Goal: Task Accomplishment & Management: Complete application form

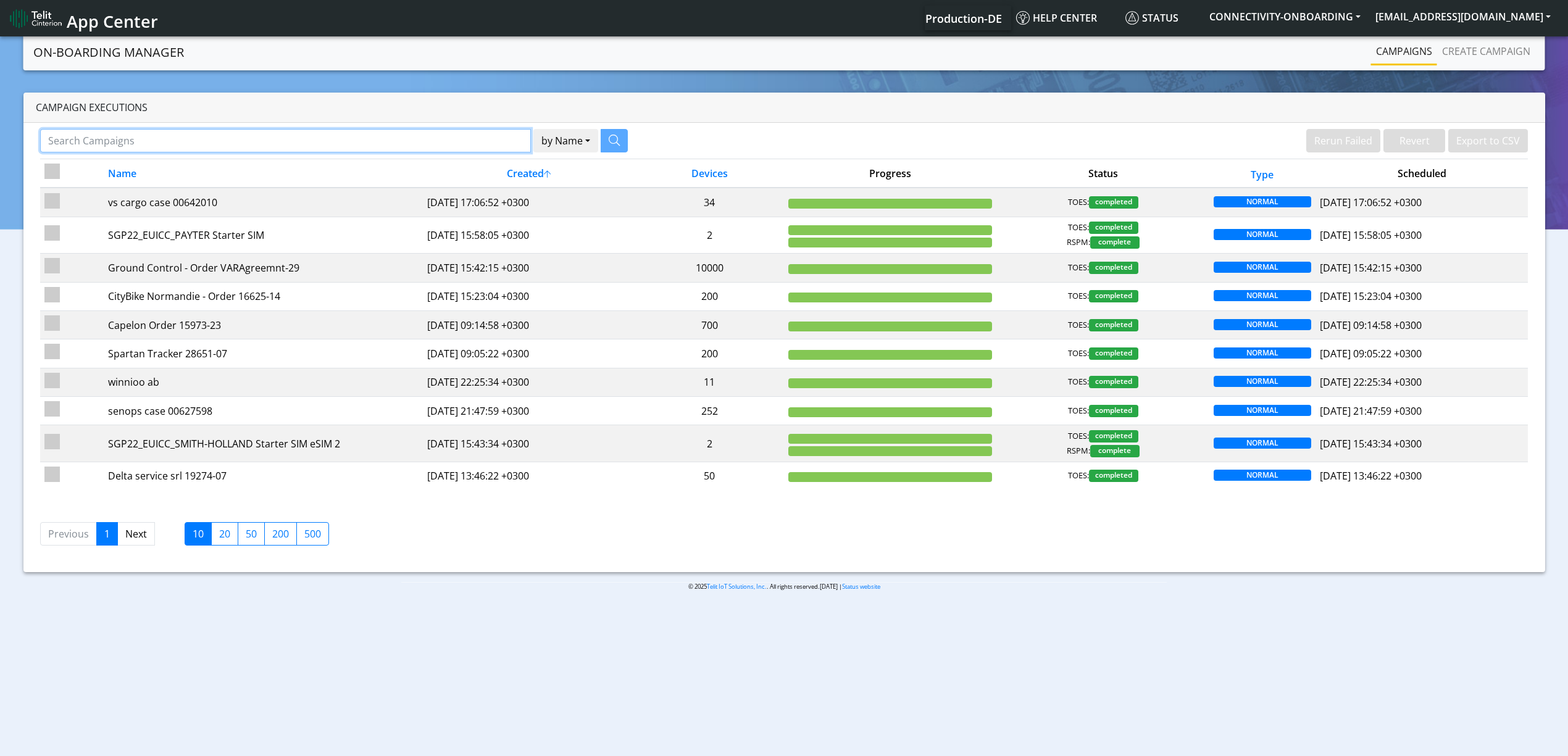
click at [473, 145] on input "Search Campaigns" at bounding box center [286, 140] width 491 height 24
paste input "17024"
click at [598, 136] on icon "button" at bounding box center [598, 140] width 11 height 11
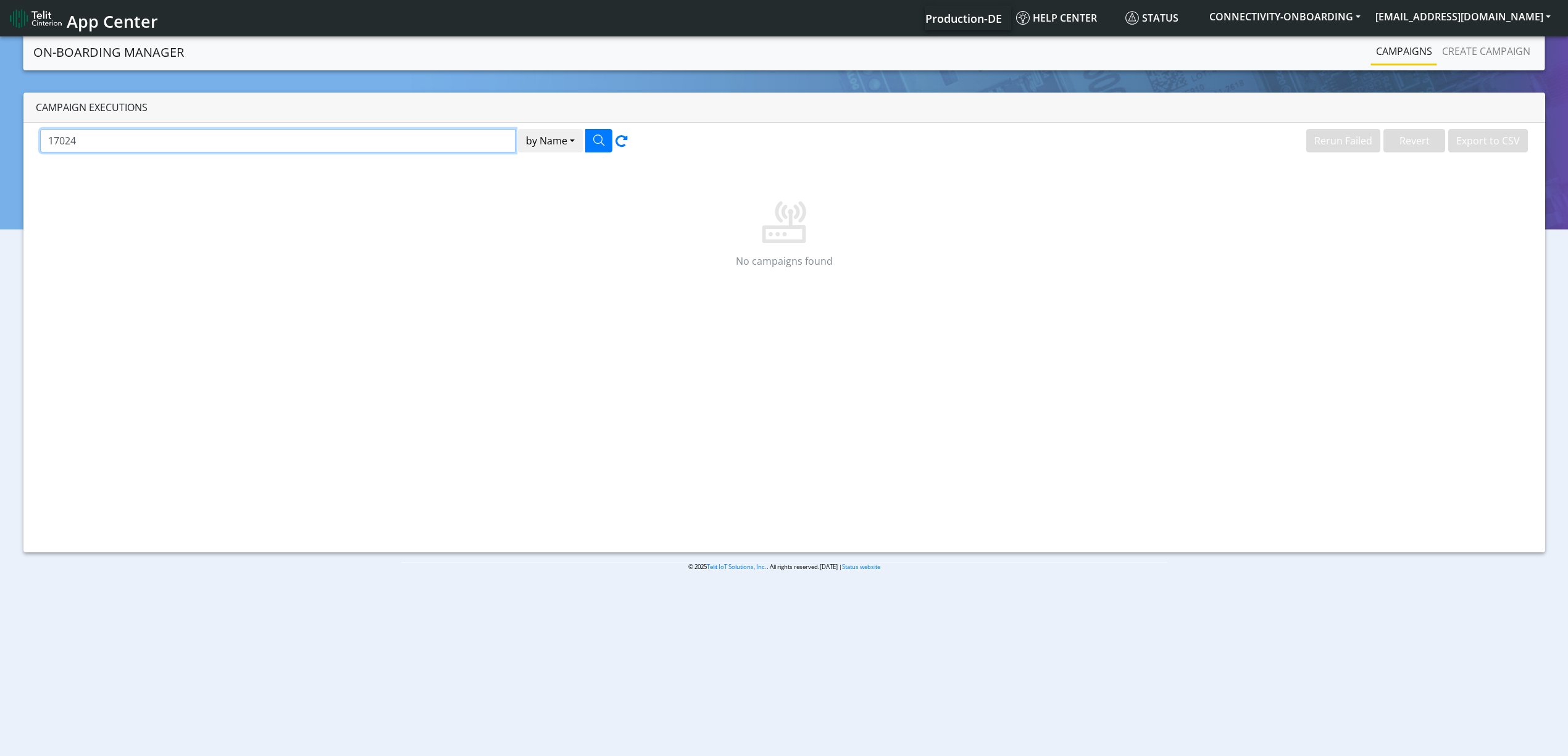
click at [423, 138] on input "17024" at bounding box center [278, 140] width 476 height 24
paste input "NETSENS"
type input "NETSENS"
click at [597, 143] on icon "button" at bounding box center [598, 140] width 11 height 11
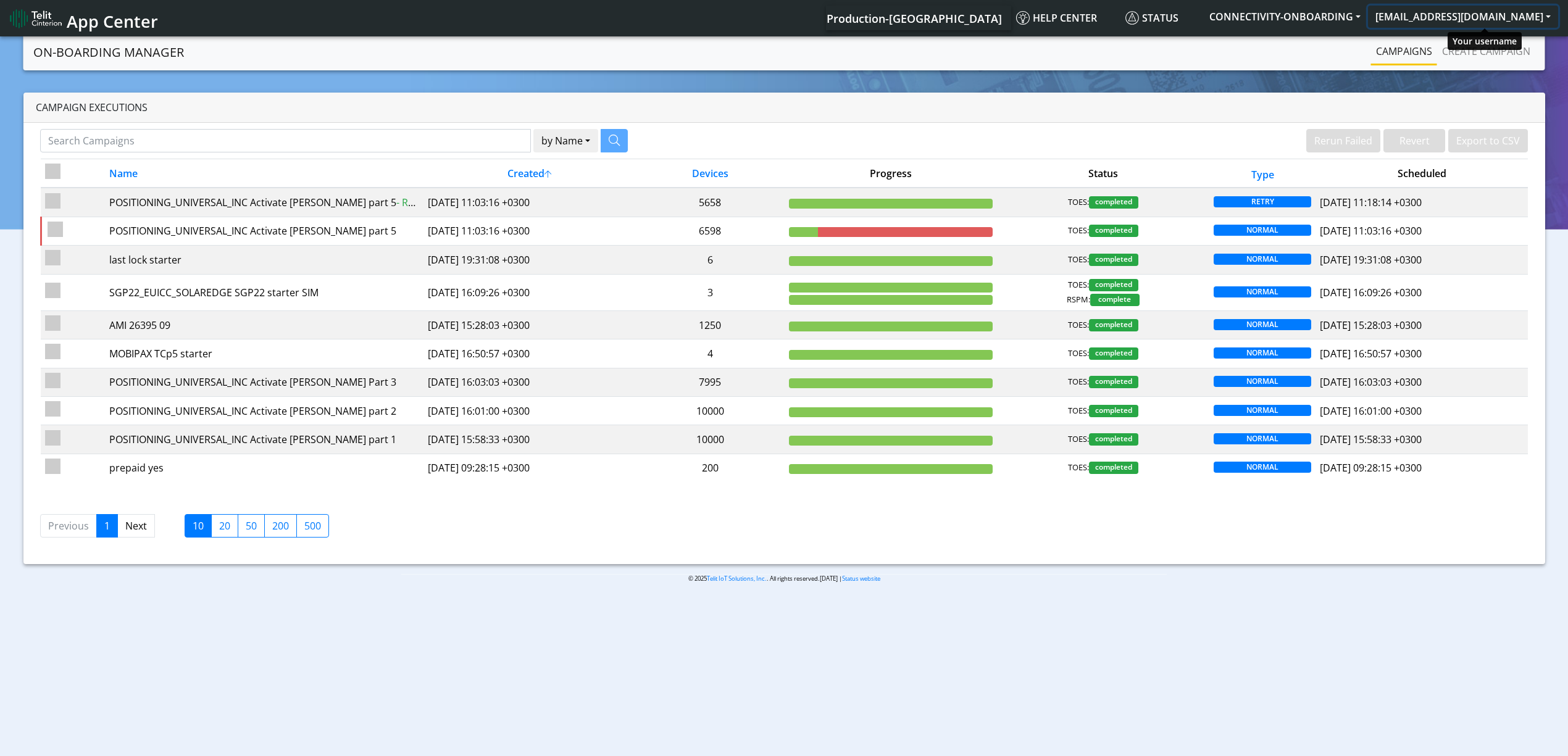
click at [1473, 18] on button "[EMAIL_ADDRESS][DOMAIN_NAME]" at bounding box center [1463, 16] width 190 height 22
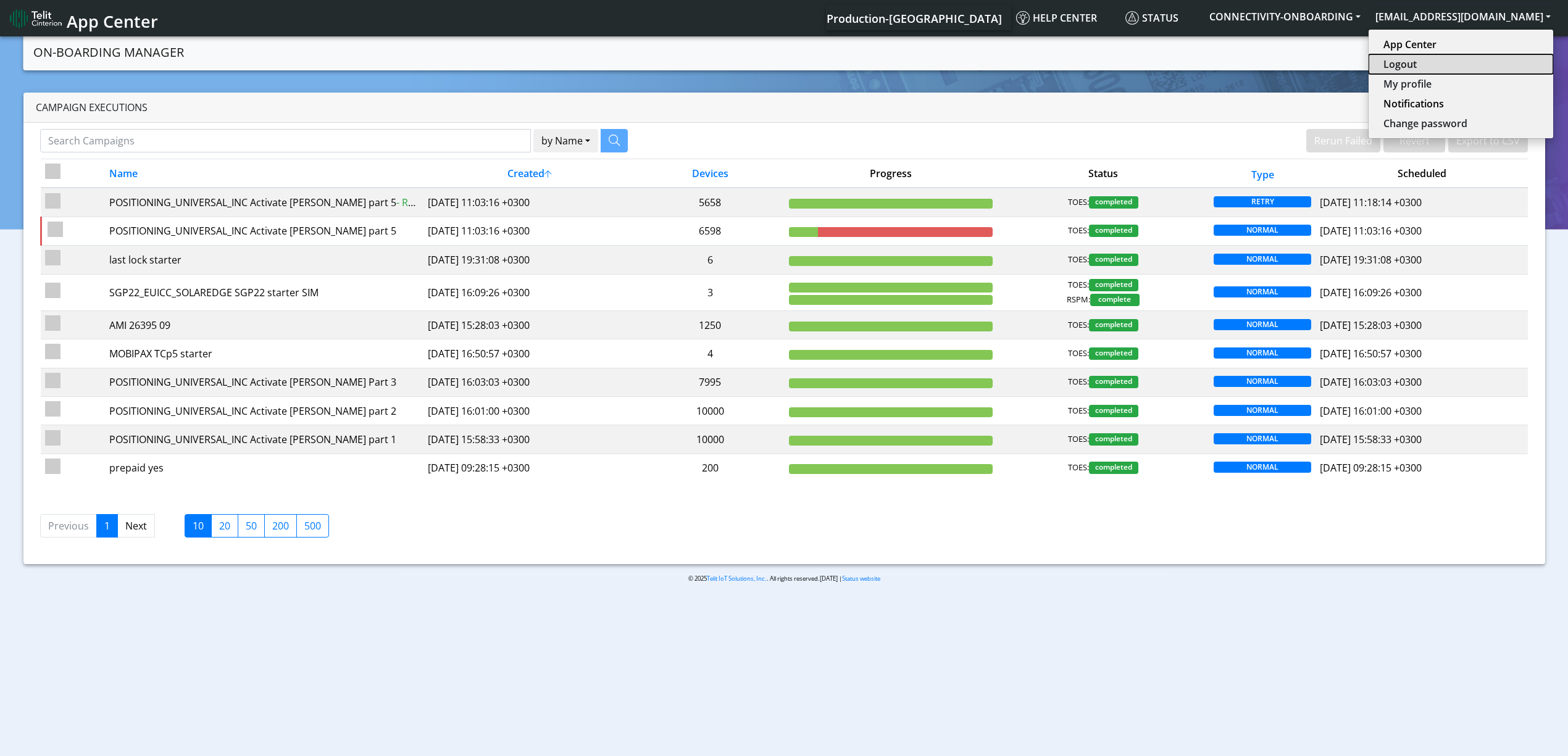
click at [1448, 63] on button "Logout" at bounding box center [1460, 64] width 185 height 20
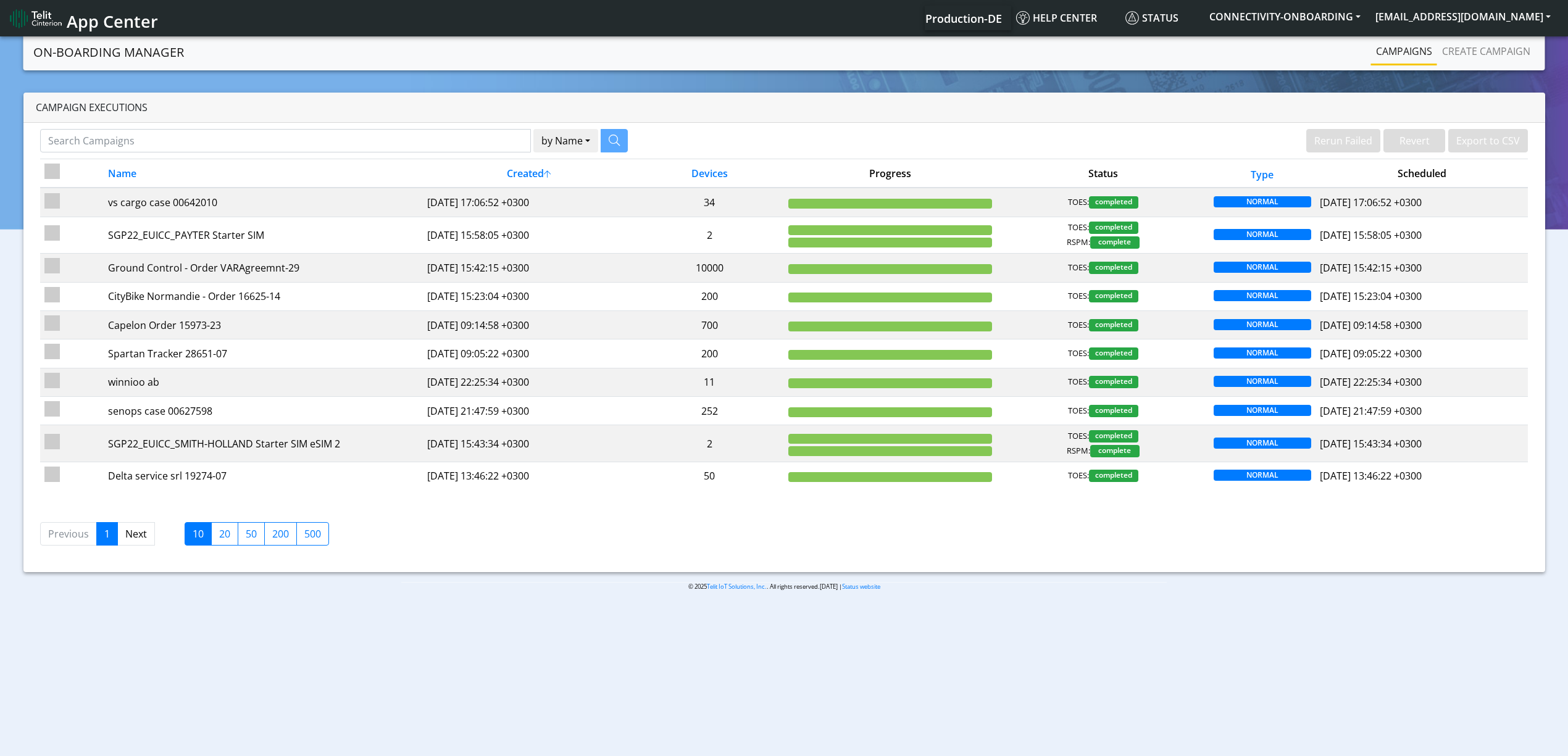
click at [485, 127] on div "by Name Name [PERSON_NAME] Failed Revert Export to CSV Name Created Devices Pro…" at bounding box center [784, 347] width 1522 height 449
paste input "17024"
click at [474, 139] on input "17024" at bounding box center [278, 140] width 476 height 24
type input "17024"
click at [601, 137] on icon "button" at bounding box center [598, 140] width 11 height 11
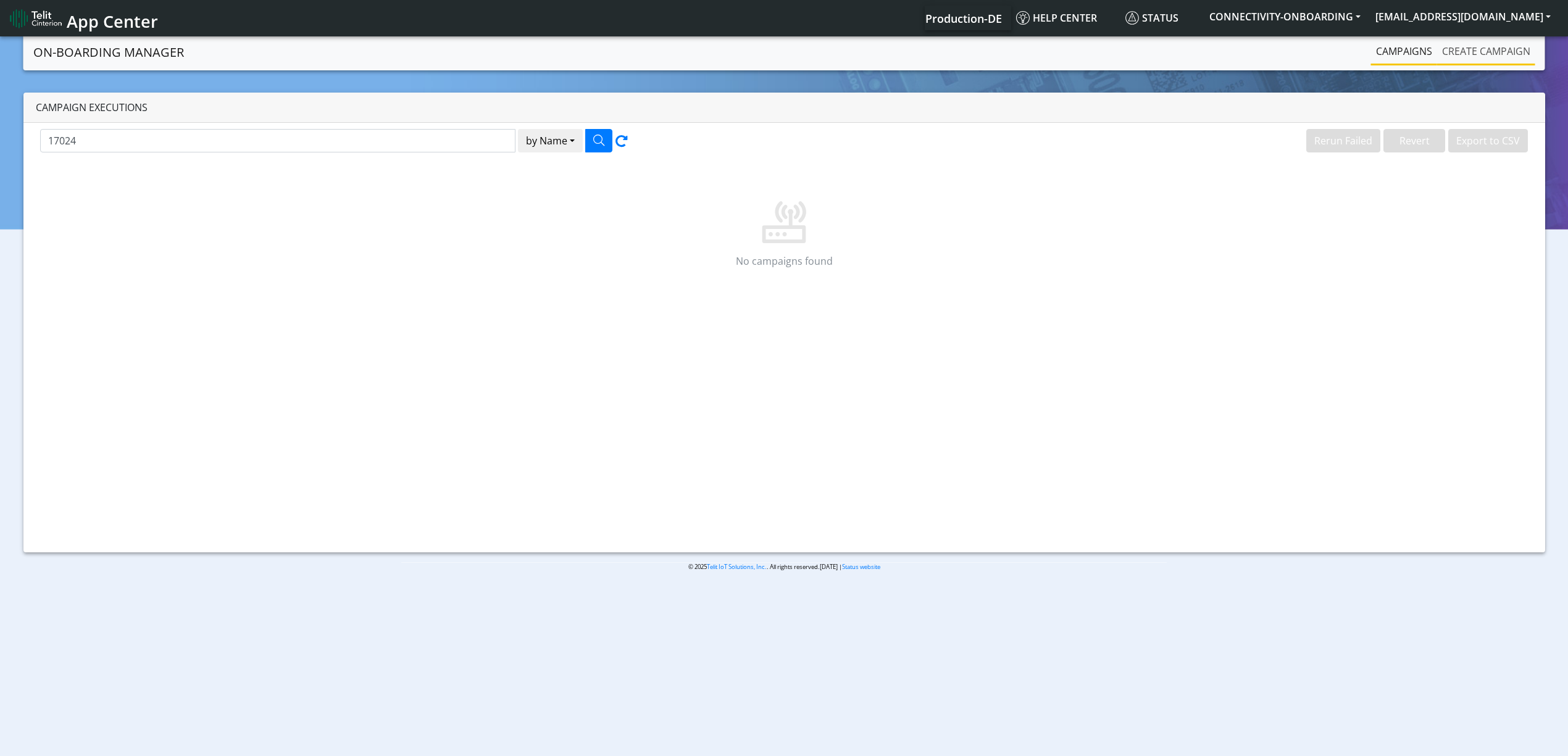
click at [1470, 60] on link "Create campaign" at bounding box center [1487, 51] width 98 height 25
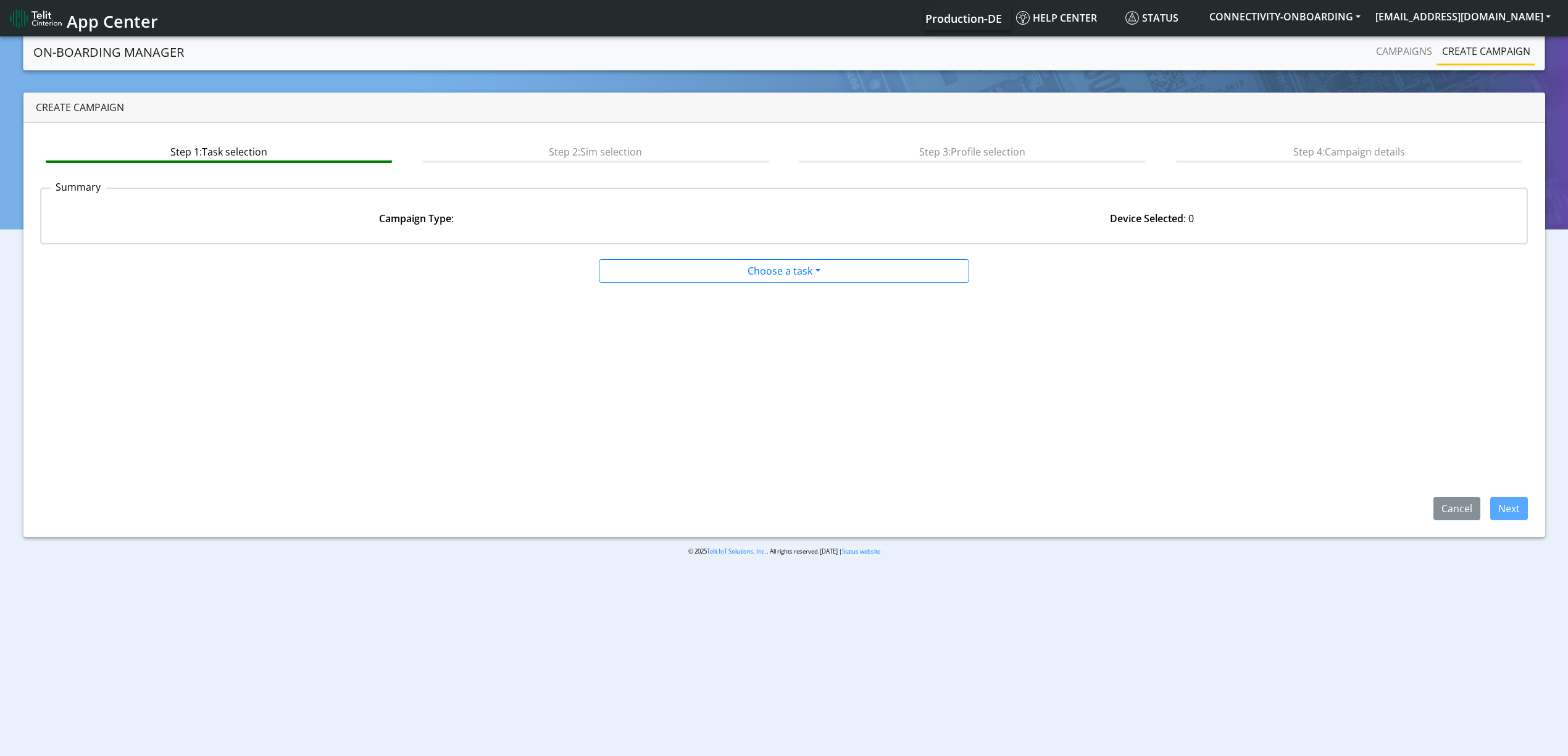
click at [761, 257] on div at bounding box center [783, 257] width 1005 height 5
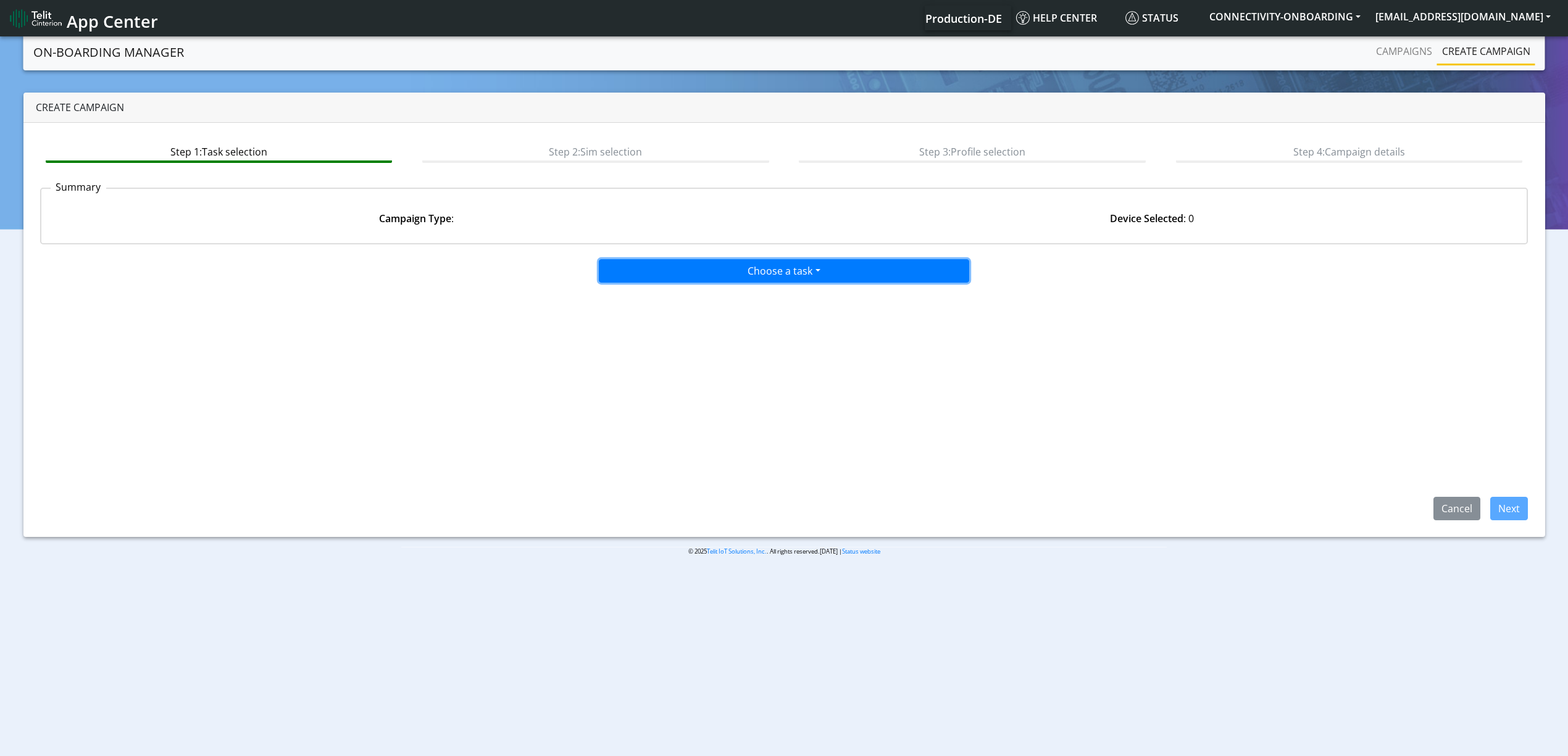
click at [749, 271] on button "Choose a task" at bounding box center [784, 271] width 371 height 24
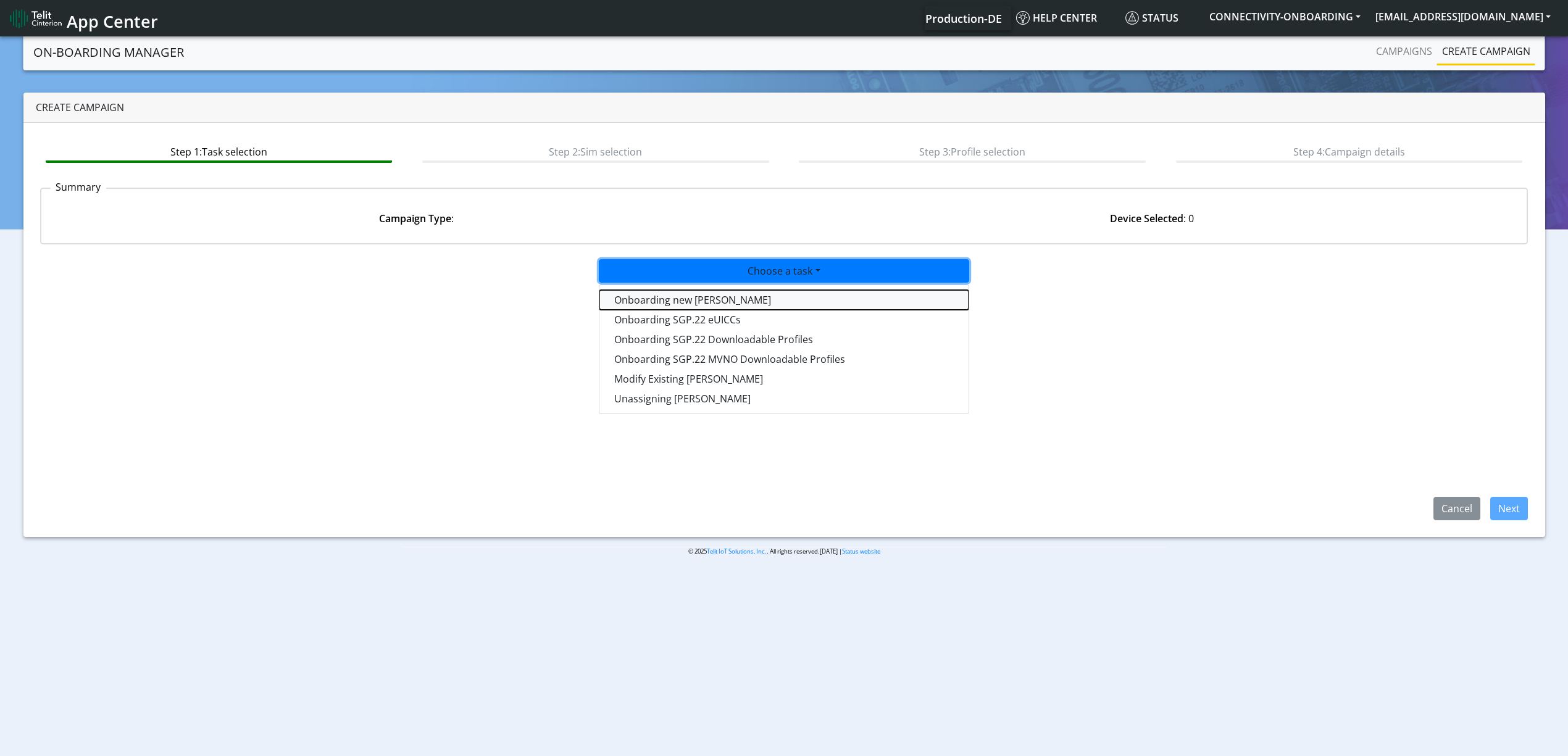
click at [724, 300] on tasktoes-dropdown "Onboarding new SIMs" at bounding box center [783, 300] width 369 height 20
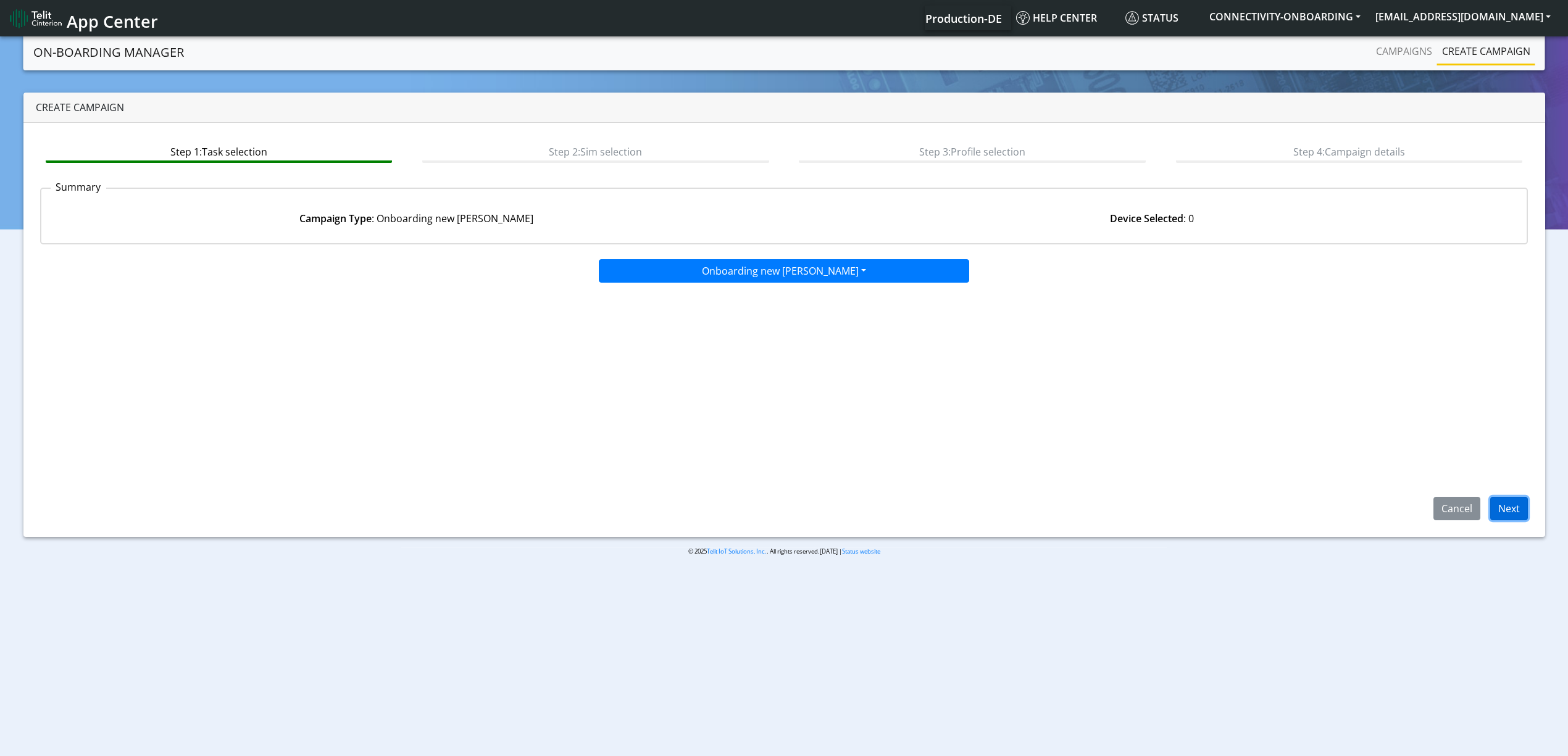
click at [1508, 515] on button "Next" at bounding box center [1508, 508] width 38 height 24
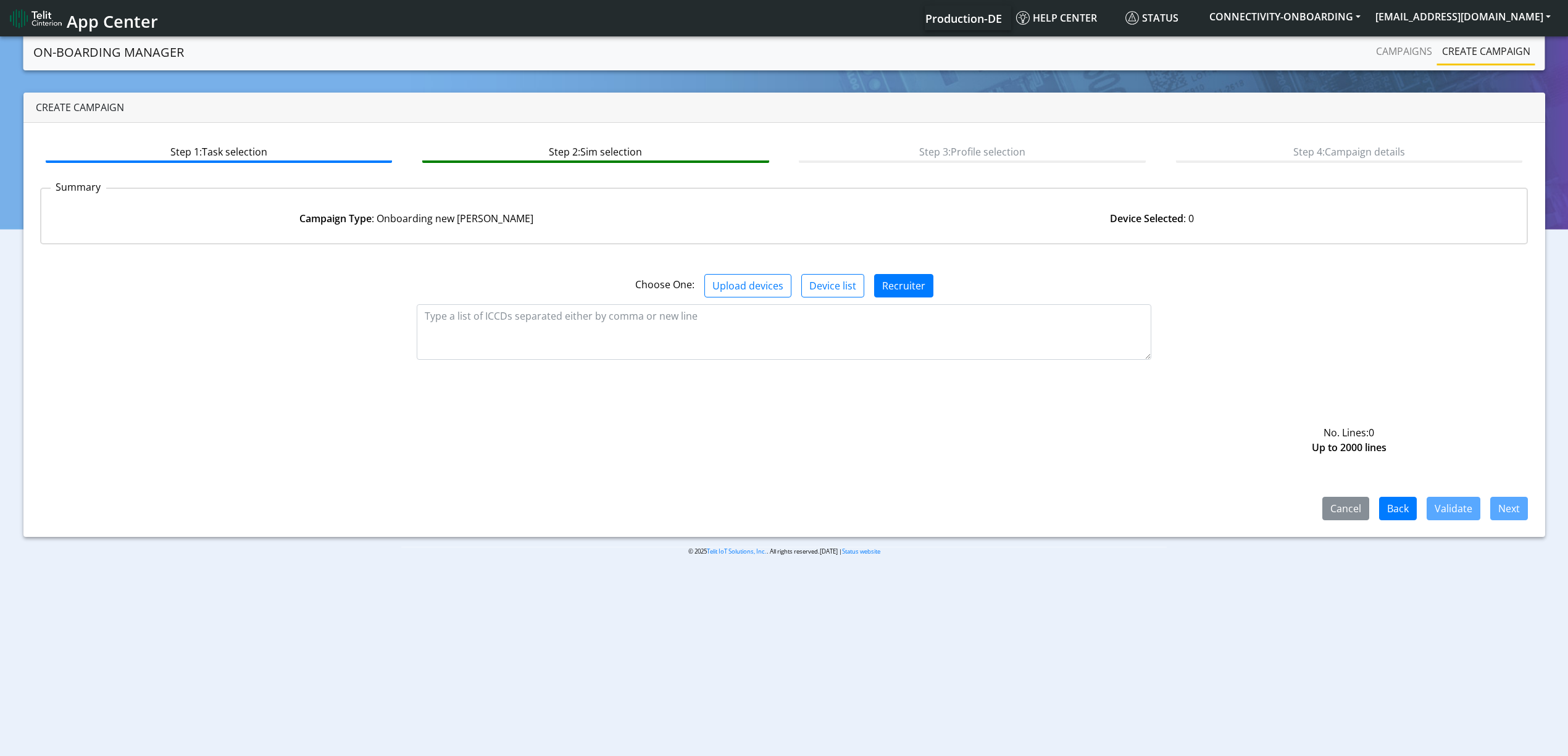
drag, startPoint x: 628, startPoint y: 368, endPoint x: 649, endPoint y: 352, distance: 26.4
click at [649, 352] on div "No. Lines: 0 Up to 2000 lines" at bounding box center [784, 343] width 1507 height 70
paste textarea "89358151000027070625 89358151000027070633 89358151000027070641 8935815100002707…"
click at [649, 352] on textarea at bounding box center [784, 331] width 735 height 55
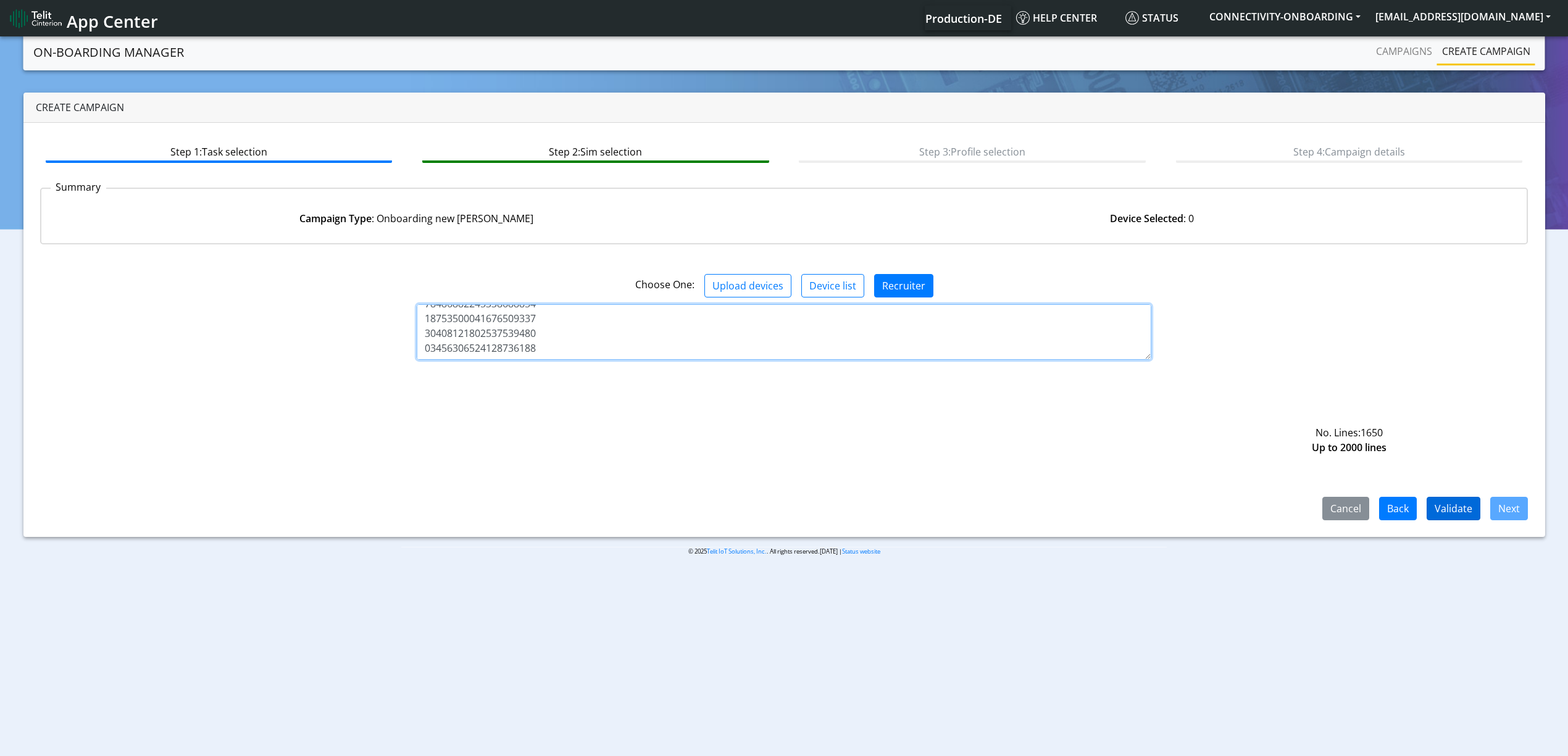
type textarea "89358151000027070625 89358151000027070633 89358151000027070641 8935815100002707…"
click at [1465, 504] on button "Validate" at bounding box center [1453, 508] width 53 height 24
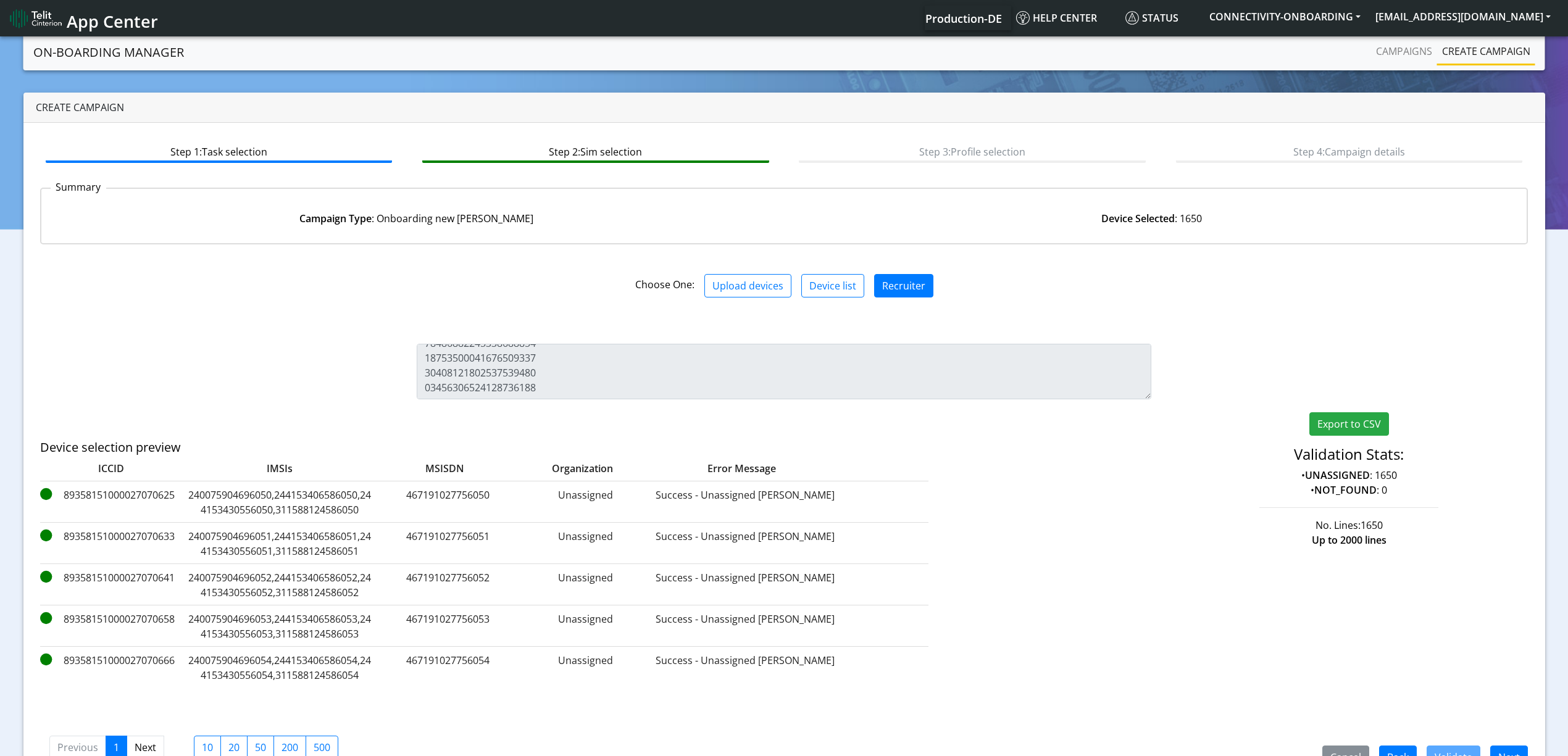
scroll to position [35, 0]
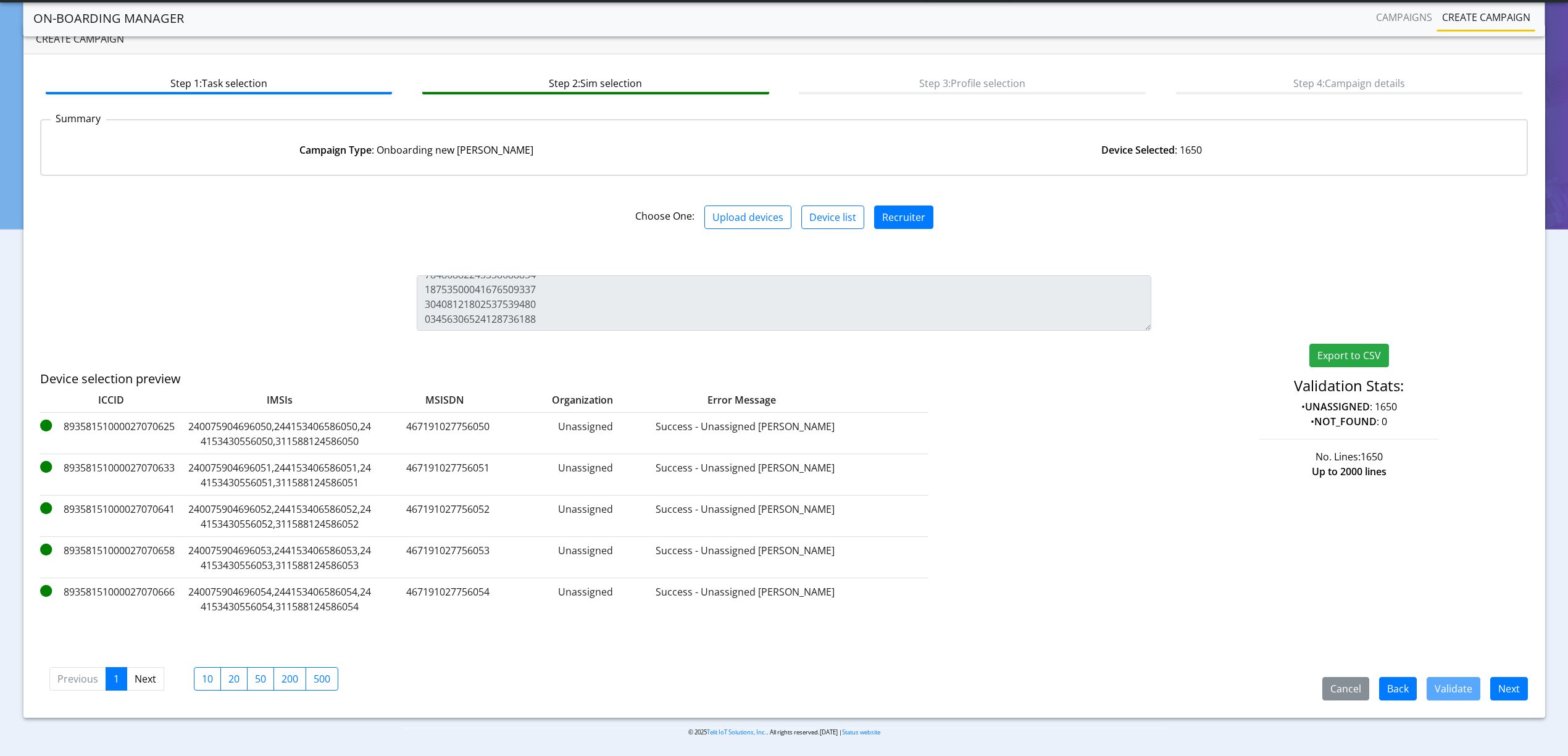
click at [1510, 670] on div "Cancel Back Validate Next Previous 1 Next 10 20 50 200 500" at bounding box center [784, 678] width 1488 height 46
click at [1508, 690] on button "Next" at bounding box center [1508, 689] width 38 height 24
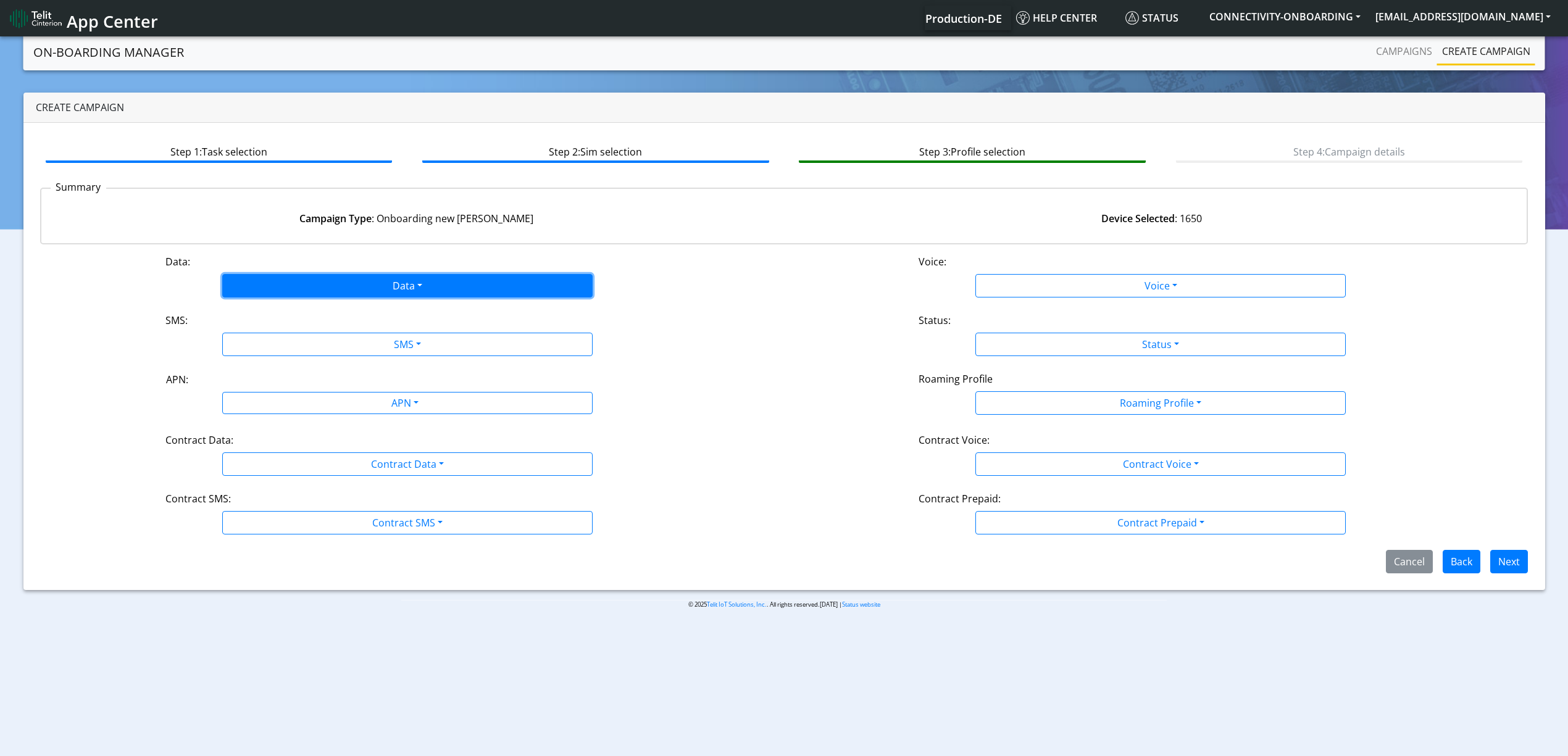
click at [399, 284] on button "Data" at bounding box center [407, 286] width 371 height 24
click at [329, 326] on button "Enabled" at bounding box center [406, 335] width 369 height 20
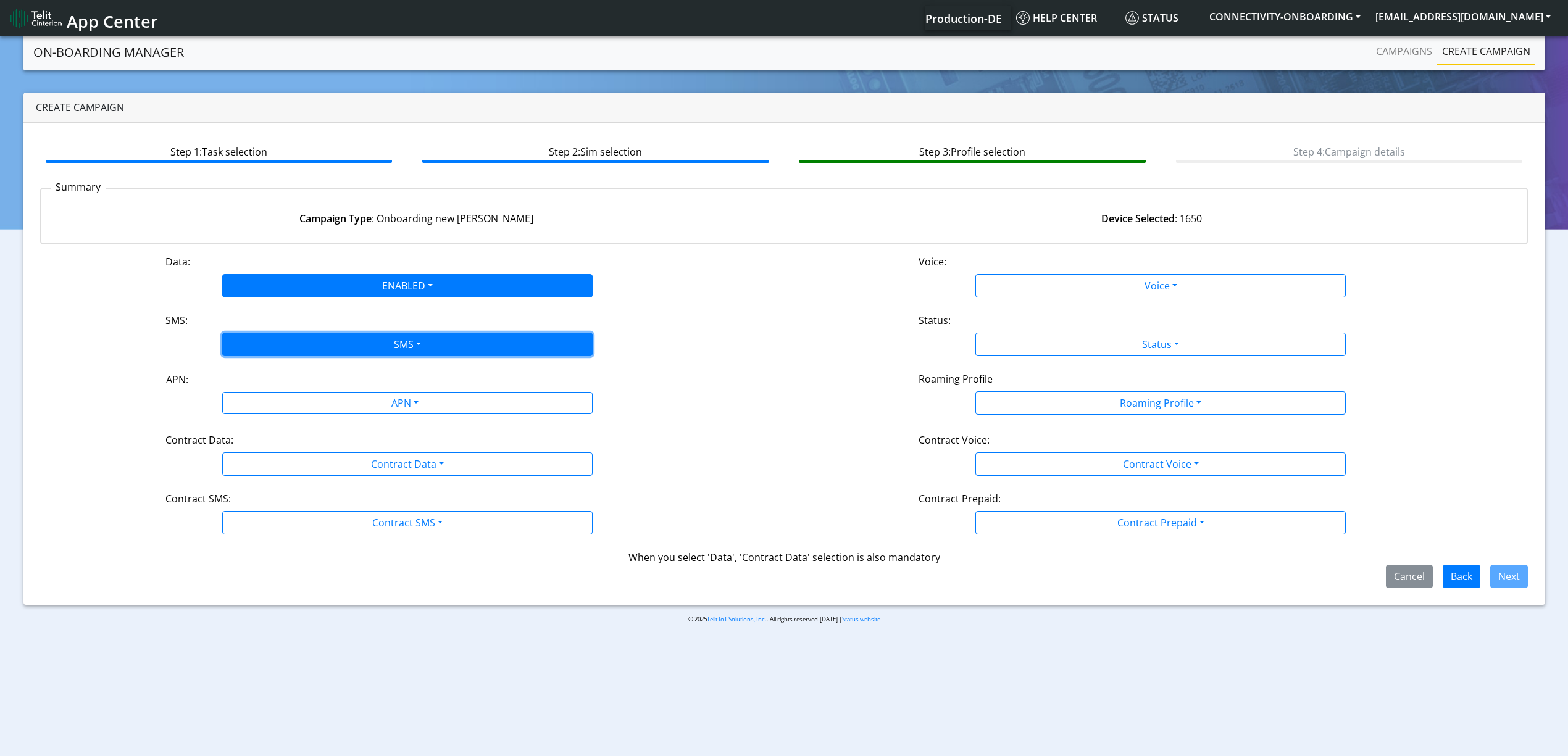
click at [326, 339] on button "SMS" at bounding box center [407, 344] width 371 height 24
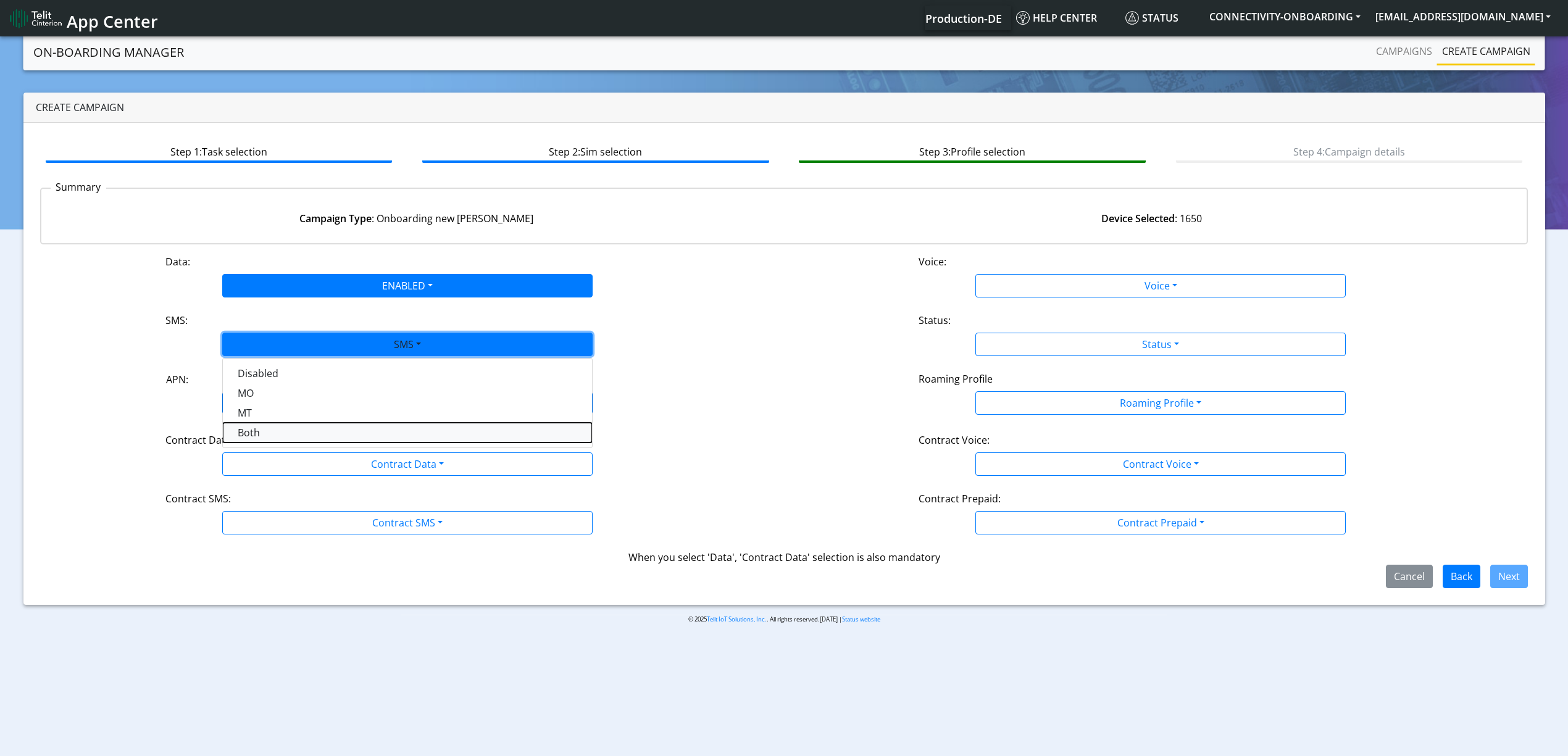
click at [272, 430] on button "Both" at bounding box center [406, 433] width 369 height 20
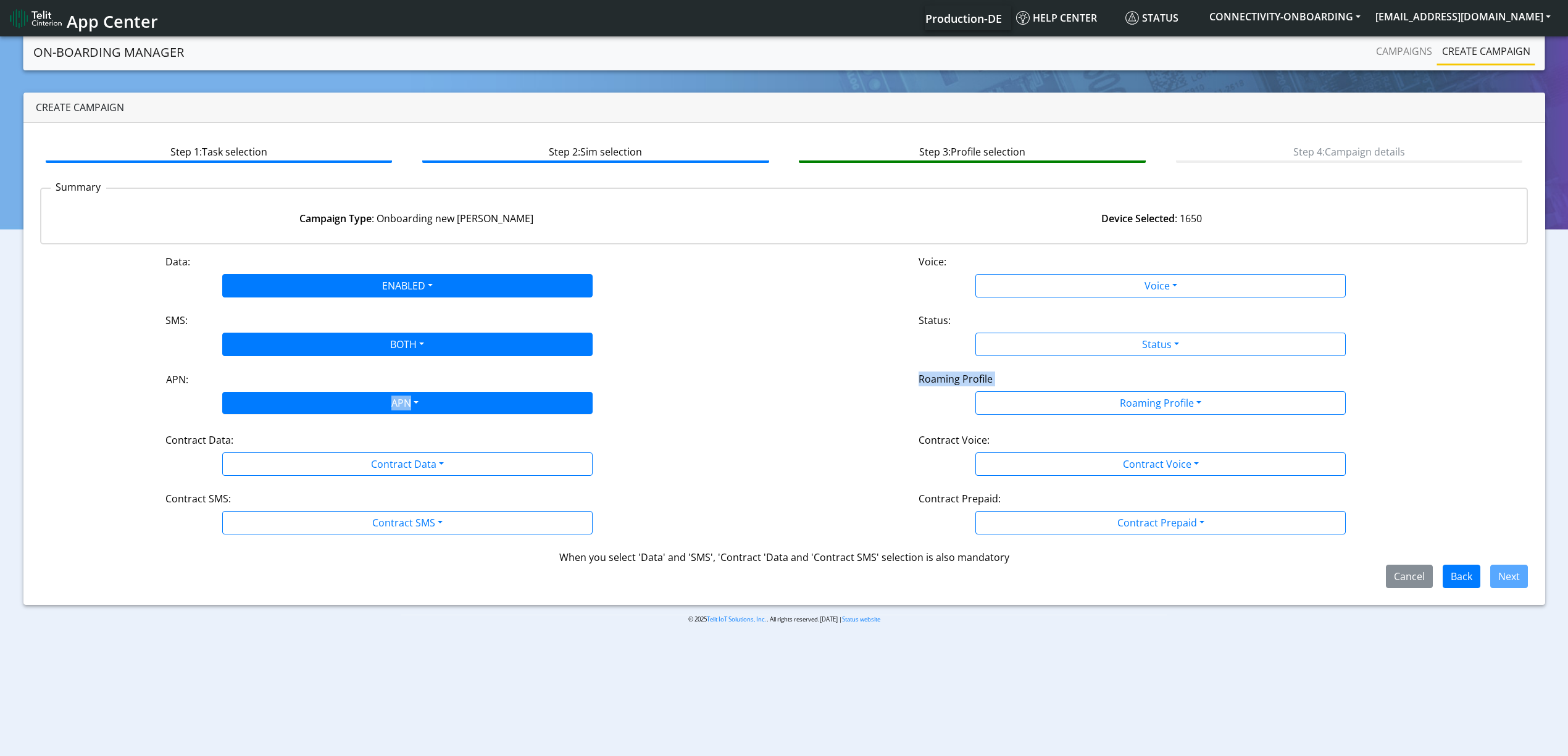
drag, startPoint x: 309, startPoint y: 426, endPoint x: 344, endPoint y: 406, distance: 40.3
click at [344, 406] on div "Data: ENABLED Disabled Enabled Voice: Voice Disabled Enabled SMS: BOTH Disabled…" at bounding box center [784, 420] width 1488 height 334
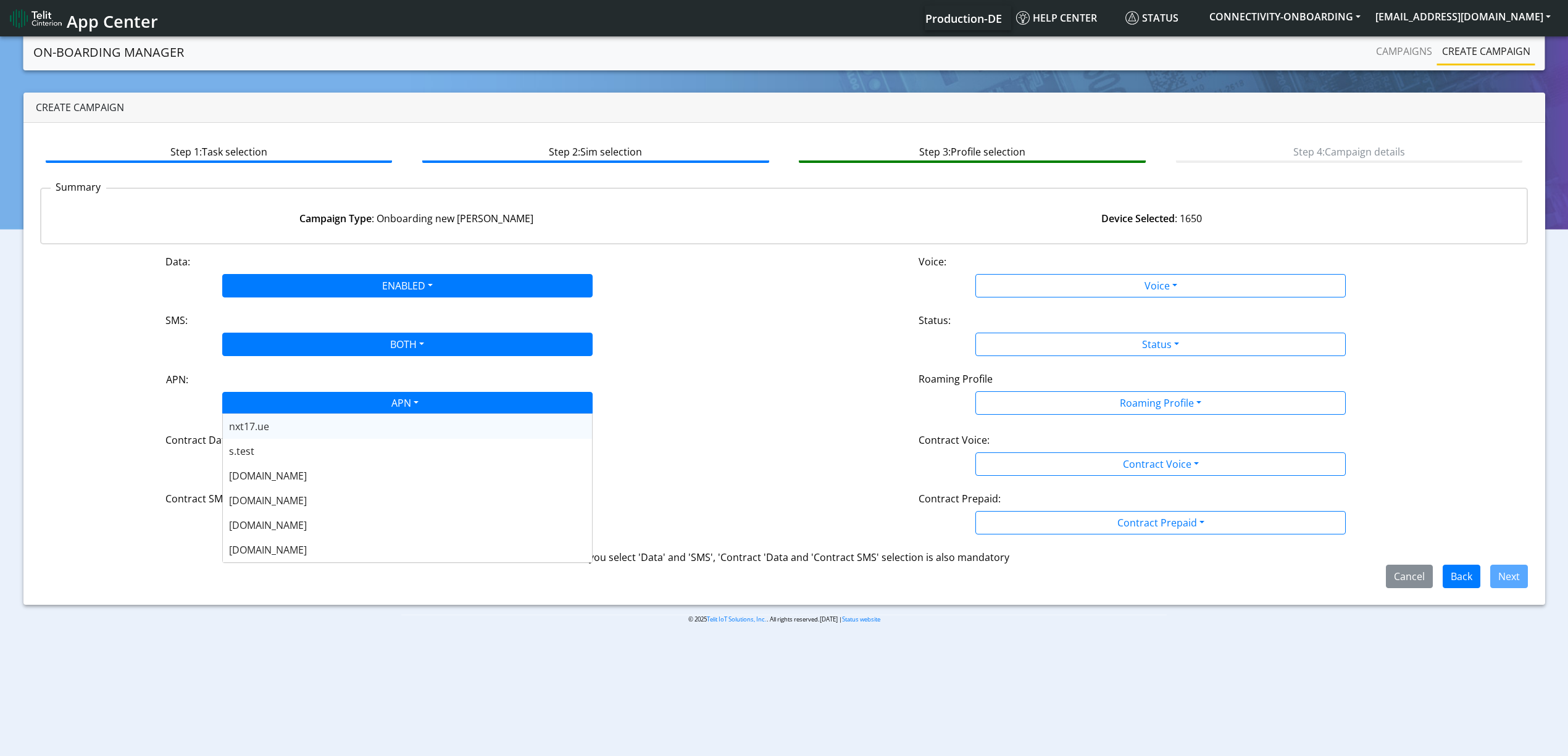
click at [344, 406] on div "APN" at bounding box center [404, 404] width 392 height 24
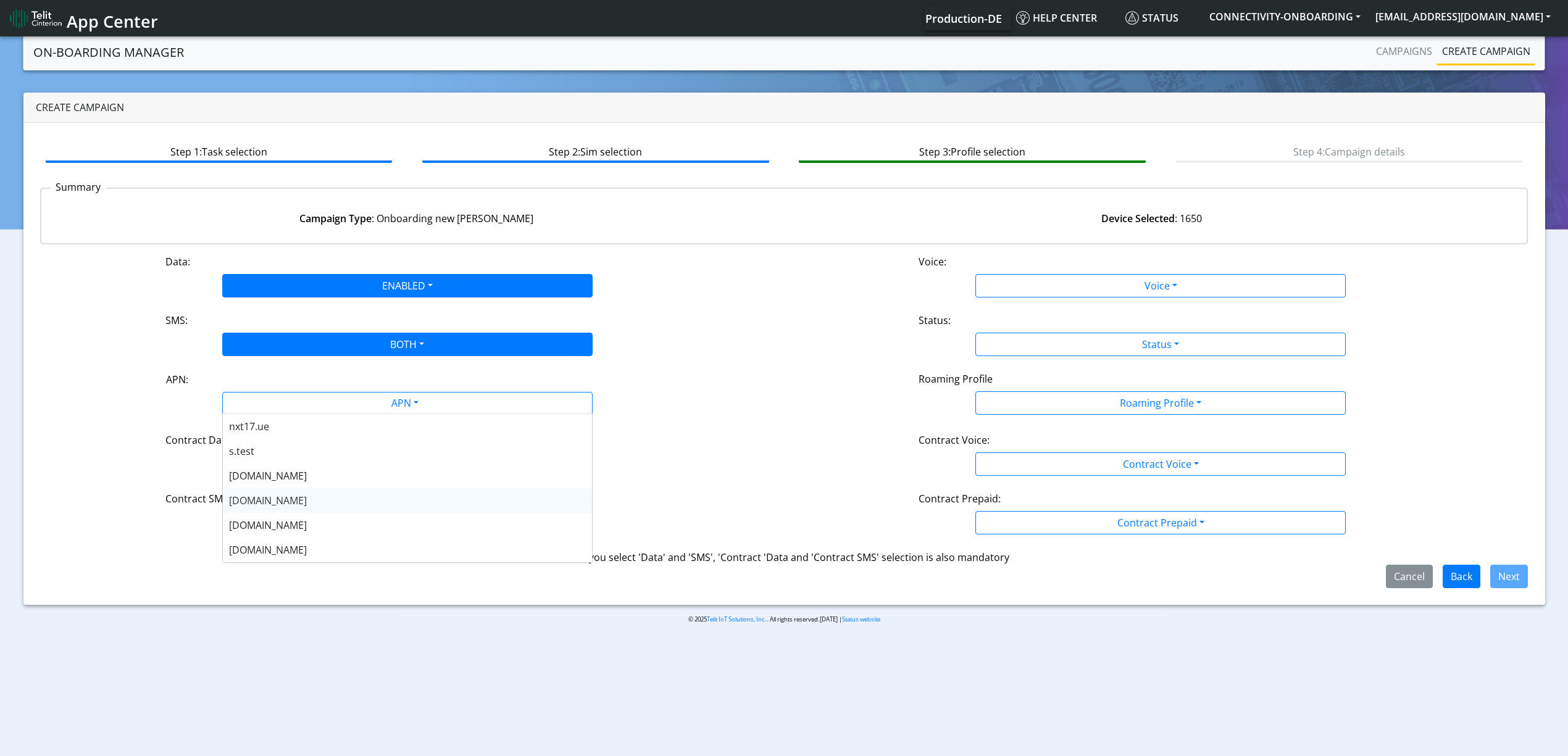
click at [280, 498] on div "nxt20.net" at bounding box center [406, 500] width 369 height 25
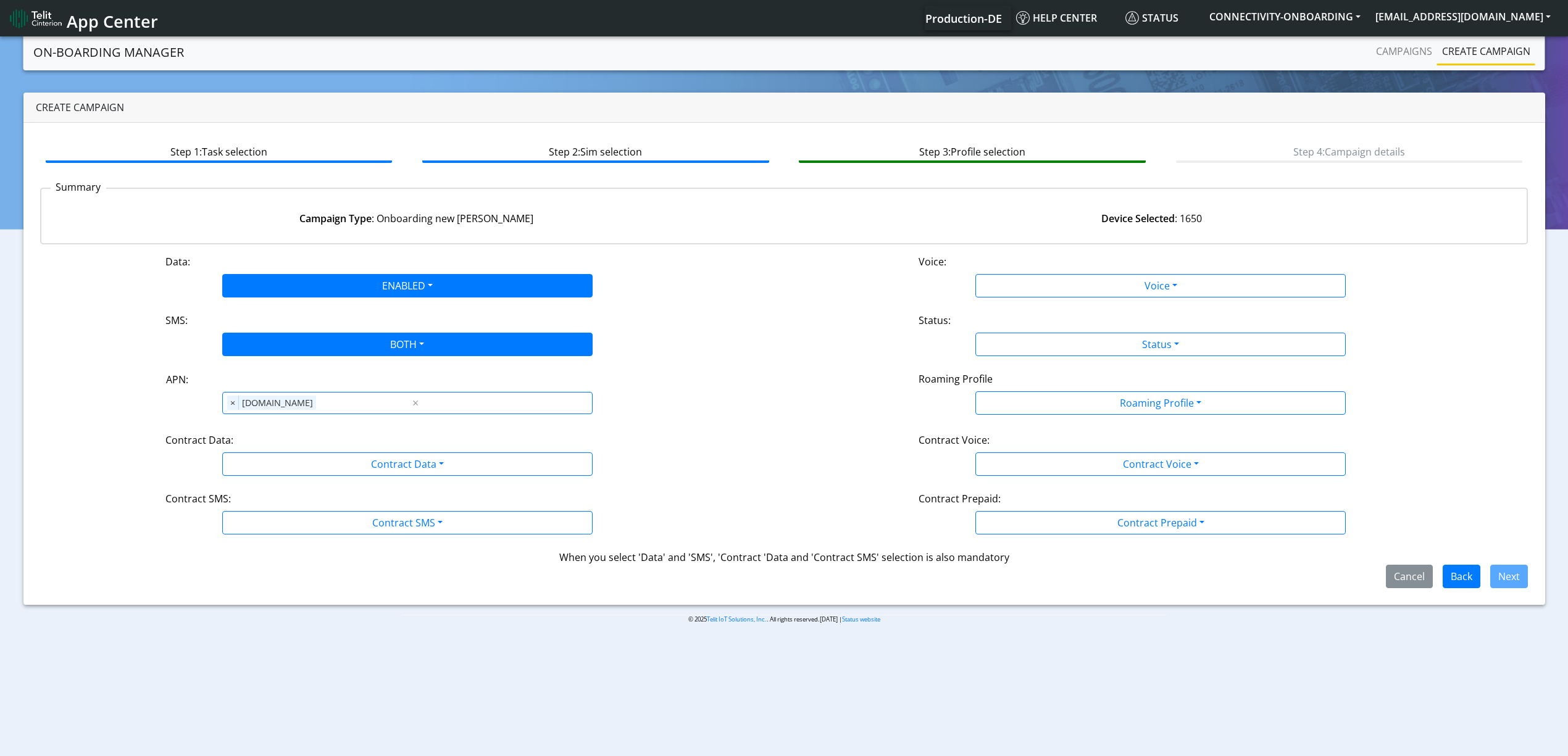
click at [319, 477] on div "Data: ENABLED Disabled Enabled Voice: Voice Disabled Enabled SMS: BOTH Disabled…" at bounding box center [784, 420] width 1488 height 334
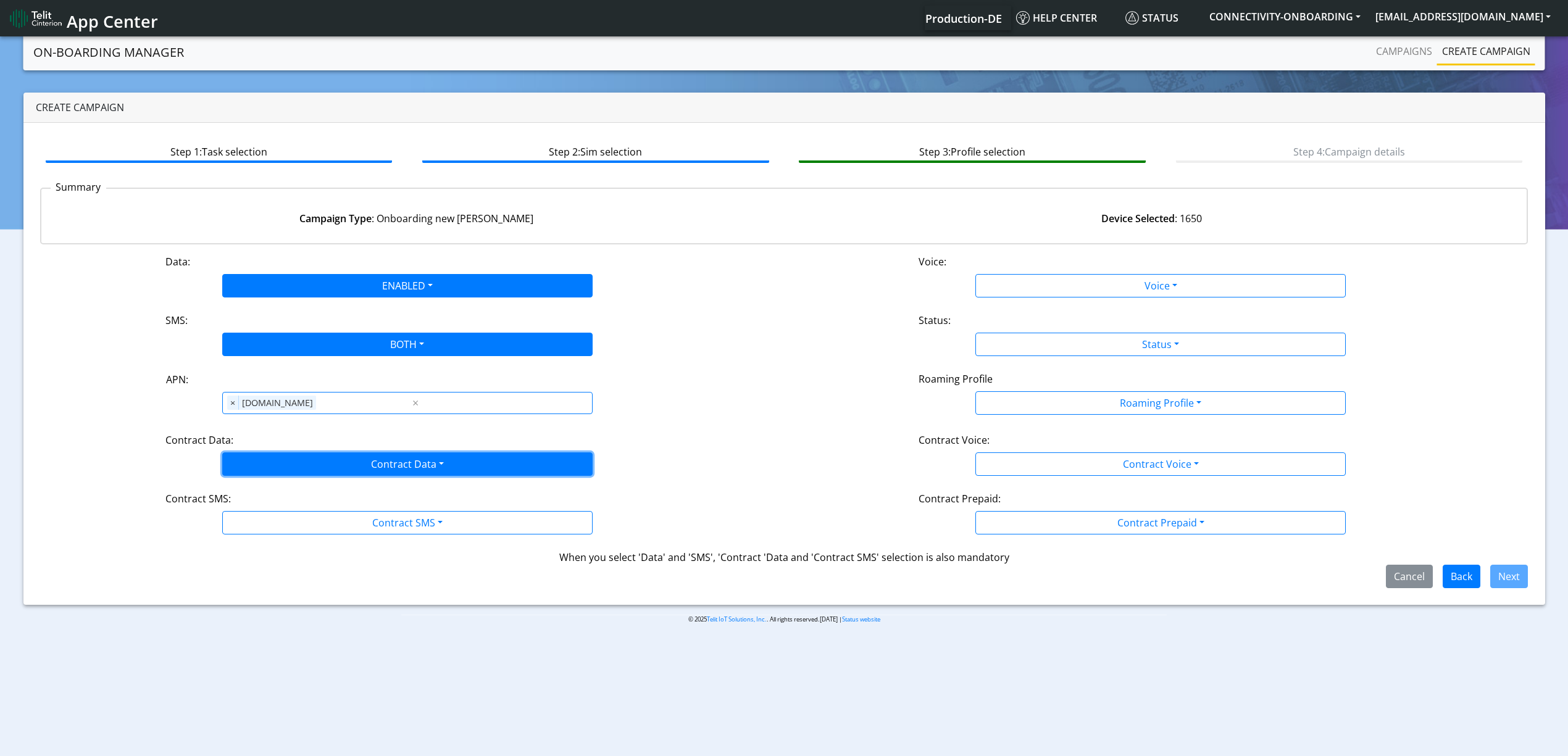
click at [344, 464] on button "Contract Data" at bounding box center [407, 464] width 371 height 24
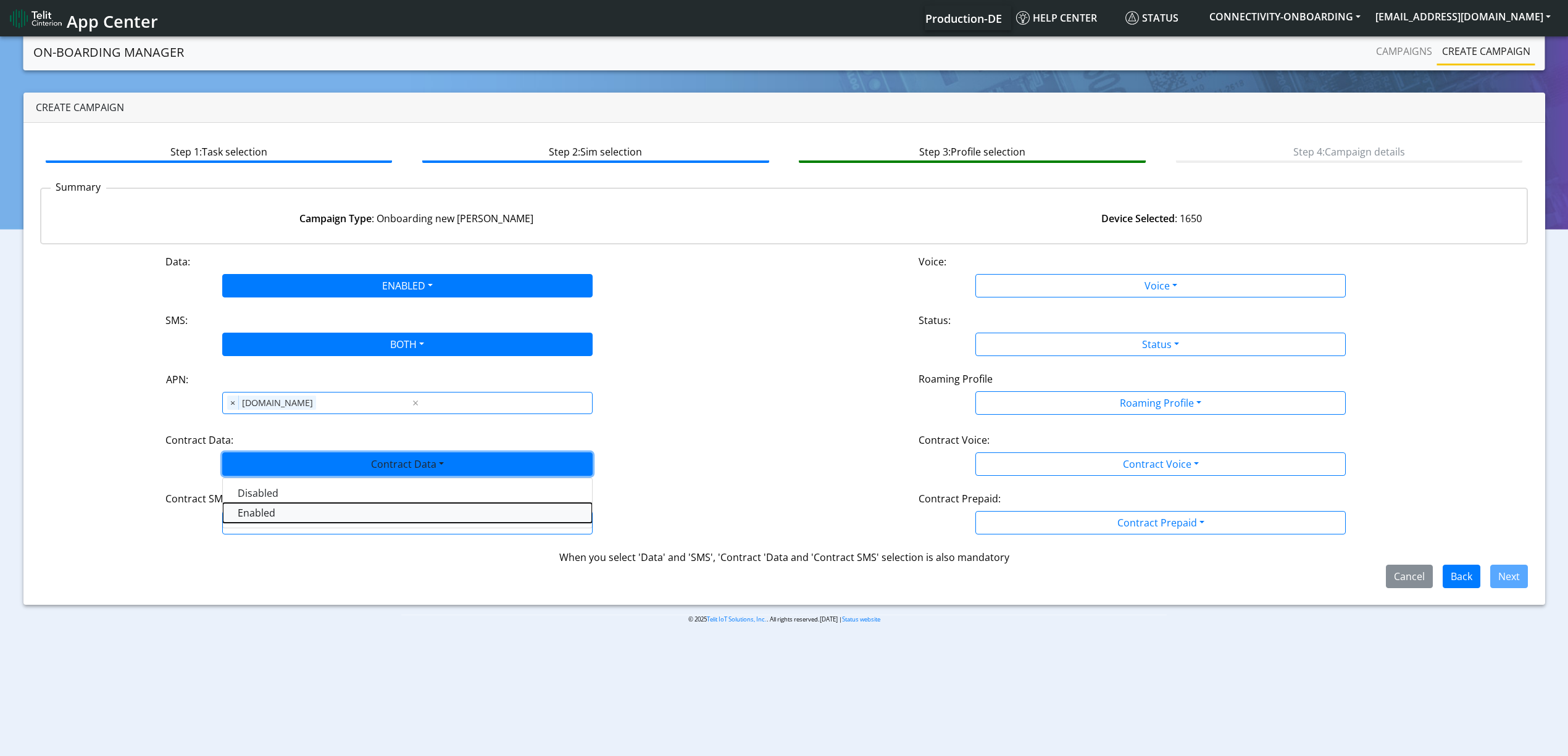
click at [298, 509] on Dataenabled-dropdown "Enabled" at bounding box center [406, 512] width 369 height 20
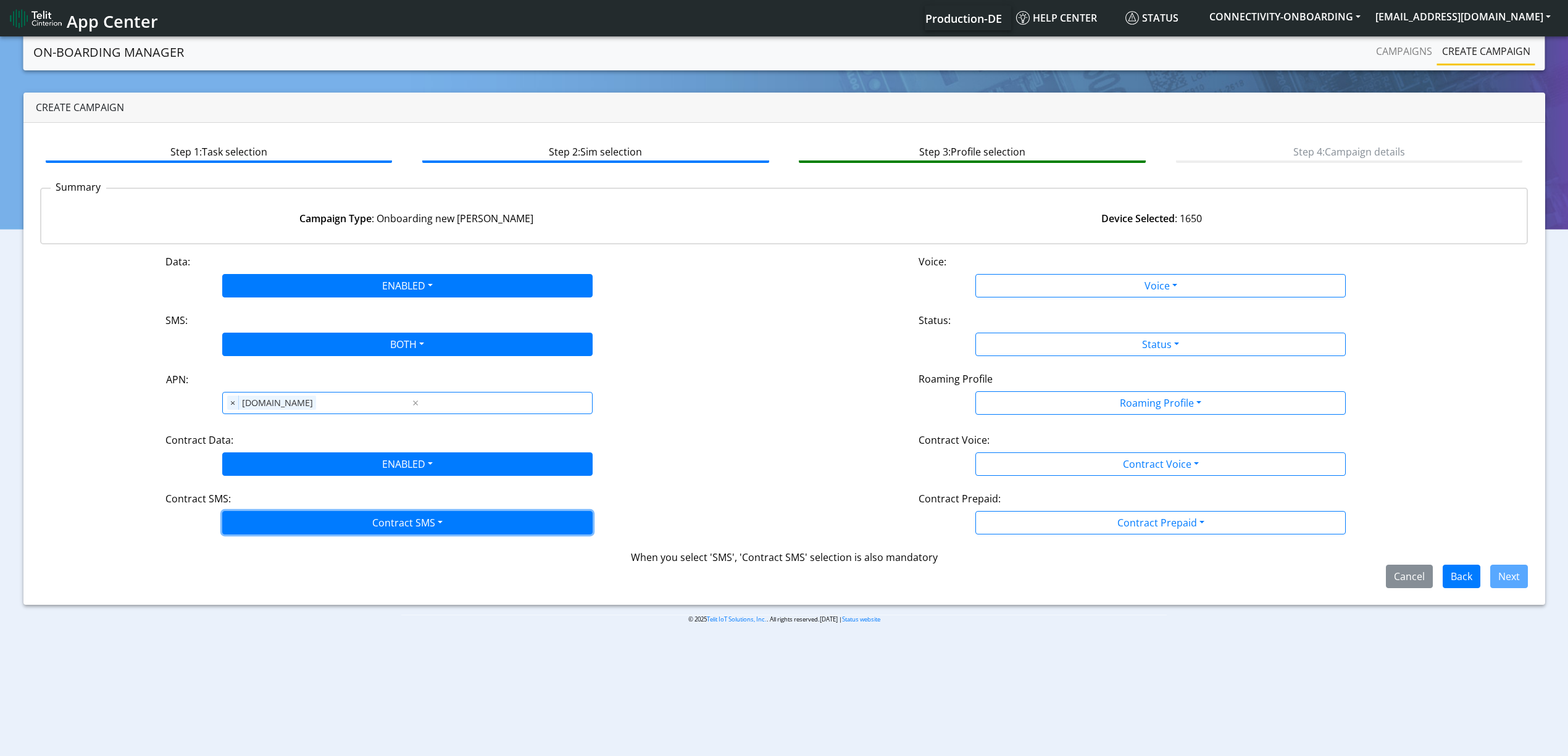
click at [335, 526] on button "Contract SMS" at bounding box center [407, 523] width 371 height 24
click at [312, 601] on SMSboth-dropdown "Both" at bounding box center [406, 611] width 369 height 20
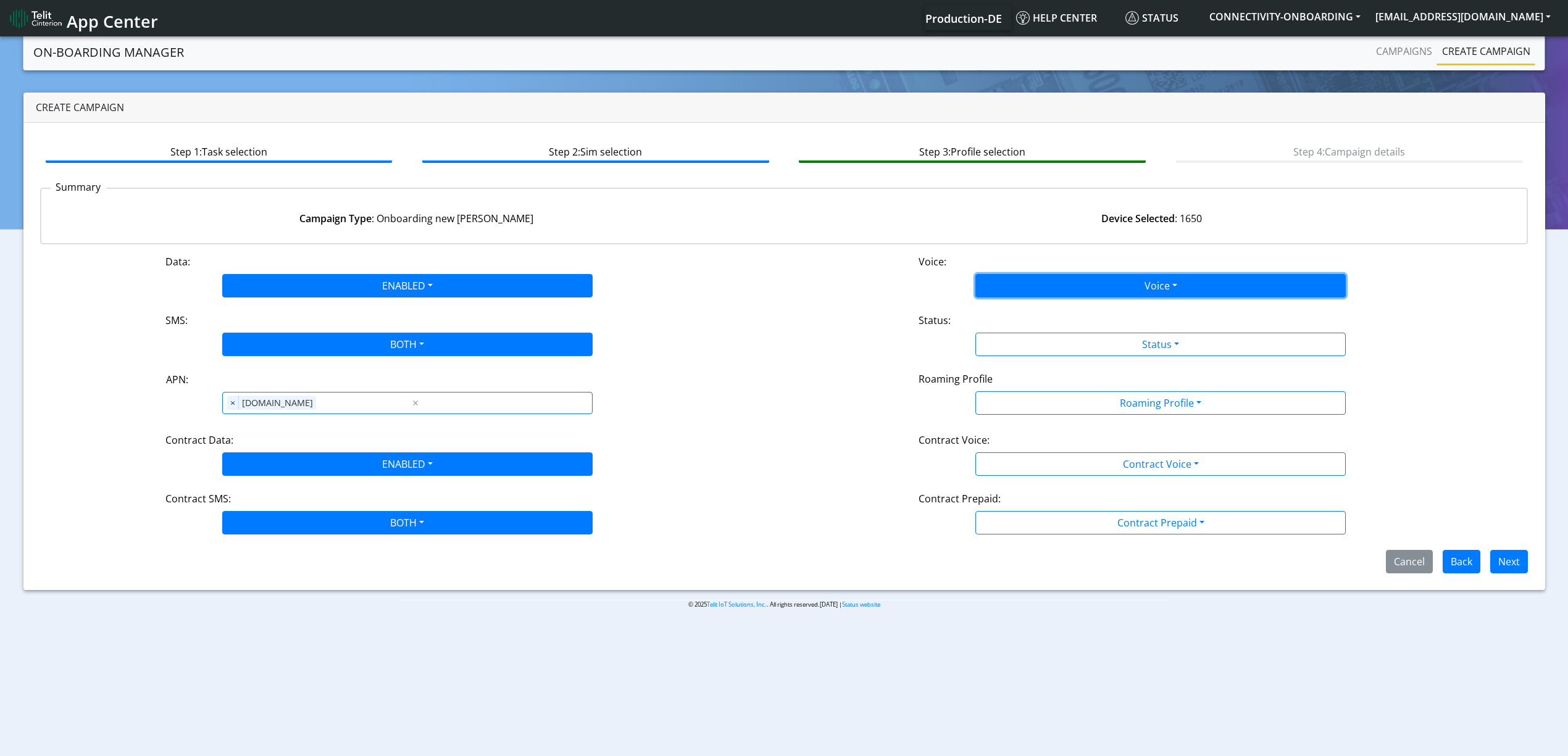
click at [1008, 292] on button "Voice" at bounding box center [1160, 286] width 371 height 24
click at [1011, 312] on button "Disabled" at bounding box center [1160, 314] width 369 height 20
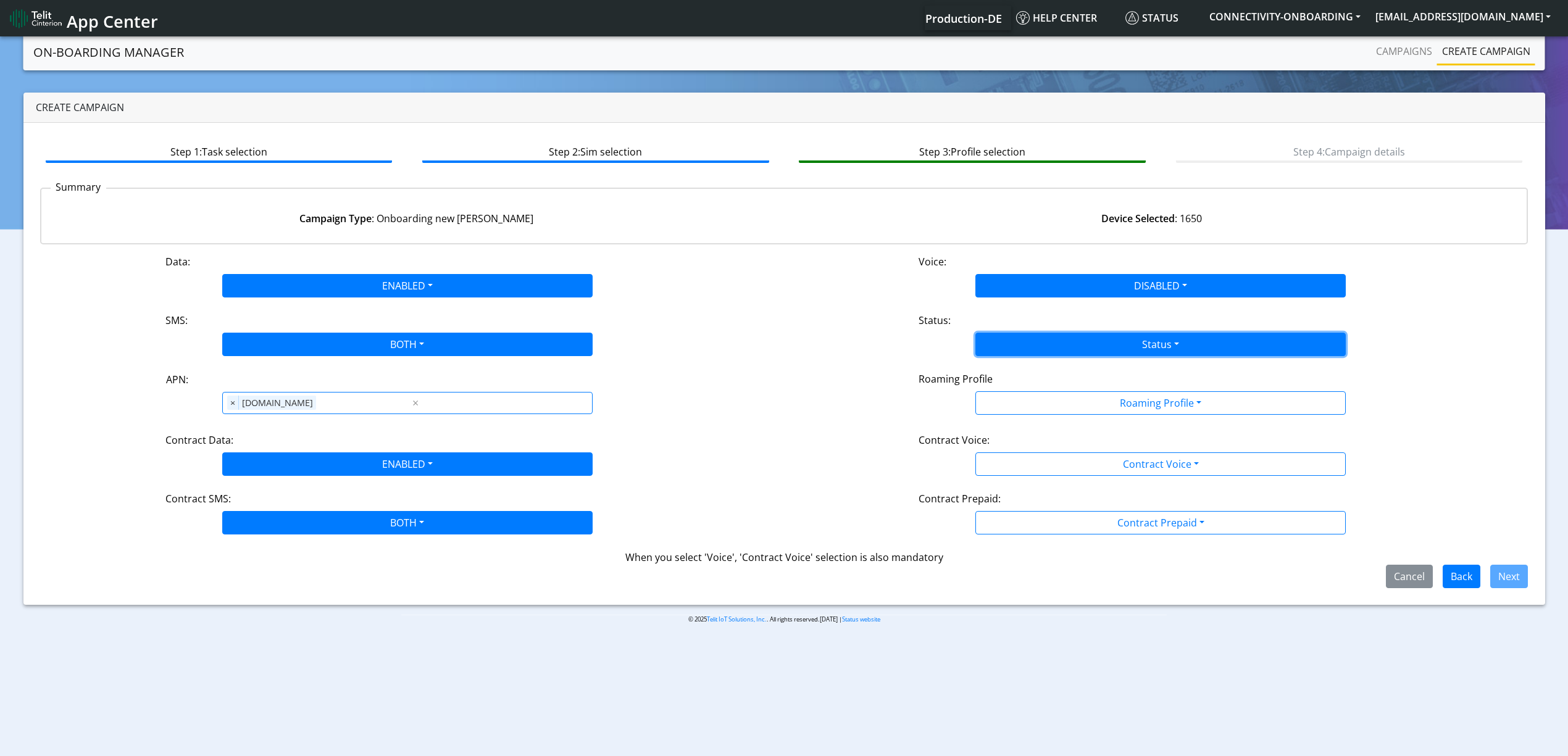
click at [1015, 337] on button "Status" at bounding box center [1160, 344] width 371 height 24
click at [1014, 367] on button "Activate" at bounding box center [1160, 373] width 369 height 20
click at [1021, 390] on div "Roaming Profile" at bounding box center [1161, 381] width 503 height 20
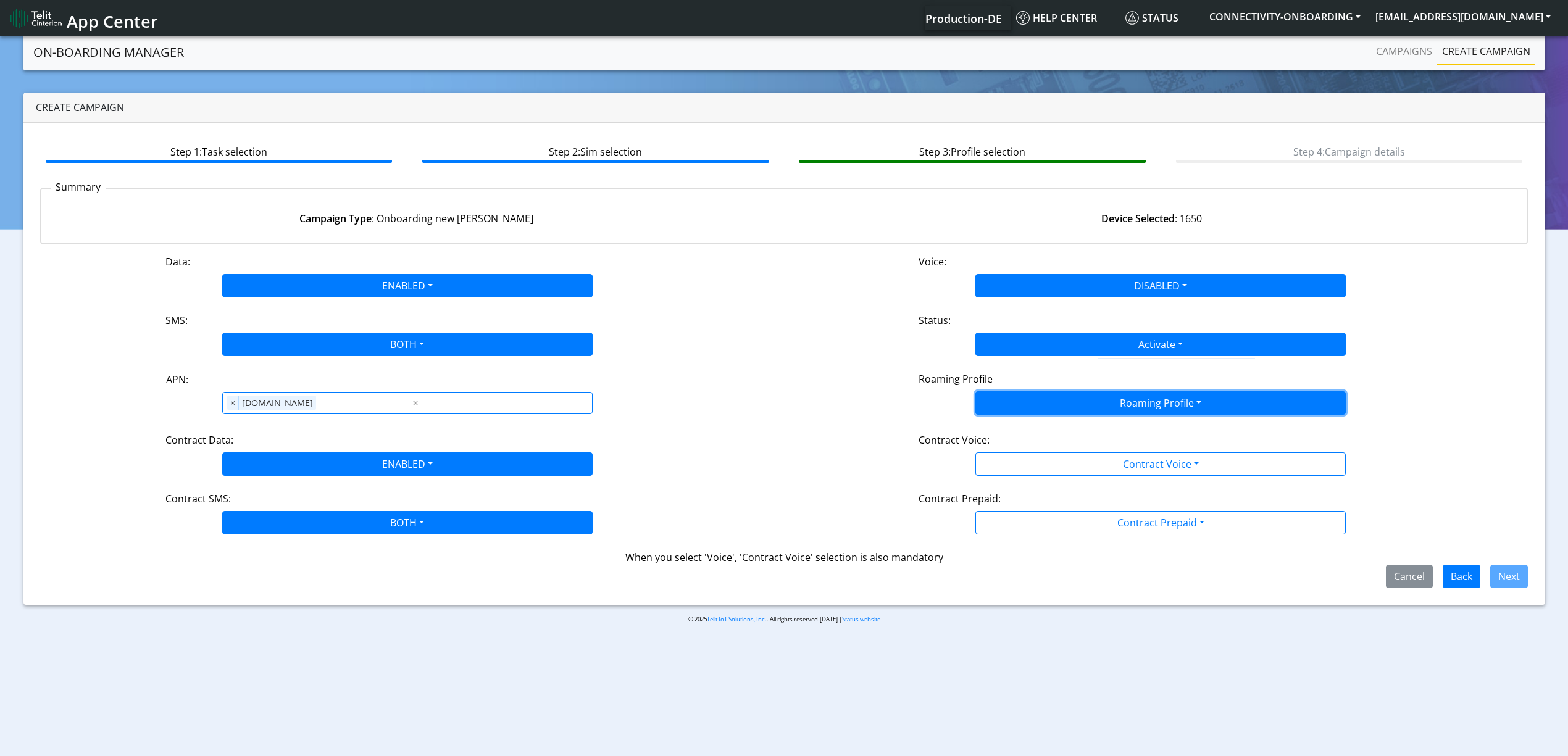
click at [1023, 402] on button "Roaming Profile" at bounding box center [1160, 403] width 371 height 24
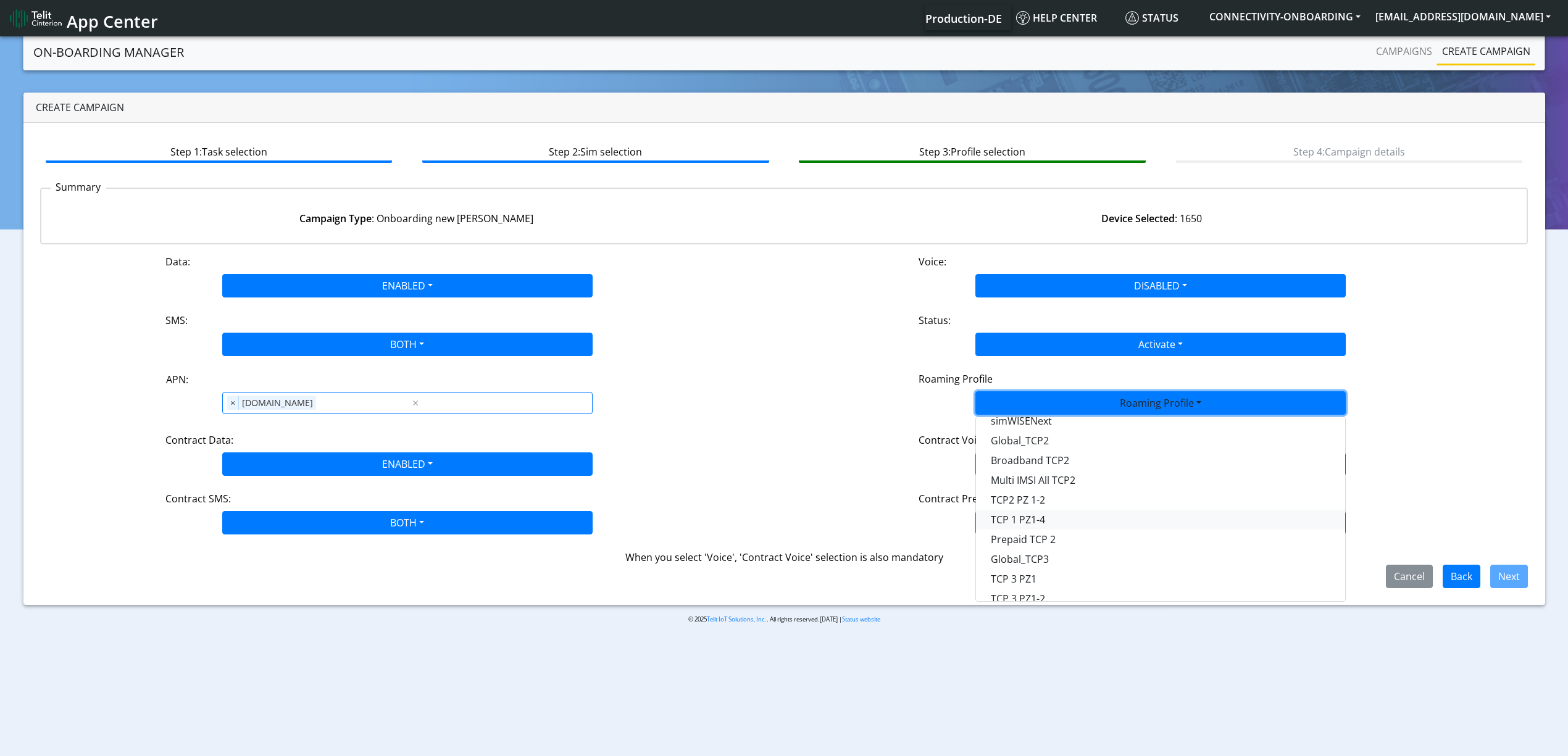
scroll to position [118, 0]
click at [1080, 551] on Profile-dropdown "Global_TCP3" at bounding box center [1160, 558] width 369 height 20
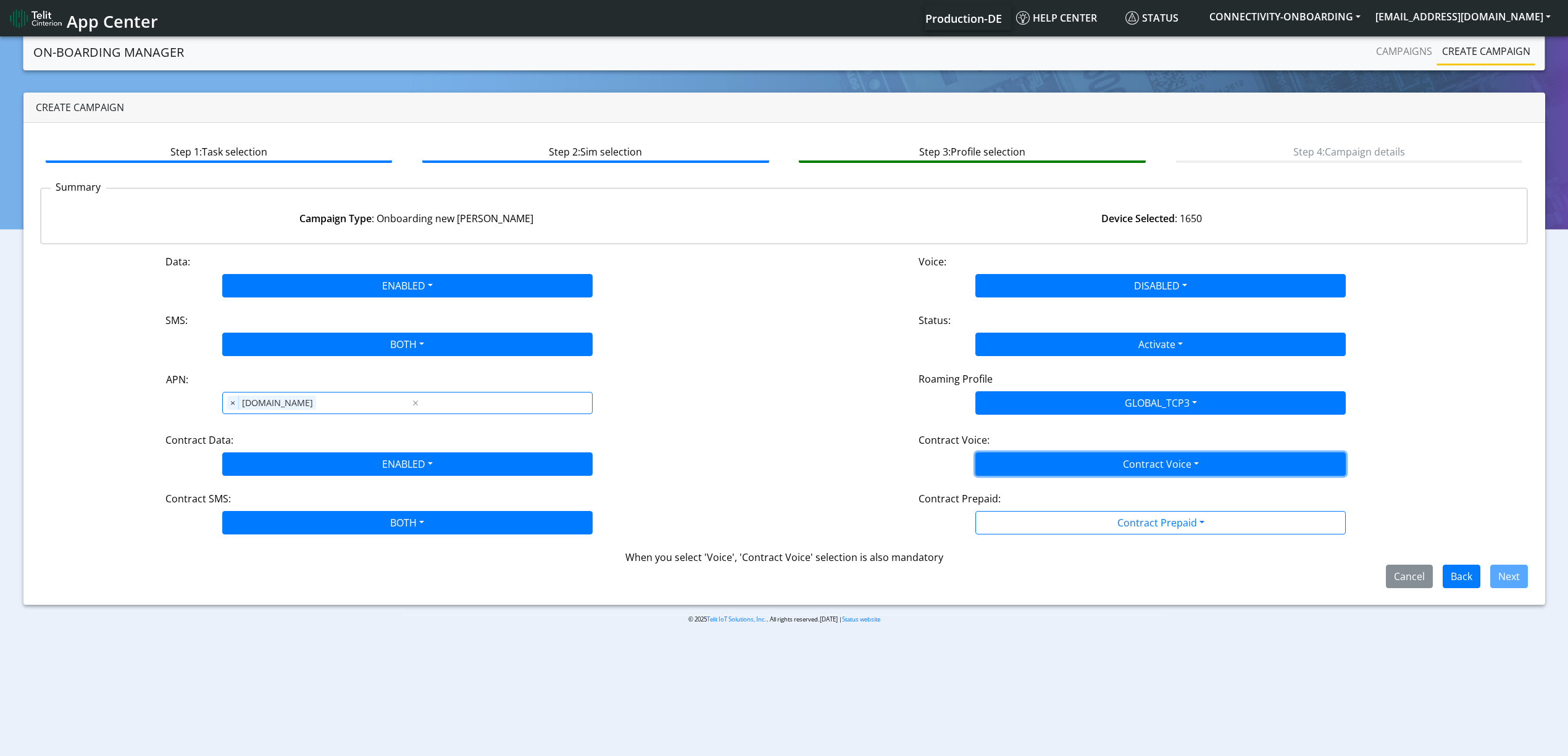
click at [1127, 470] on button "Contract Voice" at bounding box center [1160, 464] width 371 height 24
click at [1079, 495] on Voicedisabled-dropdown "Disabled" at bounding box center [1160, 493] width 369 height 20
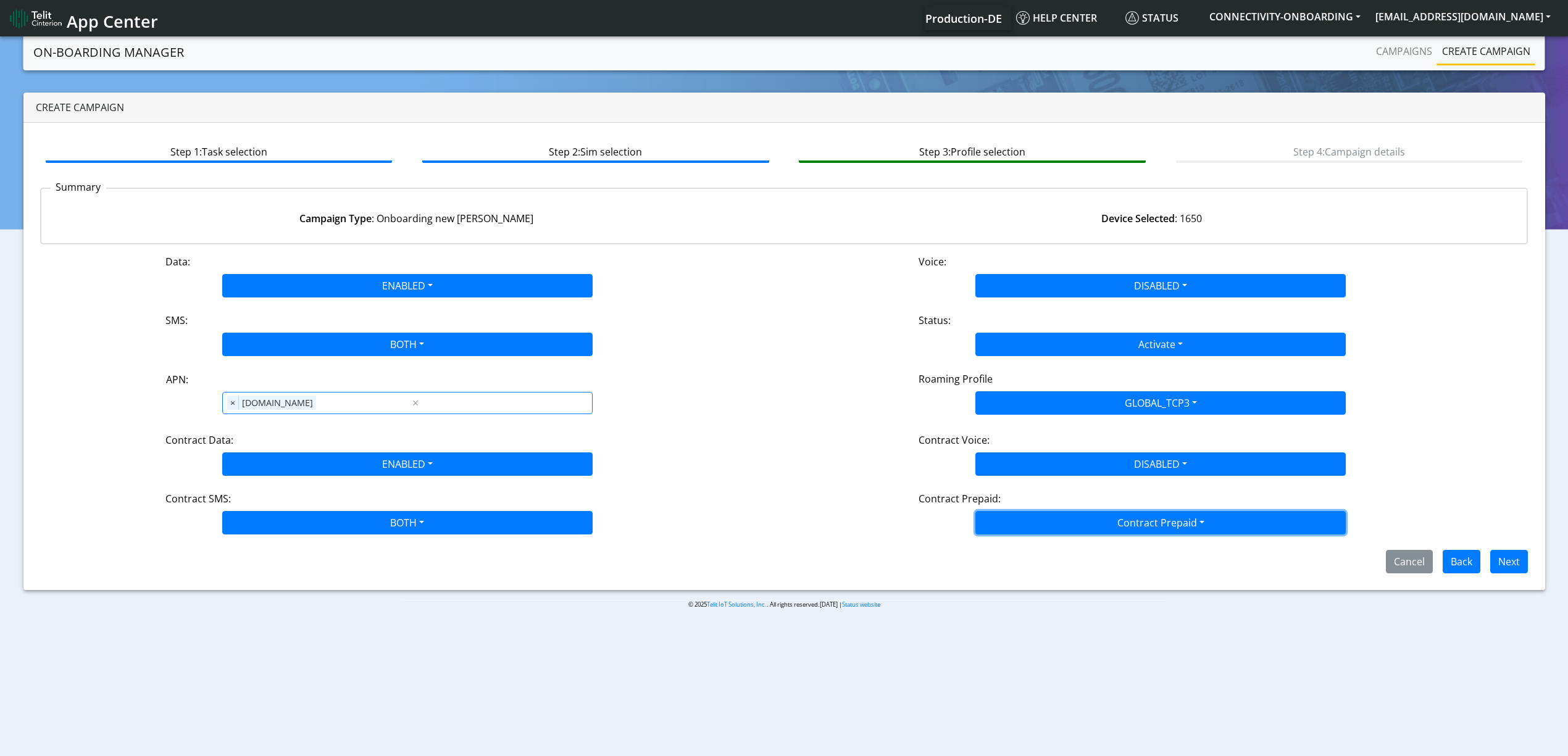
click at [1103, 534] on button "Contract Prepaid" at bounding box center [1160, 523] width 371 height 24
click at [1062, 583] on div "Yes No" at bounding box center [1160, 562] width 371 height 51
click at [1077, 574] on Prepaidnotprepaid-dropdown "No" at bounding box center [1160, 571] width 369 height 20
click at [1511, 563] on button "Next" at bounding box center [1508, 562] width 38 height 24
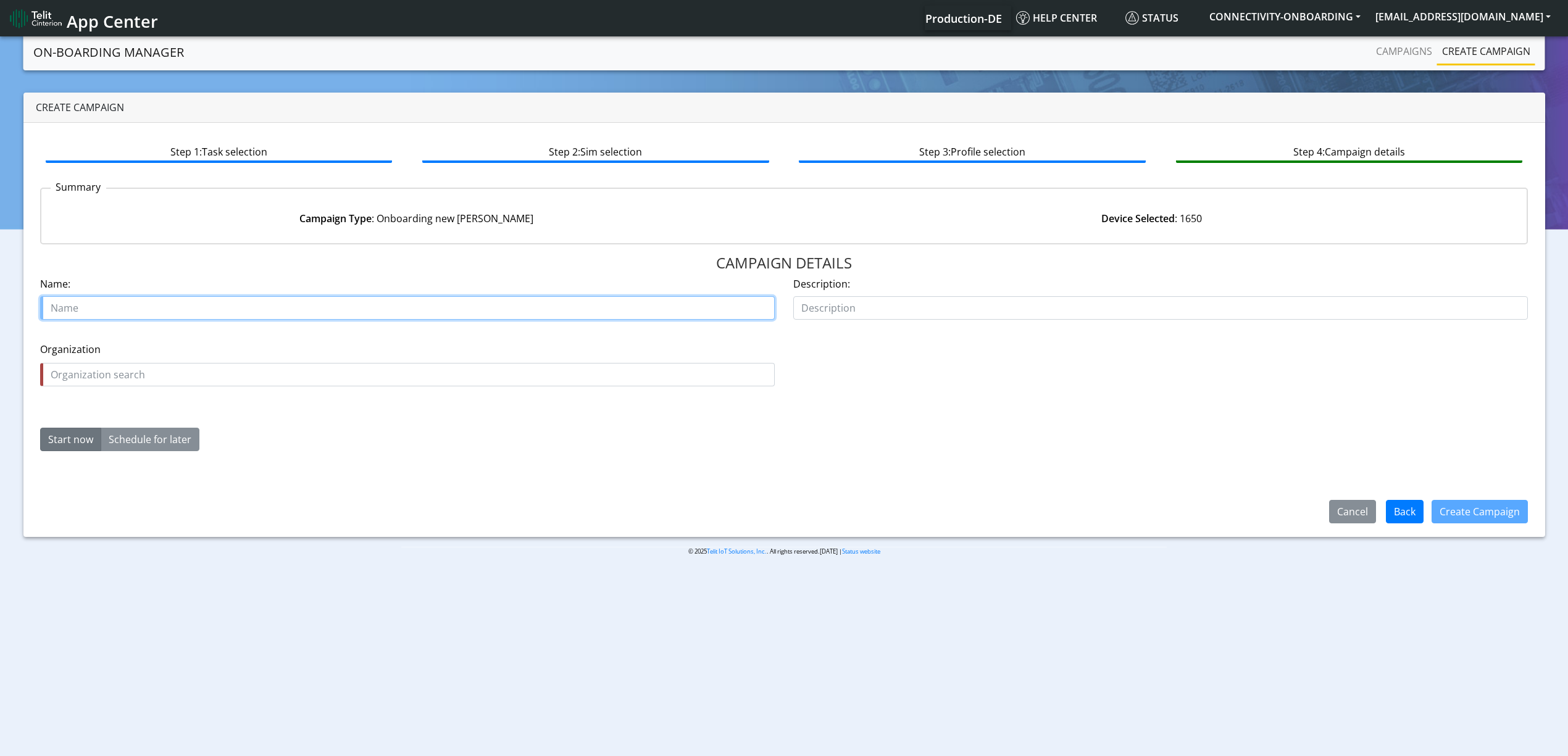
click at [103, 296] on input "text" at bounding box center [407, 307] width 735 height 24
paste input "17024"
type input "netsense 17024"
click at [218, 367] on input "text" at bounding box center [407, 374] width 735 height 24
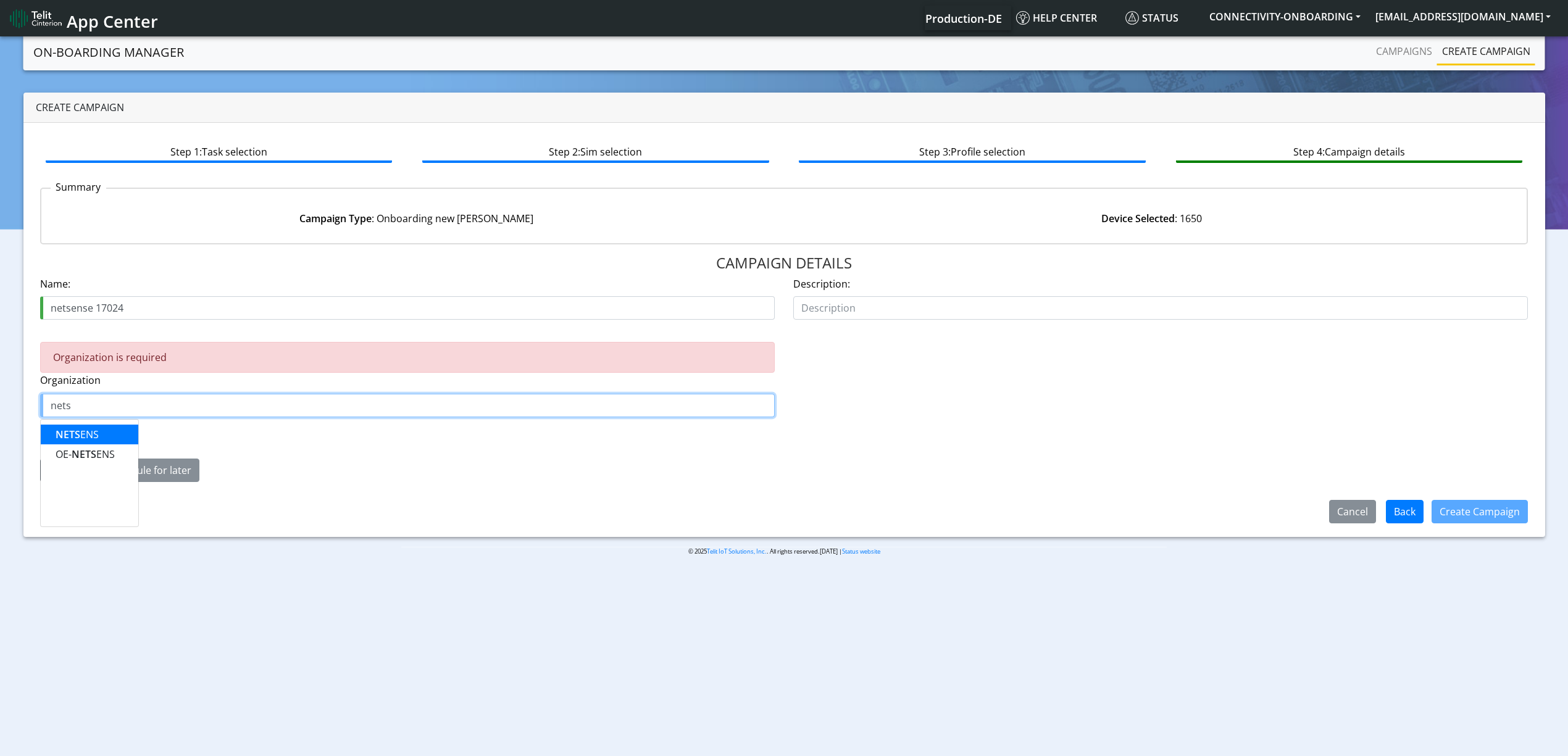
click at [116, 428] on button "NETS ENS" at bounding box center [89, 435] width 97 height 20
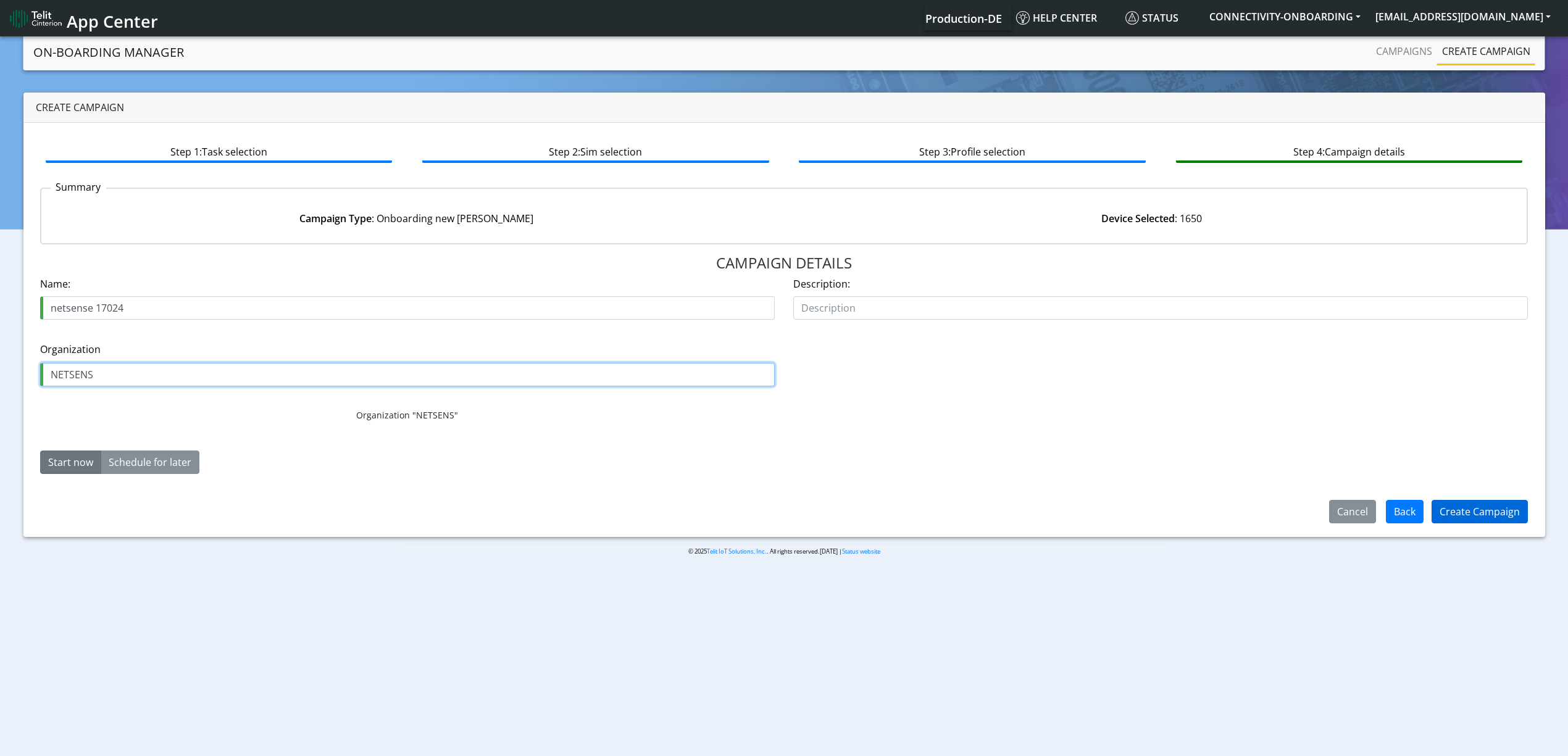
type input "NETSENS"
click at [1502, 505] on button "Create Campaign" at bounding box center [1480, 512] width 96 height 24
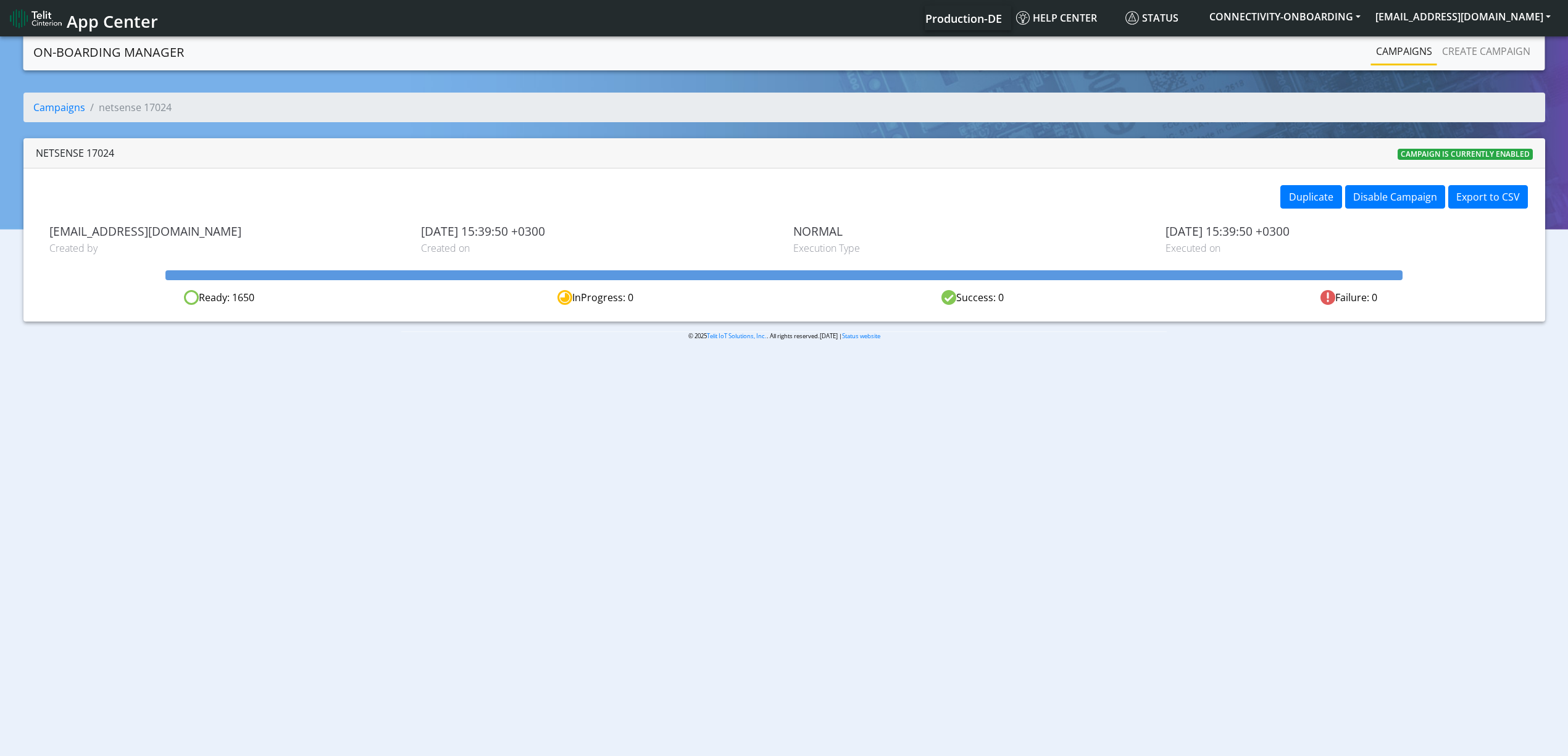
click at [1379, 50] on link "Campaigns" at bounding box center [1403, 51] width 66 height 25
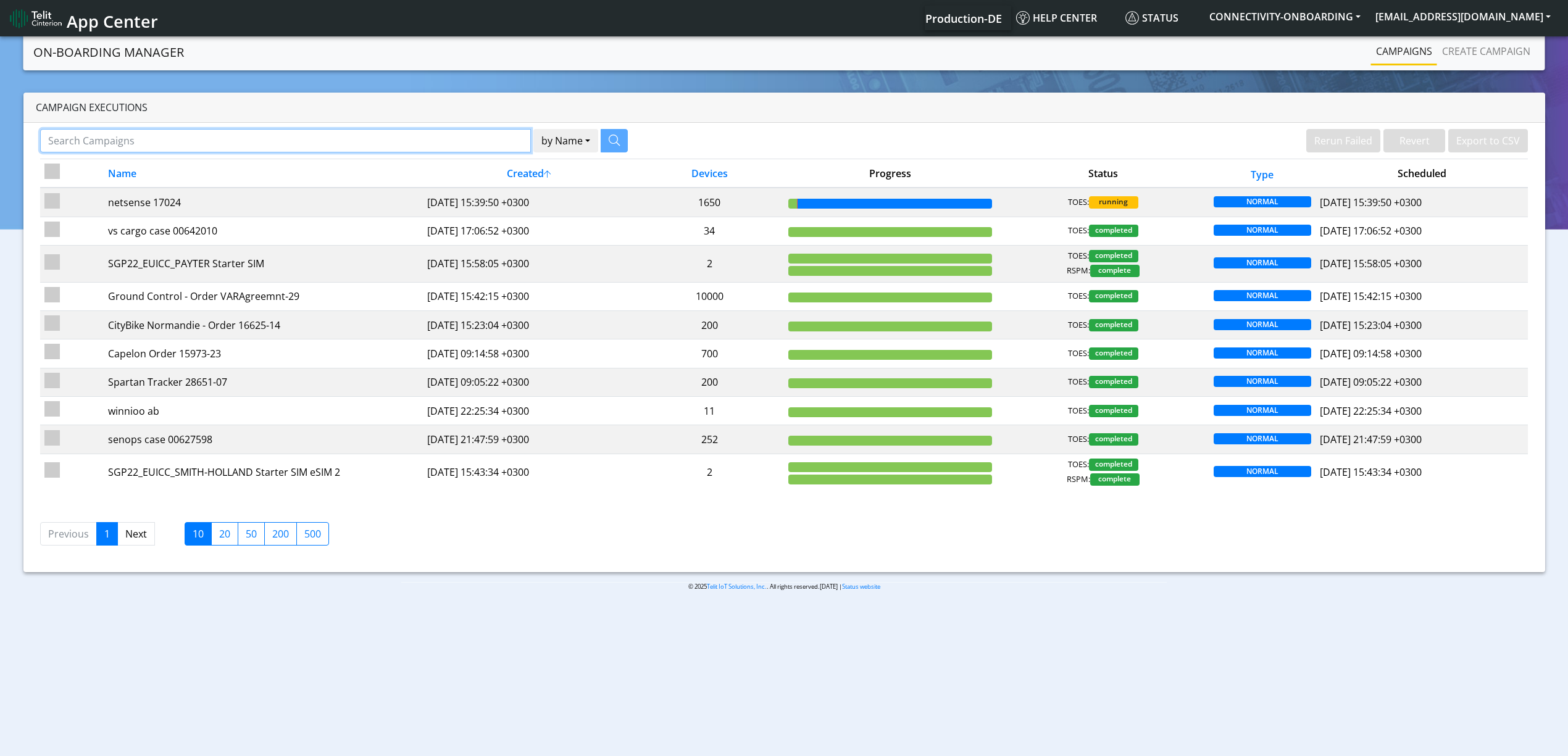
click at [452, 137] on input "Search Campaigns" at bounding box center [286, 140] width 491 height 24
paste input "18757"
type input "18757"
click at [609, 145] on button "button" at bounding box center [598, 140] width 27 height 24
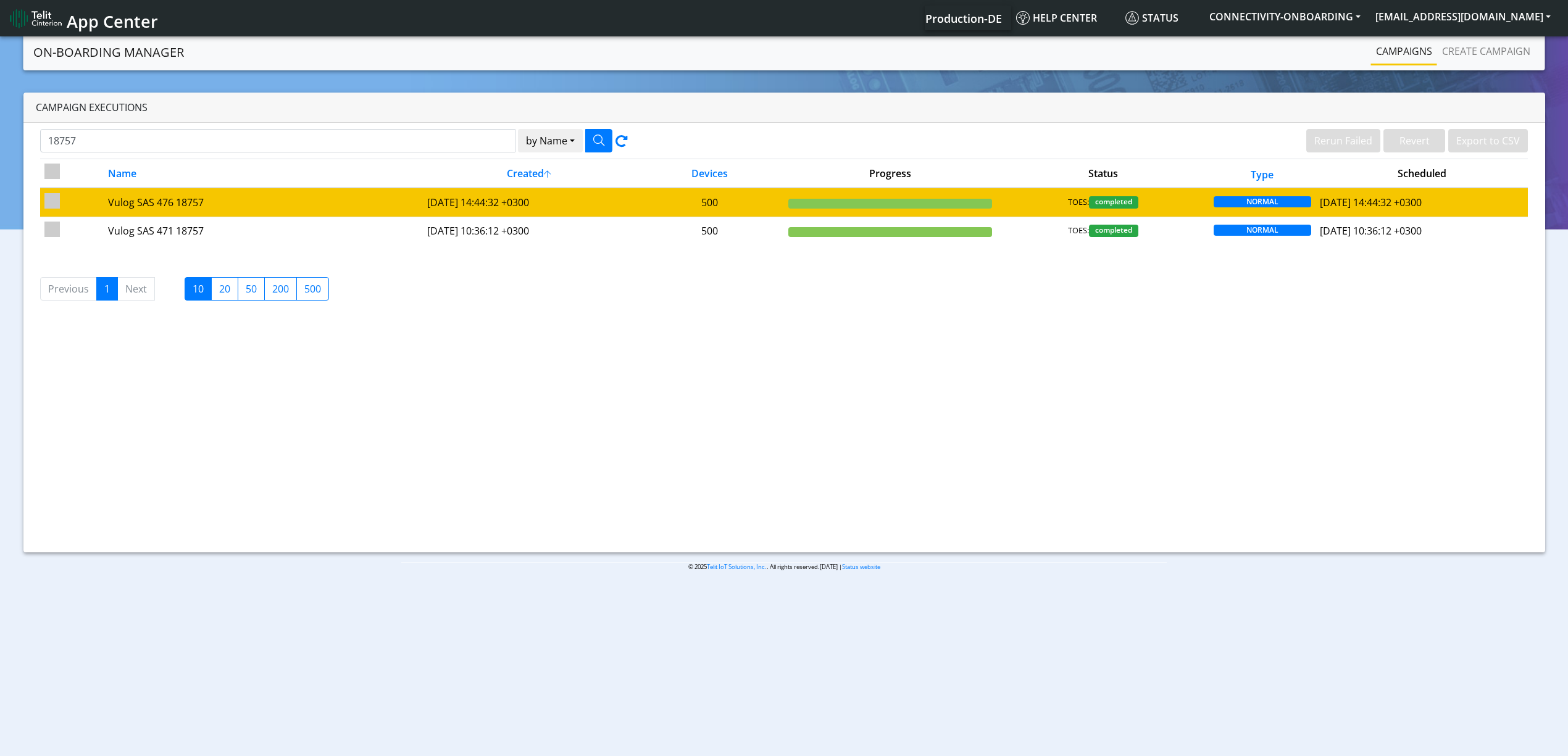
click at [534, 194] on td "2025-06-26 14:44:32 +0300" at bounding box center [529, 201] width 212 height 29
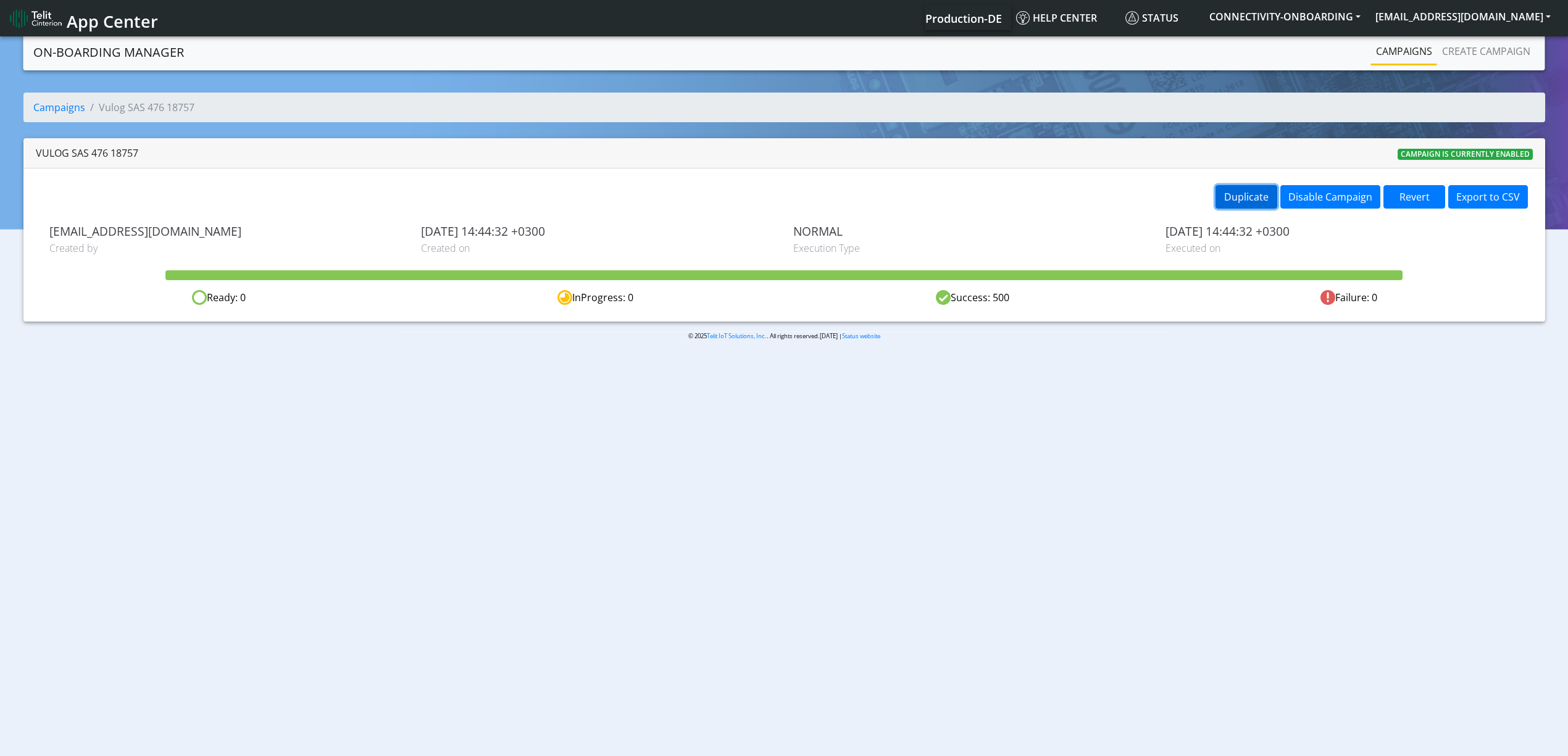
click at [1260, 206] on button "Duplicate" at bounding box center [1247, 196] width 61 height 24
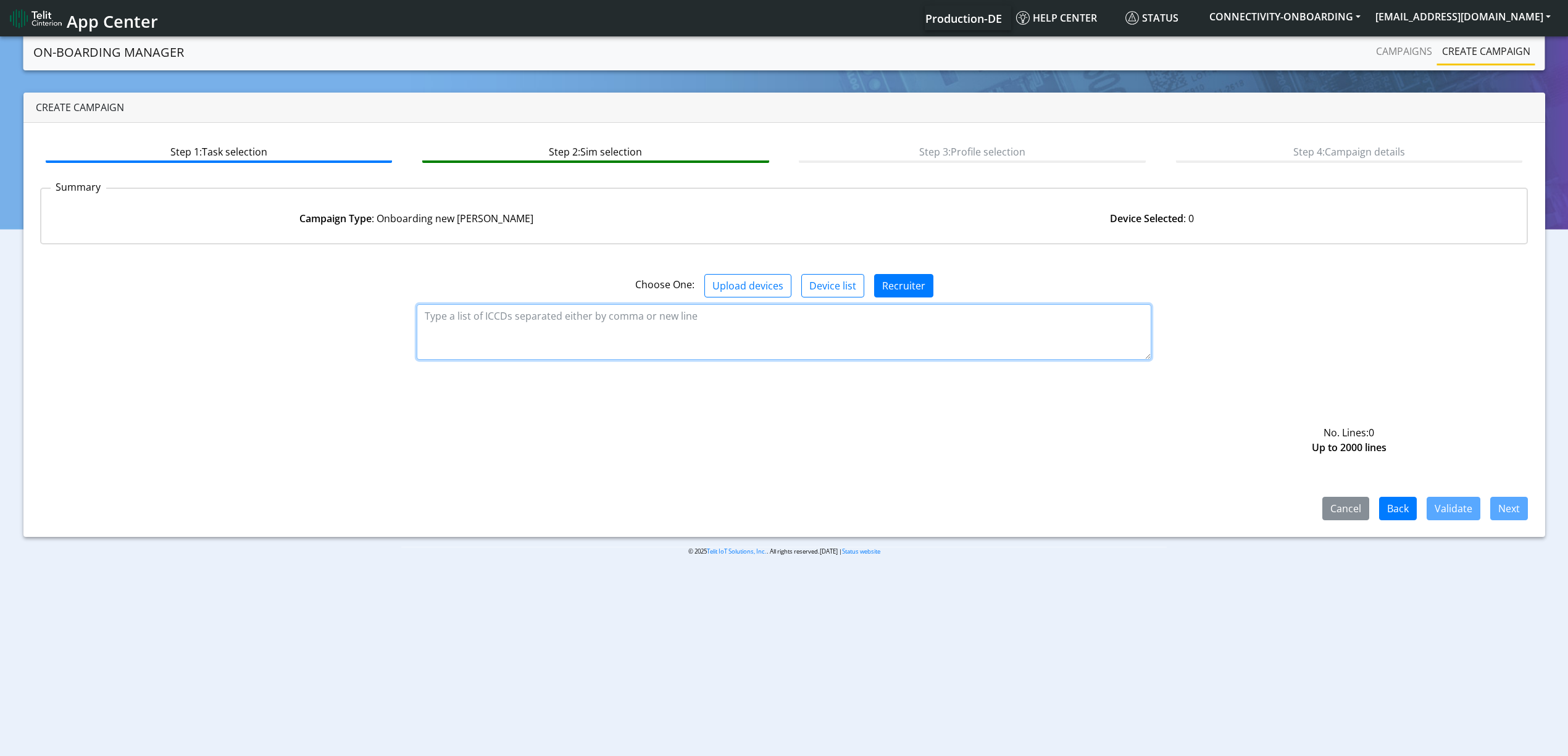
paste textarea "89358151000033561237 89358151000033561245 89358151000033561252 8935815100003356…"
click at [739, 329] on textarea at bounding box center [784, 331] width 735 height 55
type textarea "89358151000033561237 89358151000033561245 89358151000033561252 8935815100003356…"
drag, startPoint x: 1458, startPoint y: 521, endPoint x: 1458, endPoint y: 512, distance: 9.0
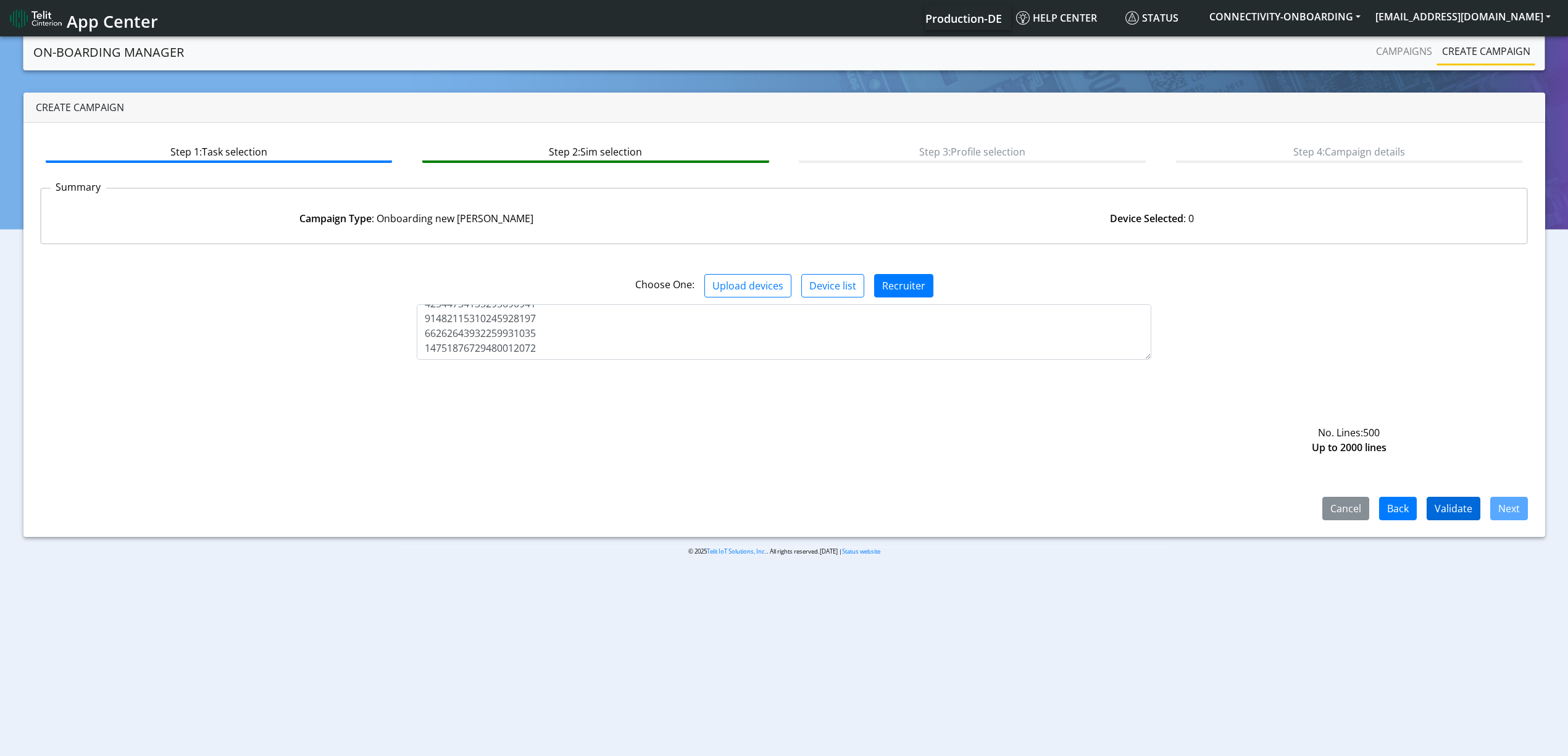
click at [1458, 512] on div "Step 1: Task selection Step 2: Sim selection Step 3: Profile selection Step 4: …" at bounding box center [784, 329] width 1522 height 414
click at [1458, 512] on button "Validate" at bounding box center [1453, 508] width 53 height 24
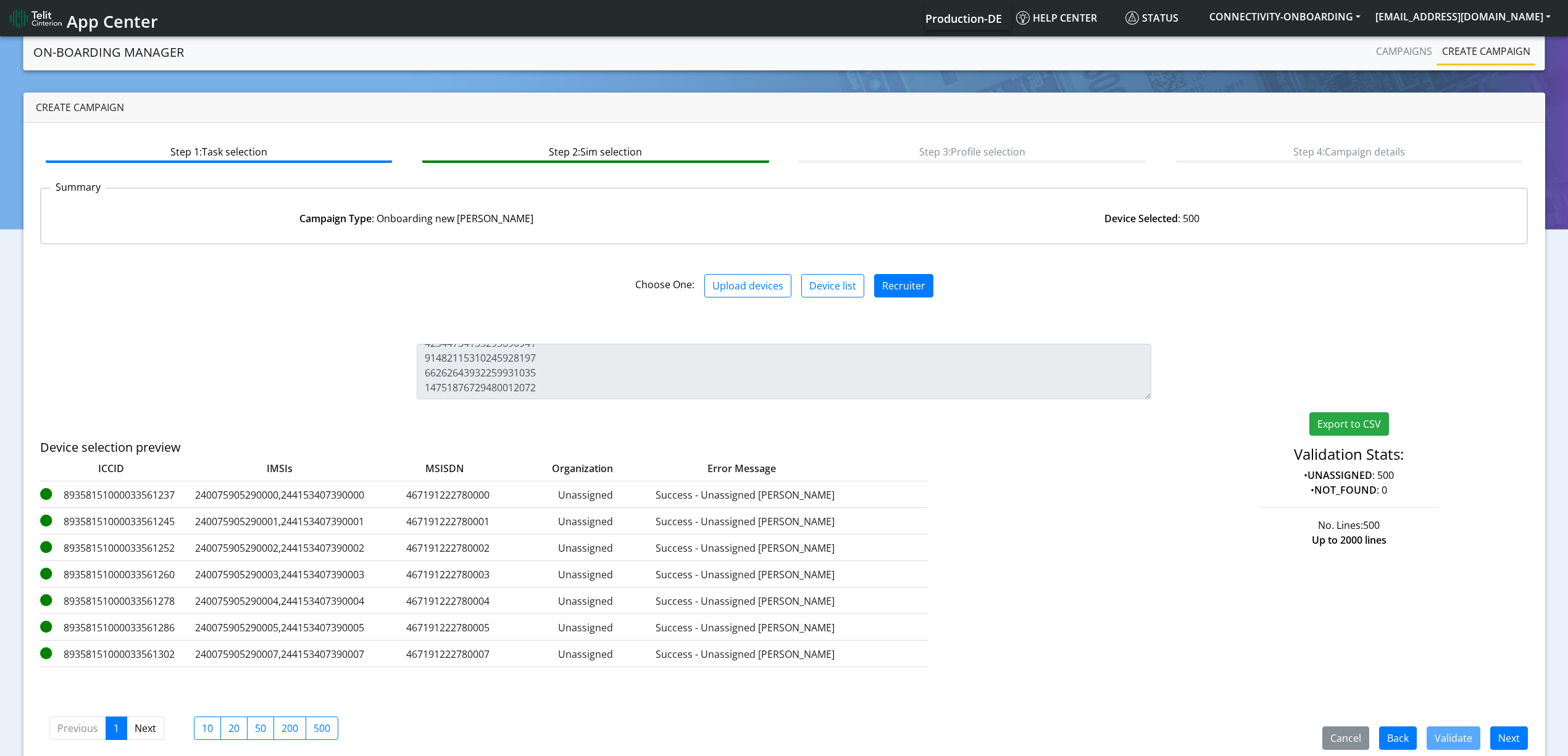
scroll to position [18, 0]
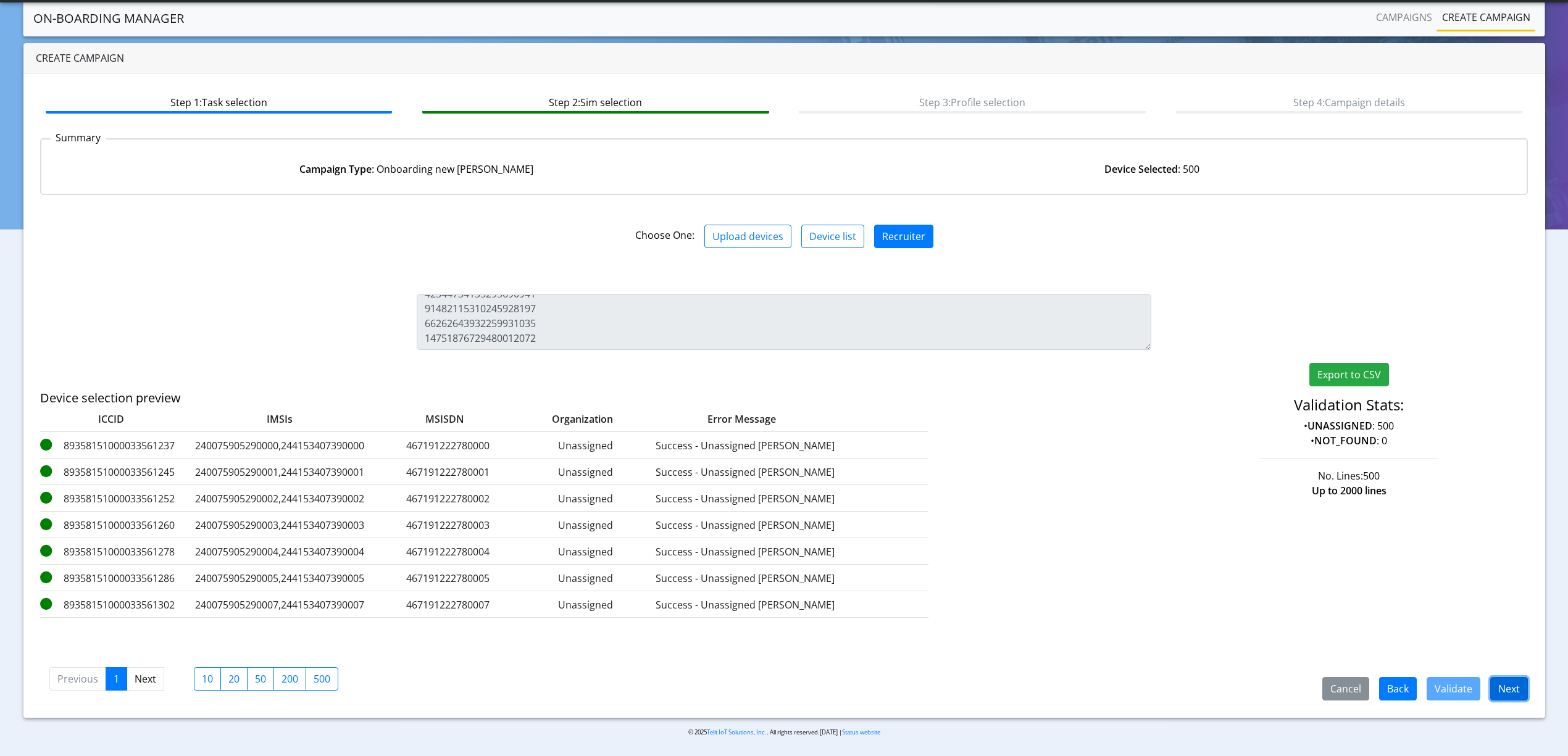
click at [1516, 696] on button "Next" at bounding box center [1508, 689] width 38 height 24
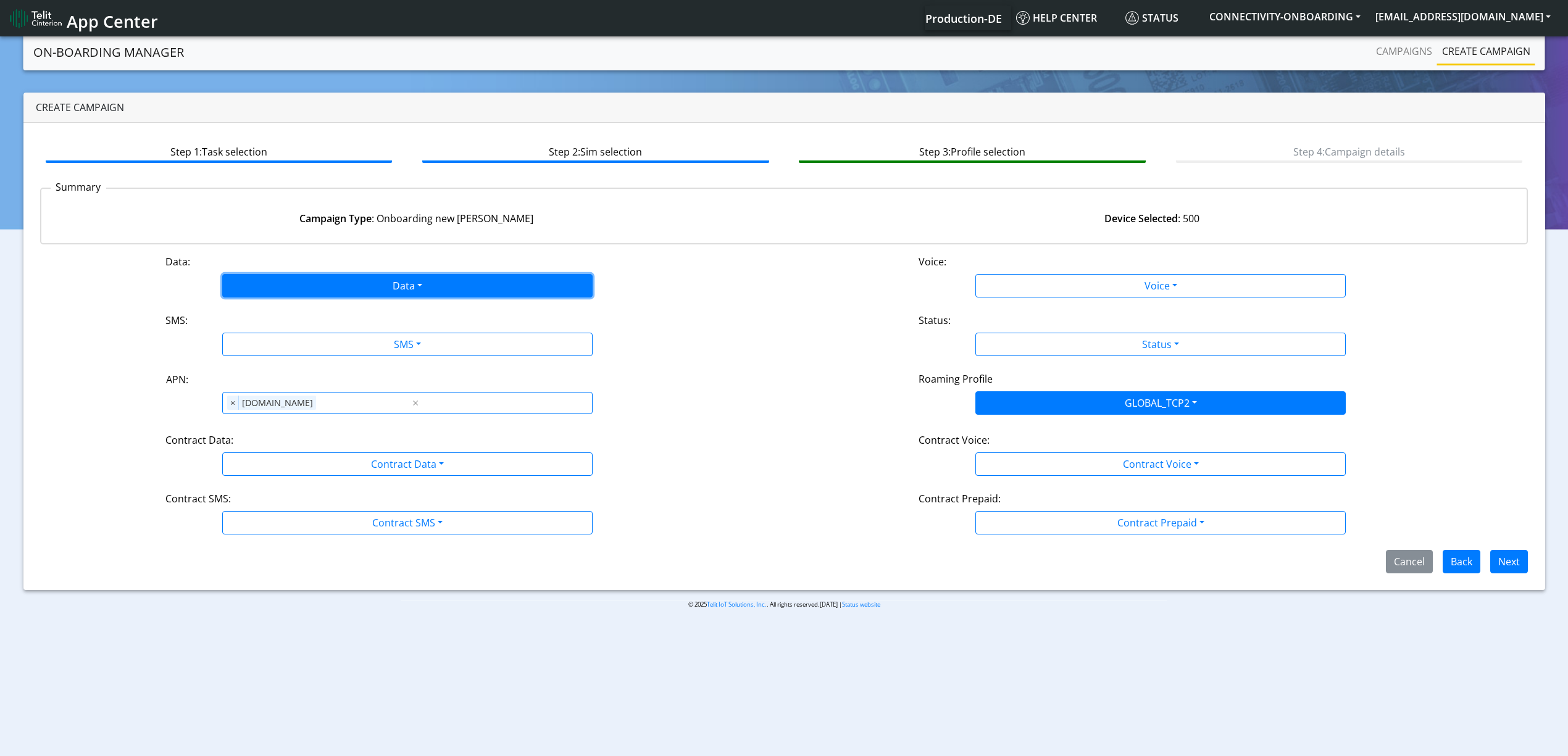
click at [385, 281] on button "Data" at bounding box center [407, 286] width 371 height 24
click at [260, 336] on button "Enabled" at bounding box center [406, 335] width 369 height 20
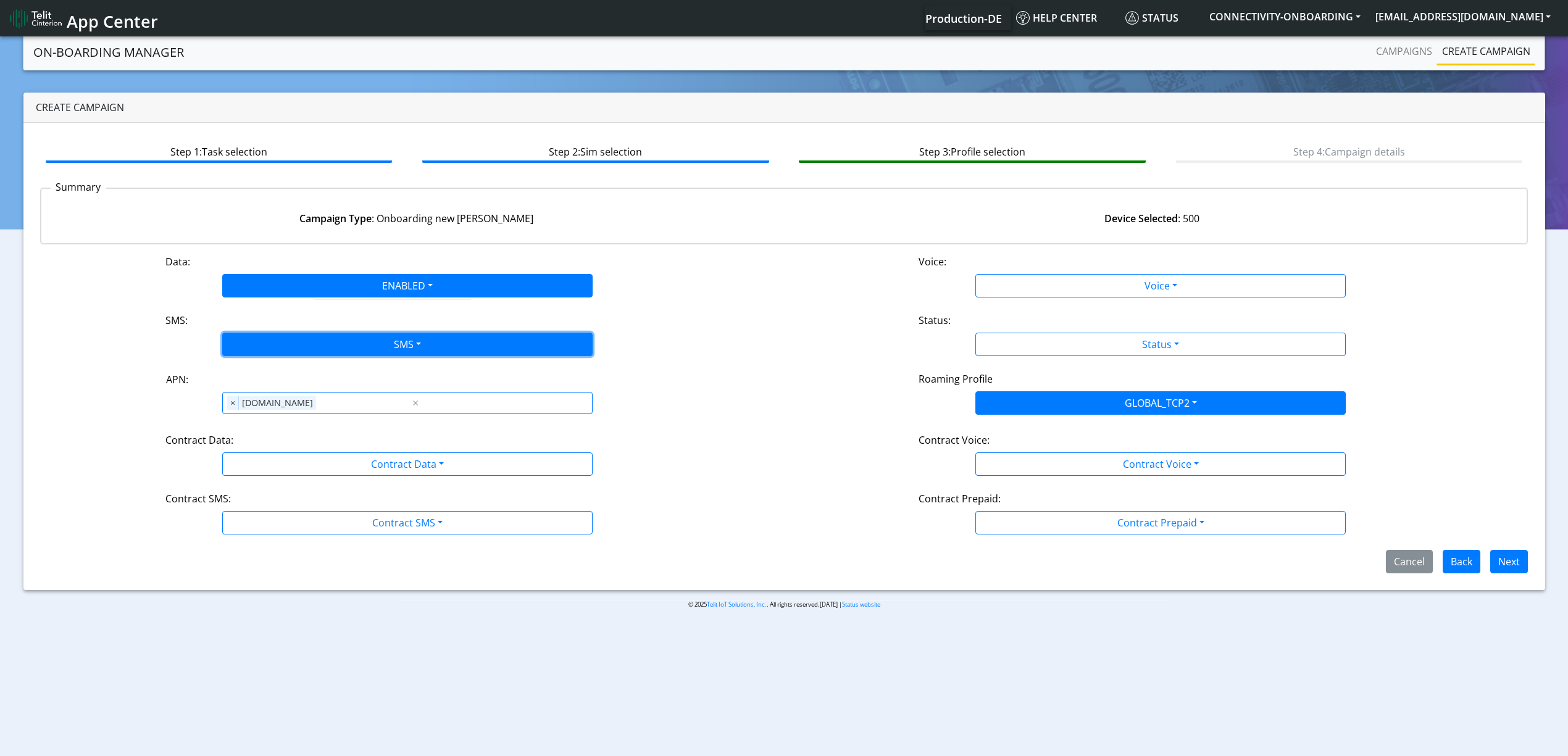
click at [322, 354] on button "SMS" at bounding box center [407, 344] width 371 height 24
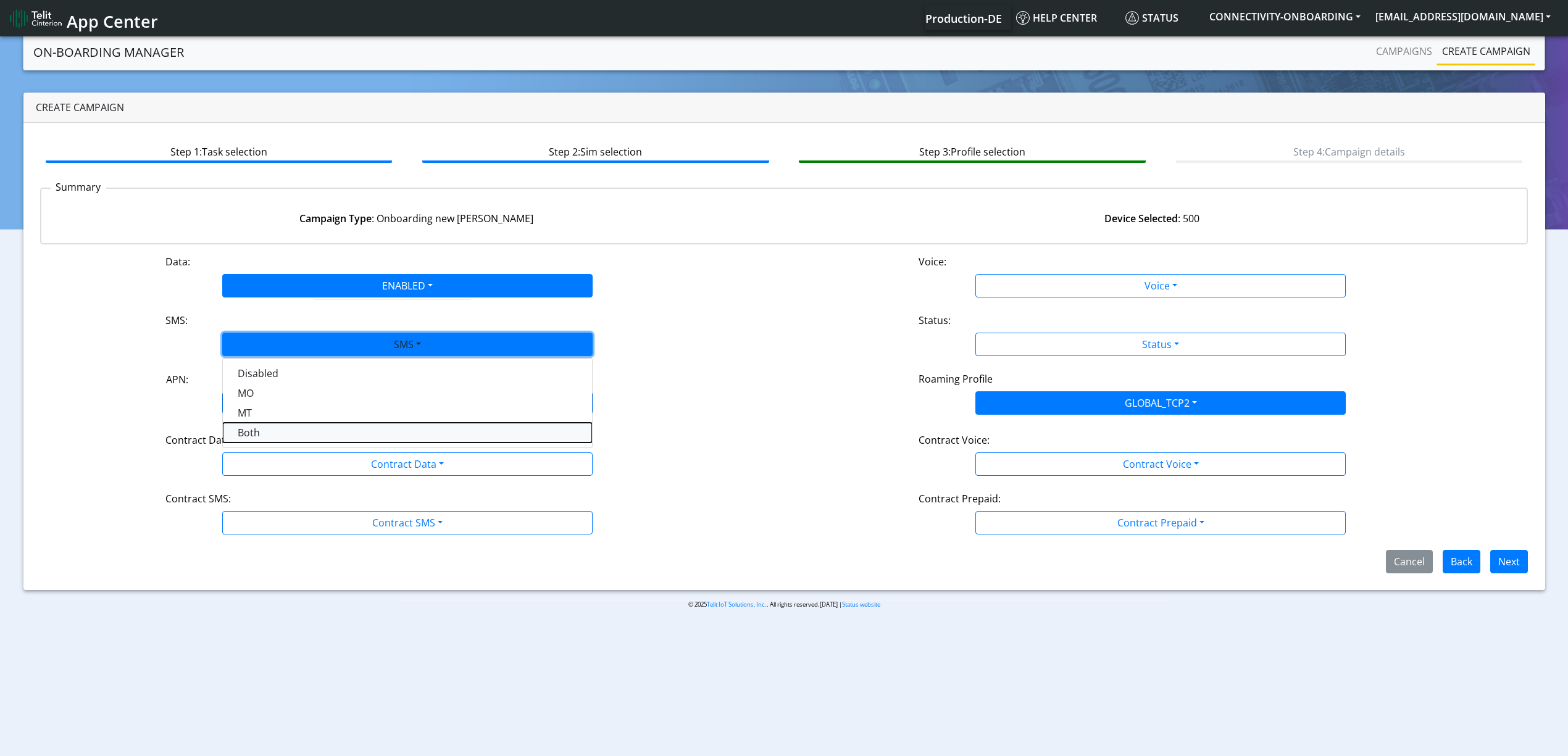
click at [302, 428] on button "Both" at bounding box center [406, 433] width 369 height 20
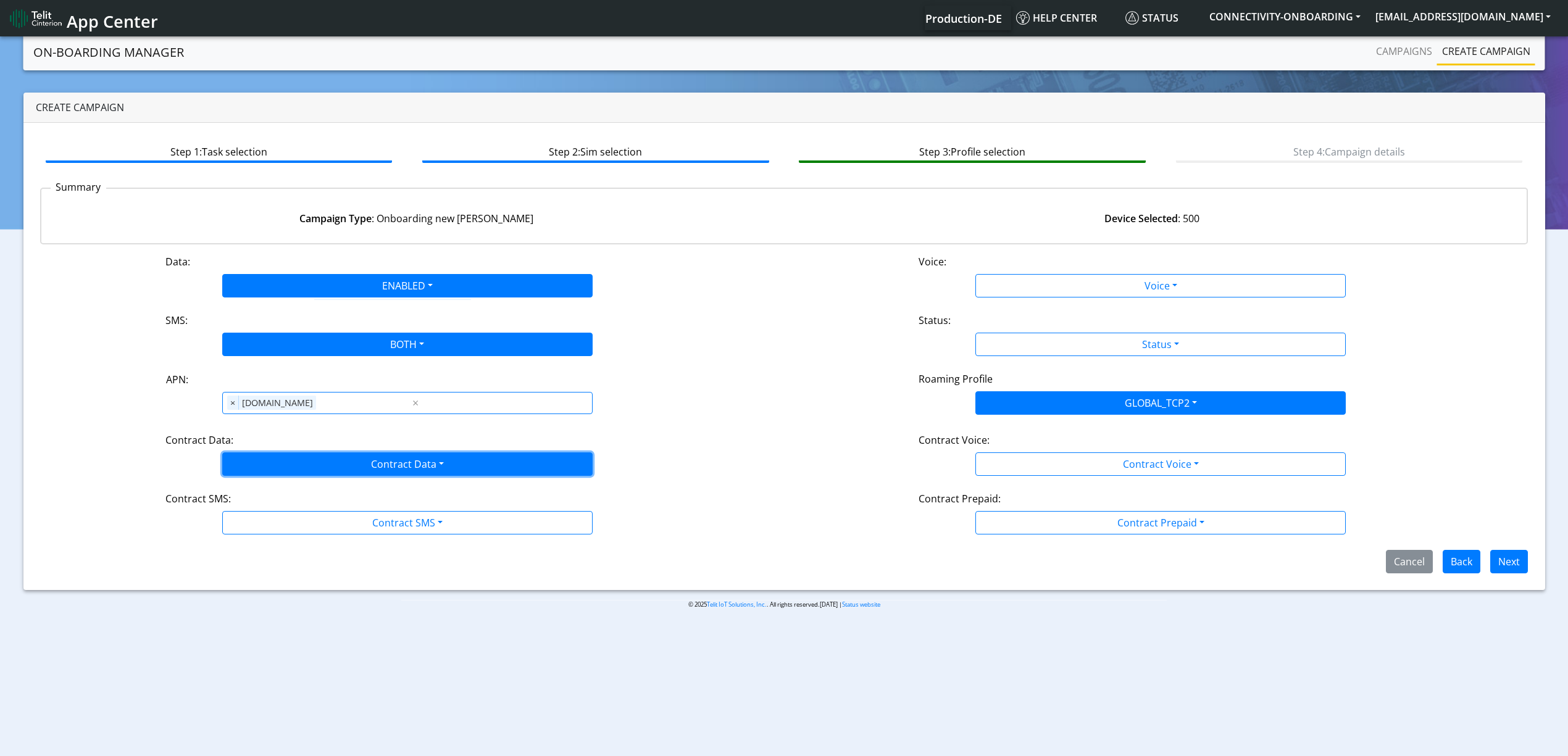
click at [320, 455] on button "Contract Data" at bounding box center [407, 464] width 371 height 24
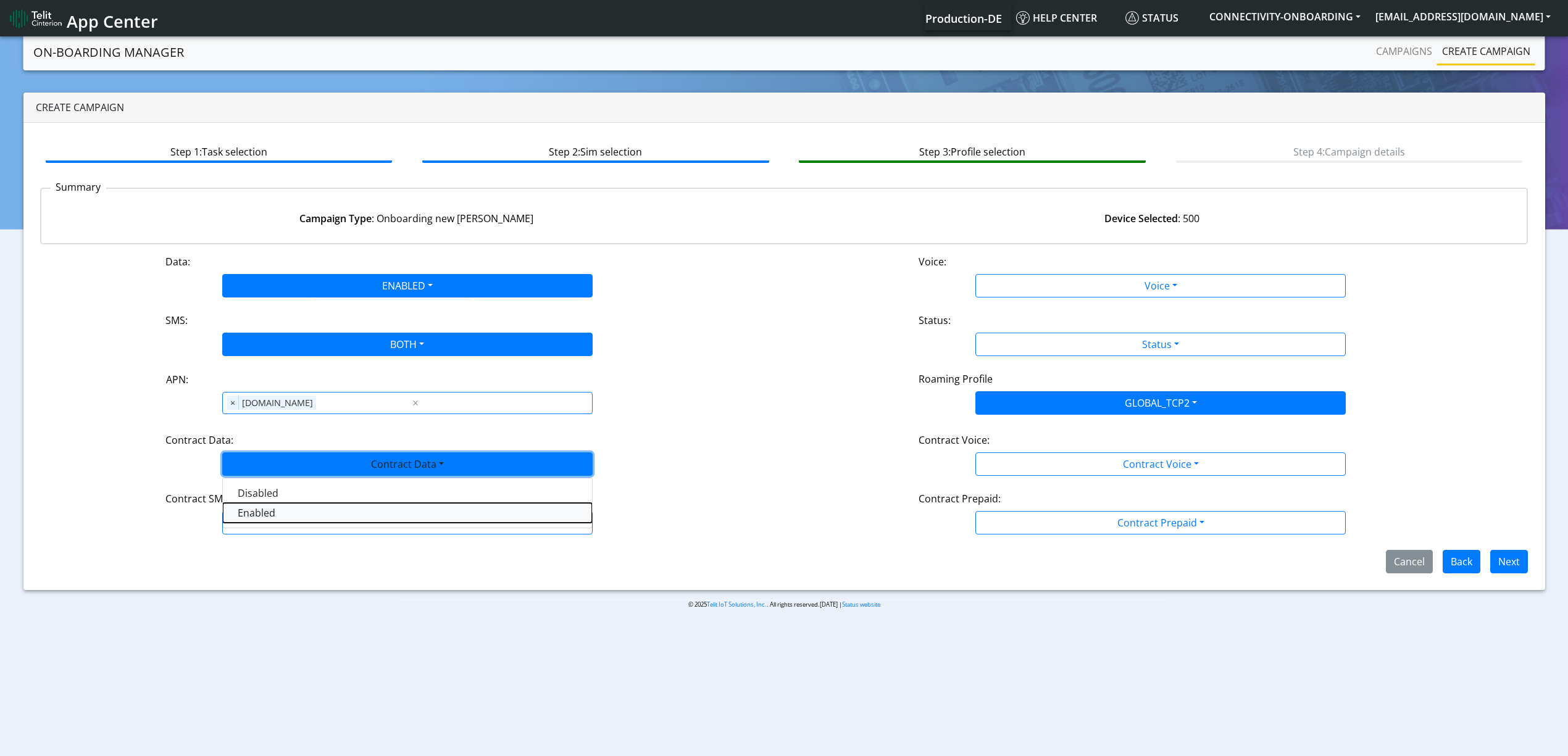
click at [292, 512] on Dataenabled-dropdown "Enabled" at bounding box center [406, 512] width 369 height 20
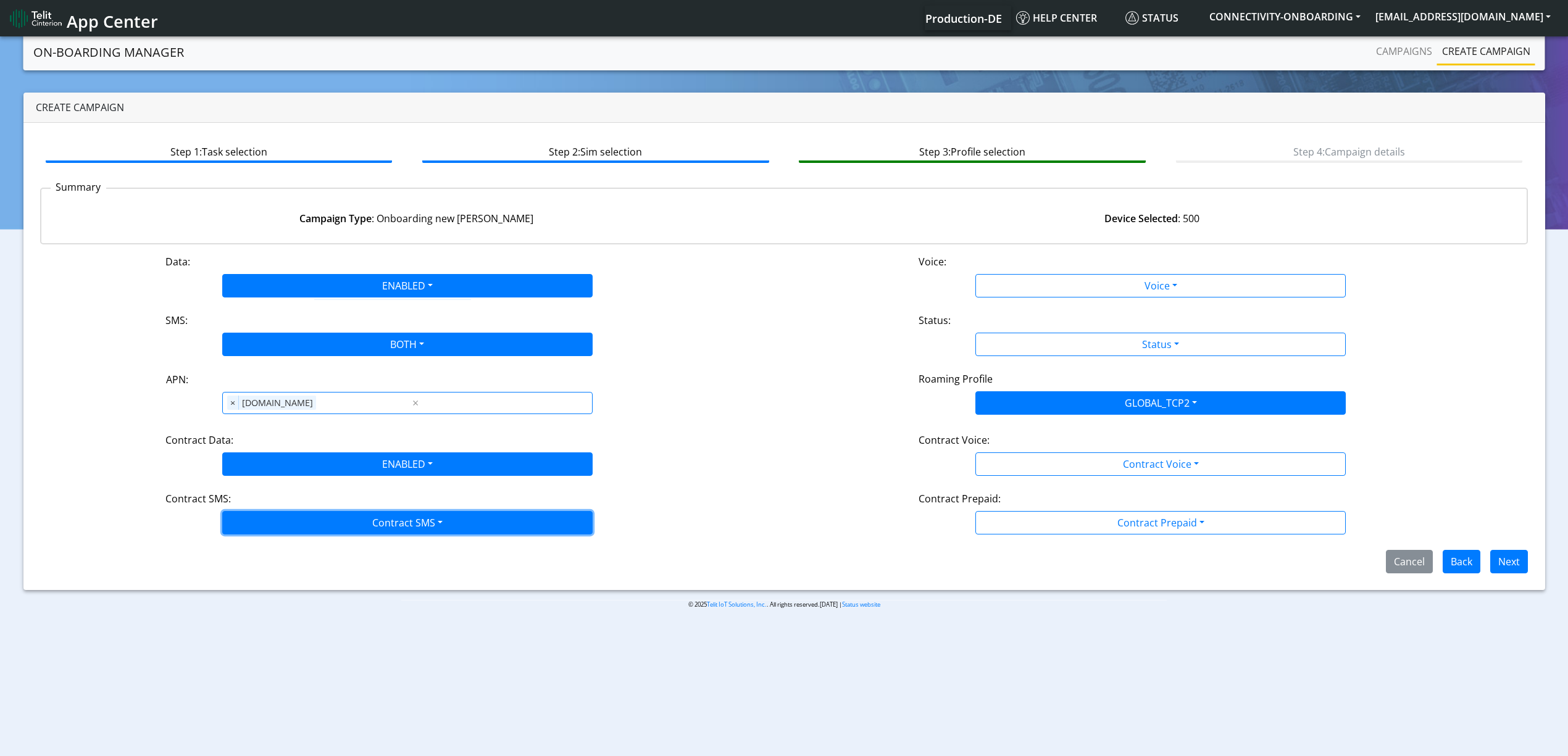
click at [325, 531] on button "Contract SMS" at bounding box center [407, 523] width 371 height 24
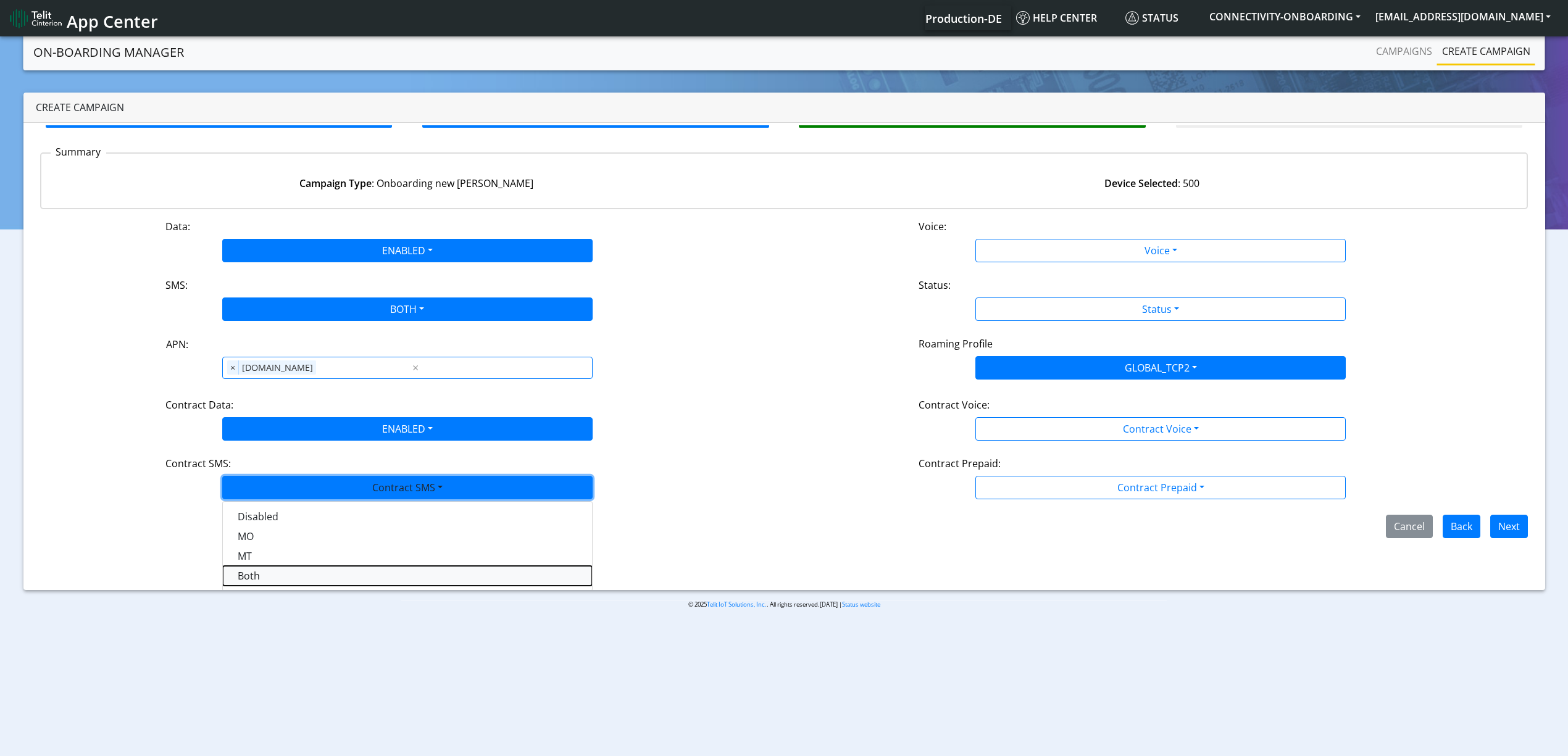
click at [319, 574] on SMSboth-dropdown "Both" at bounding box center [406, 576] width 369 height 20
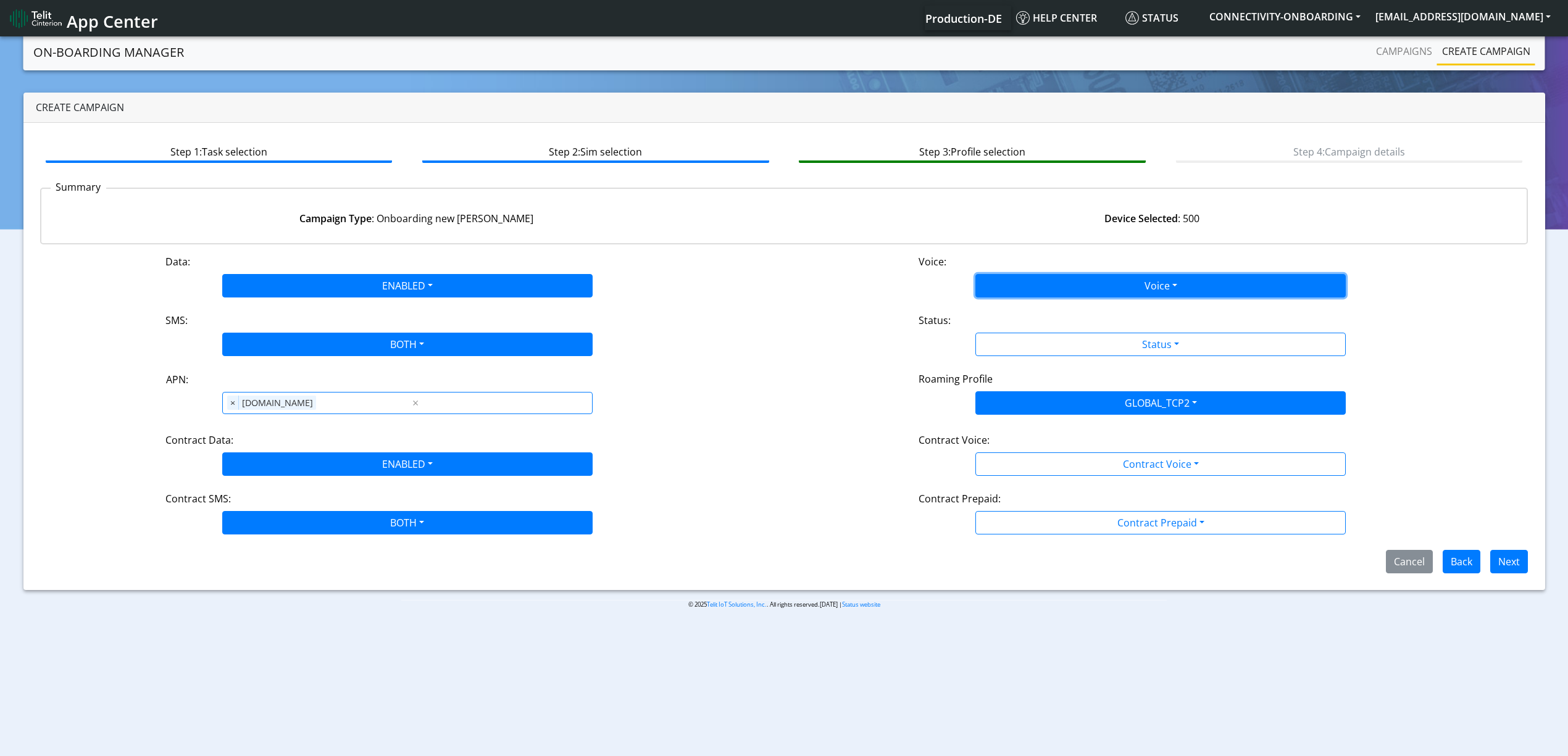
click at [1017, 290] on button "Voice" at bounding box center [1160, 286] width 371 height 24
click at [1028, 307] on button "Disabled" at bounding box center [1160, 314] width 369 height 20
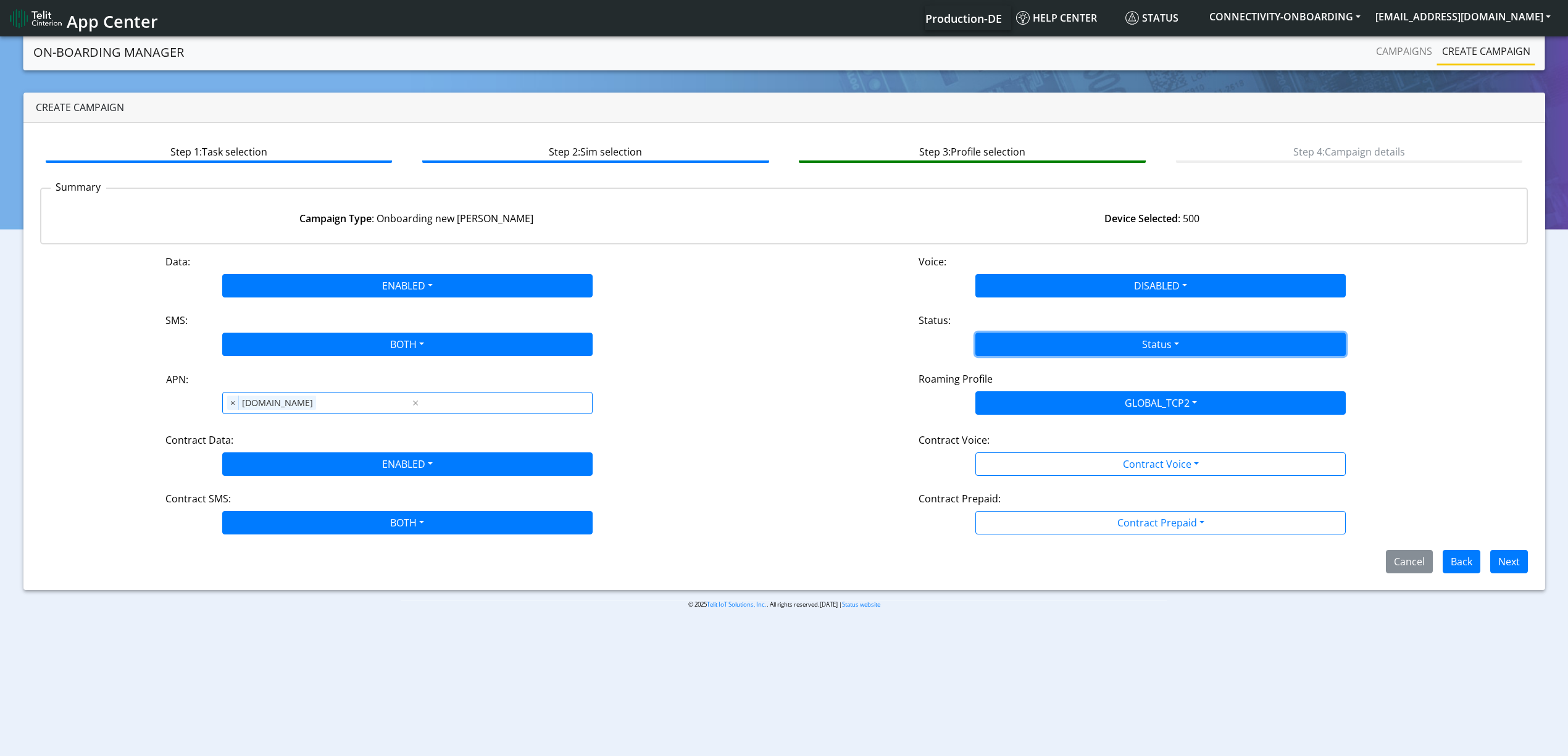
click at [1046, 346] on button "Status" at bounding box center [1160, 344] width 371 height 24
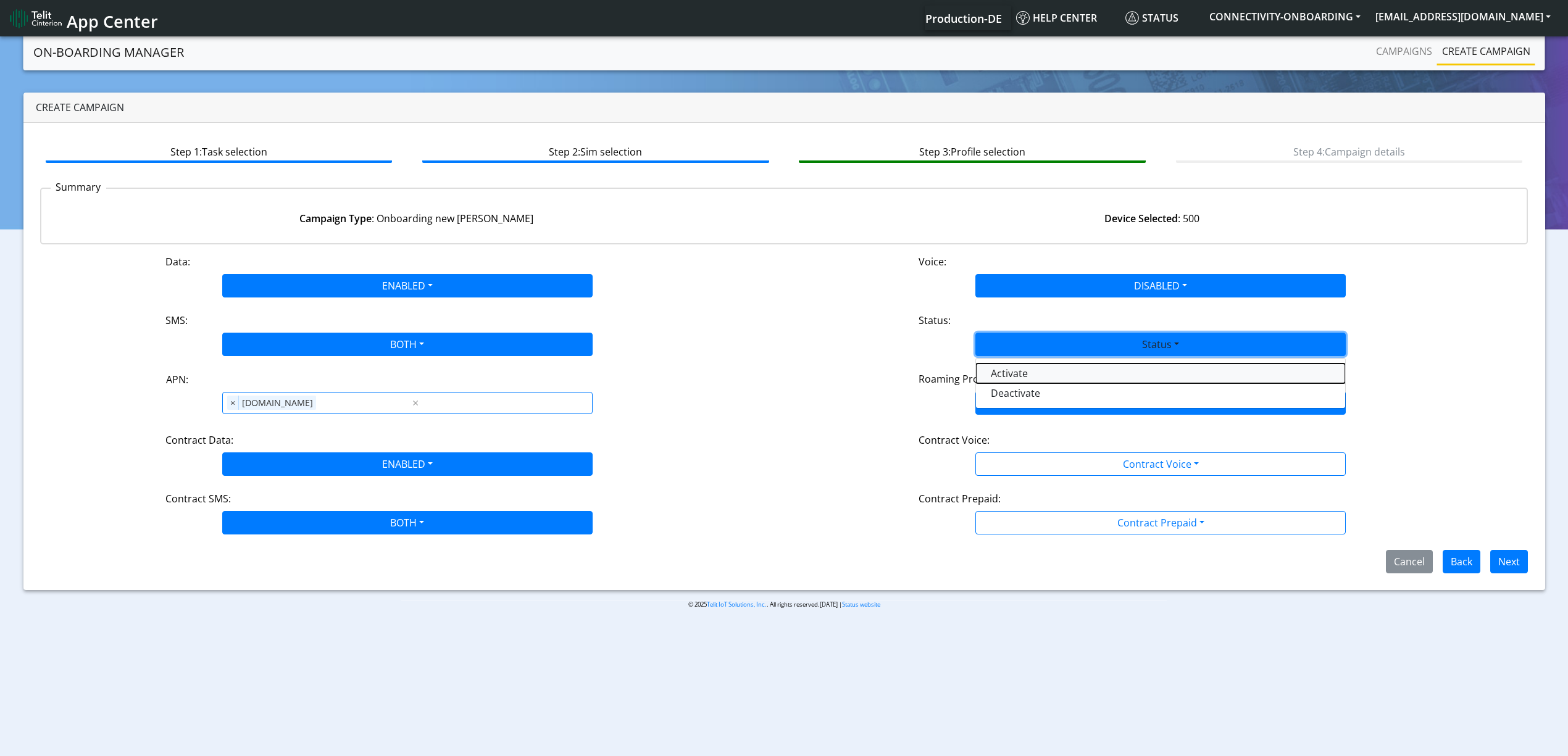
click at [1042, 367] on button "Activate" at bounding box center [1160, 373] width 369 height 20
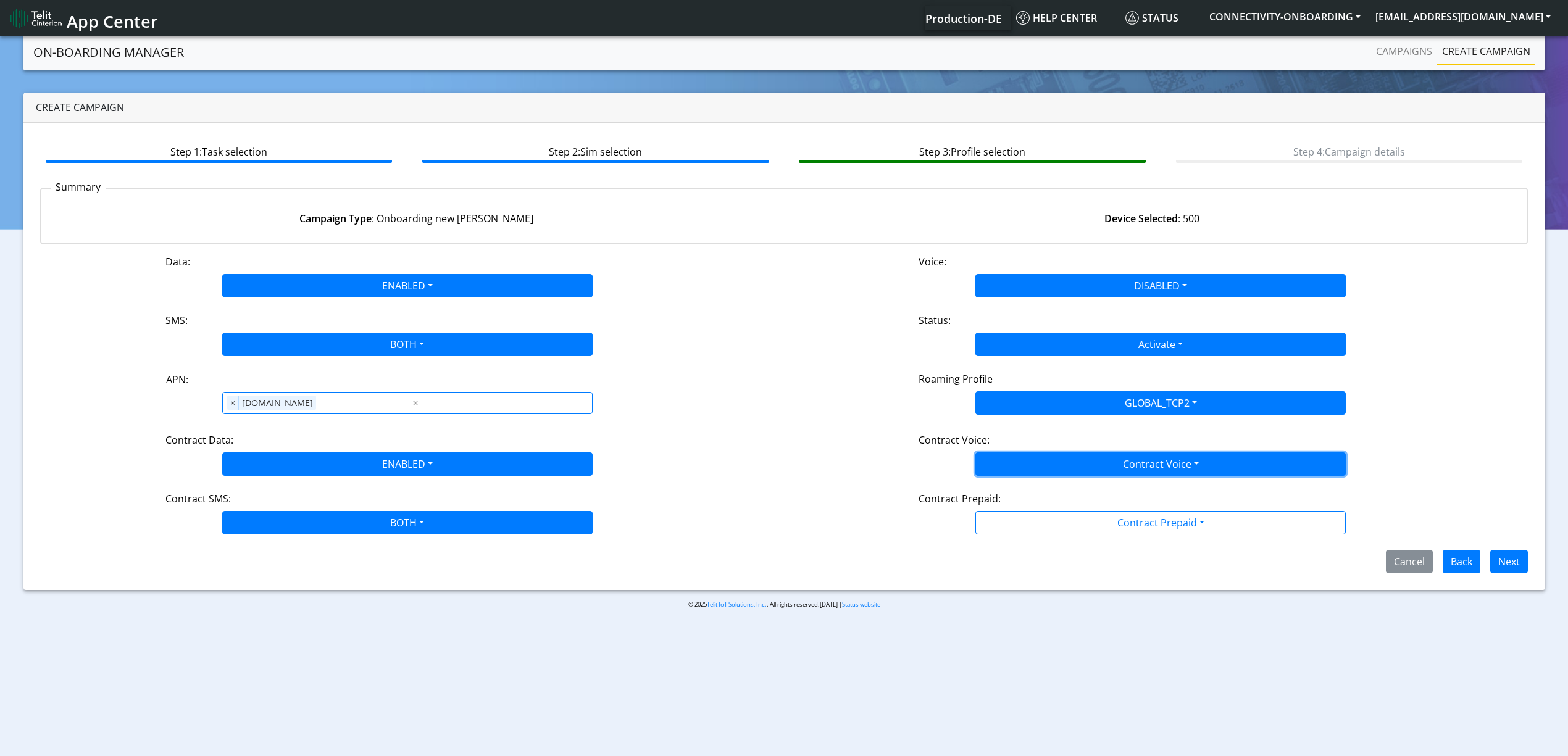
click at [1028, 465] on button "Contract Voice" at bounding box center [1160, 464] width 371 height 24
click at [1021, 490] on Voicedisabled-dropdown "Disabled" at bounding box center [1160, 493] width 369 height 20
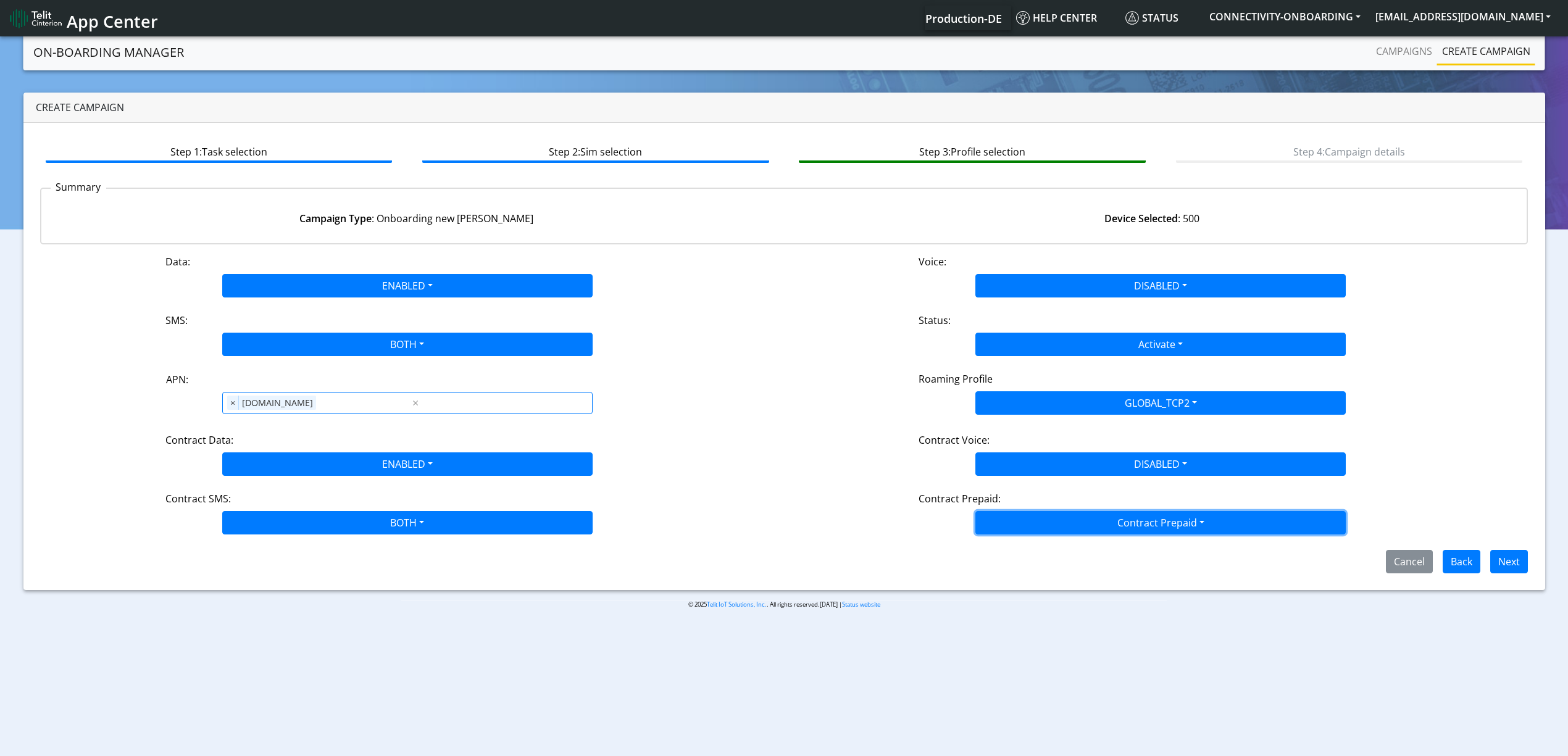
click at [1030, 521] on button "Contract Prepaid" at bounding box center [1160, 523] width 371 height 24
click at [1023, 569] on Prepaidnotprepaid-dropdown "No" at bounding box center [1160, 571] width 369 height 20
click at [1494, 563] on button "Next" at bounding box center [1508, 562] width 38 height 24
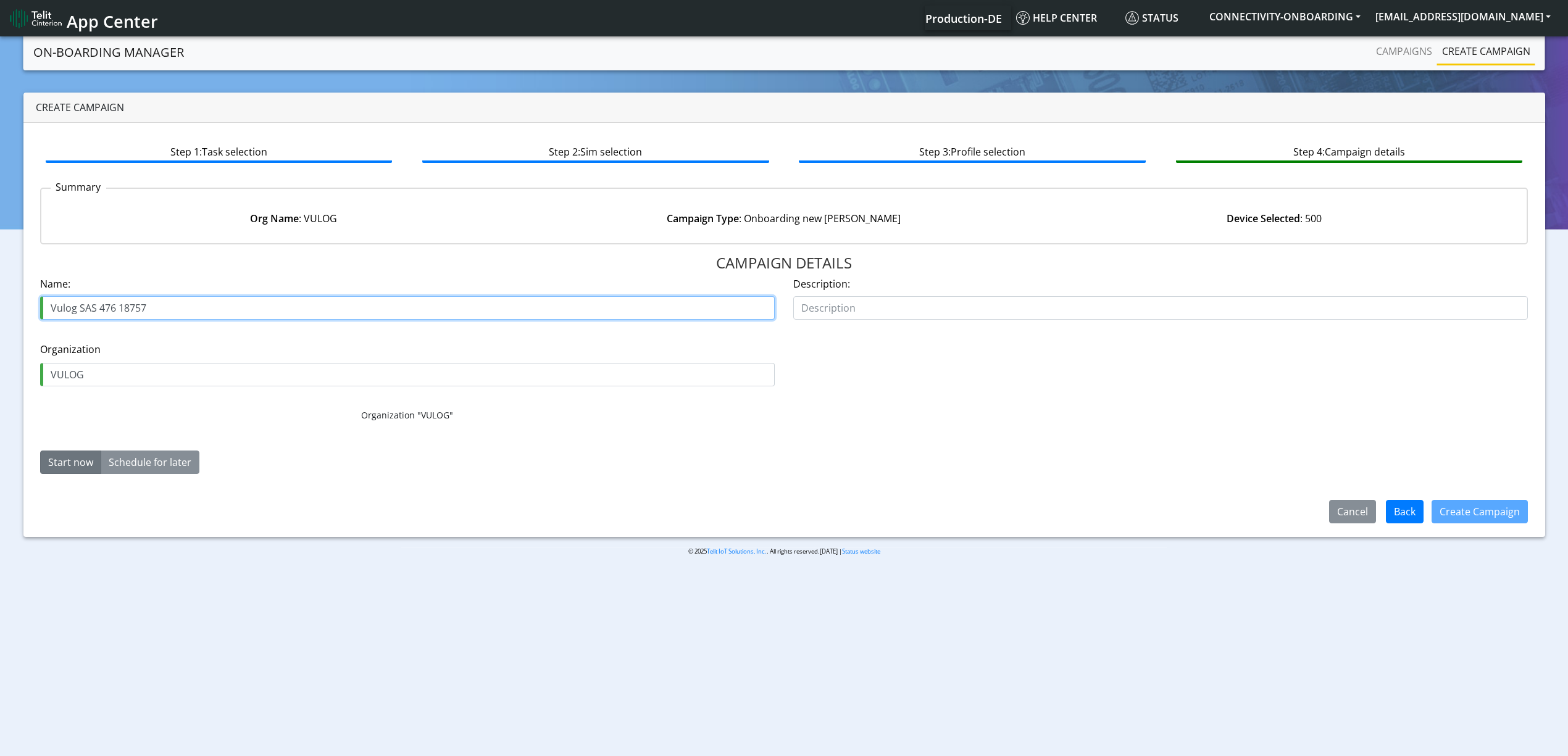
click at [102, 307] on input "Vulog SAS 476 18757" at bounding box center [407, 307] width 735 height 24
type input "Vulog SAS 483 18757"
click at [1460, 512] on button "Create Campaign" at bounding box center [1480, 512] width 96 height 24
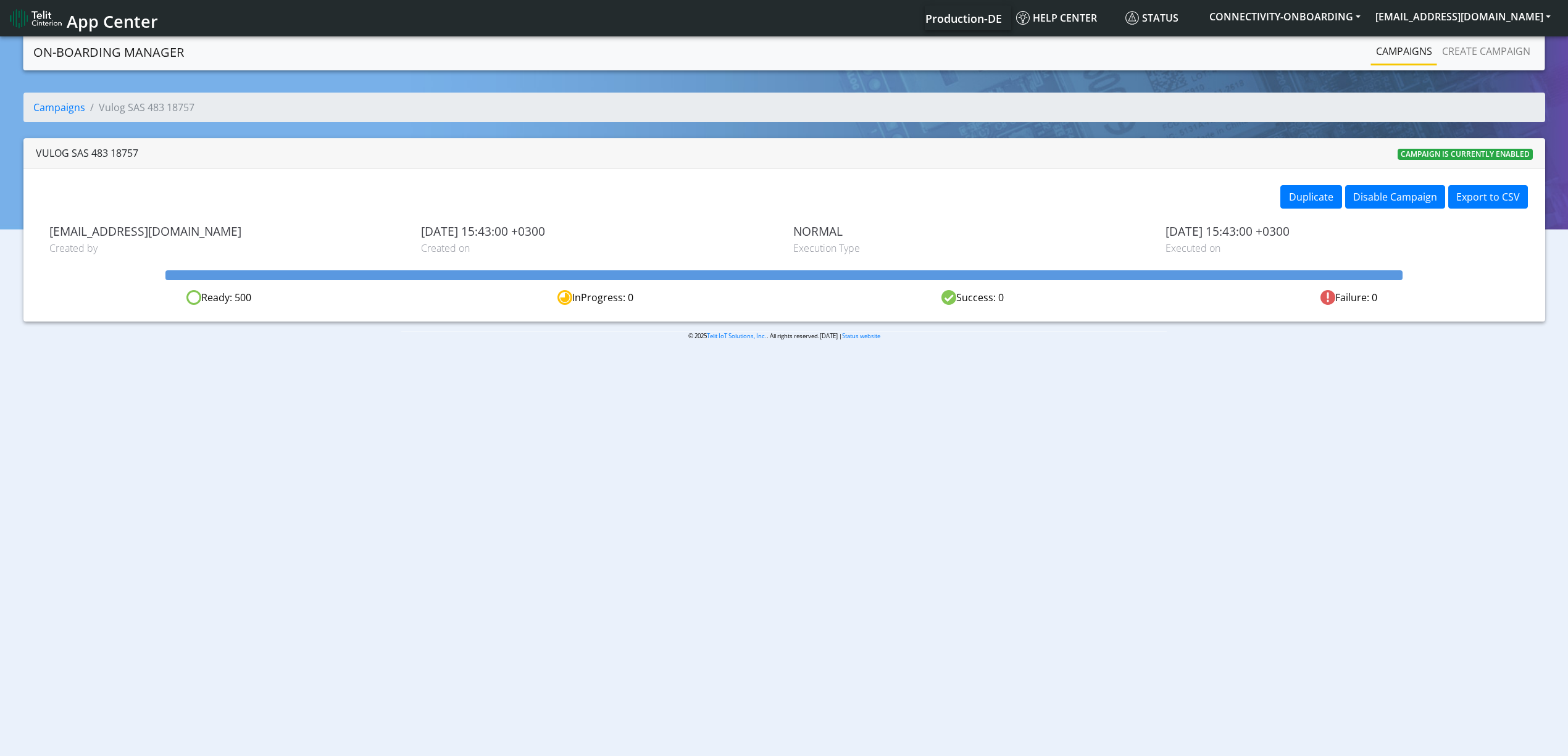
click at [1402, 45] on link "Campaigns" at bounding box center [1403, 51] width 66 height 25
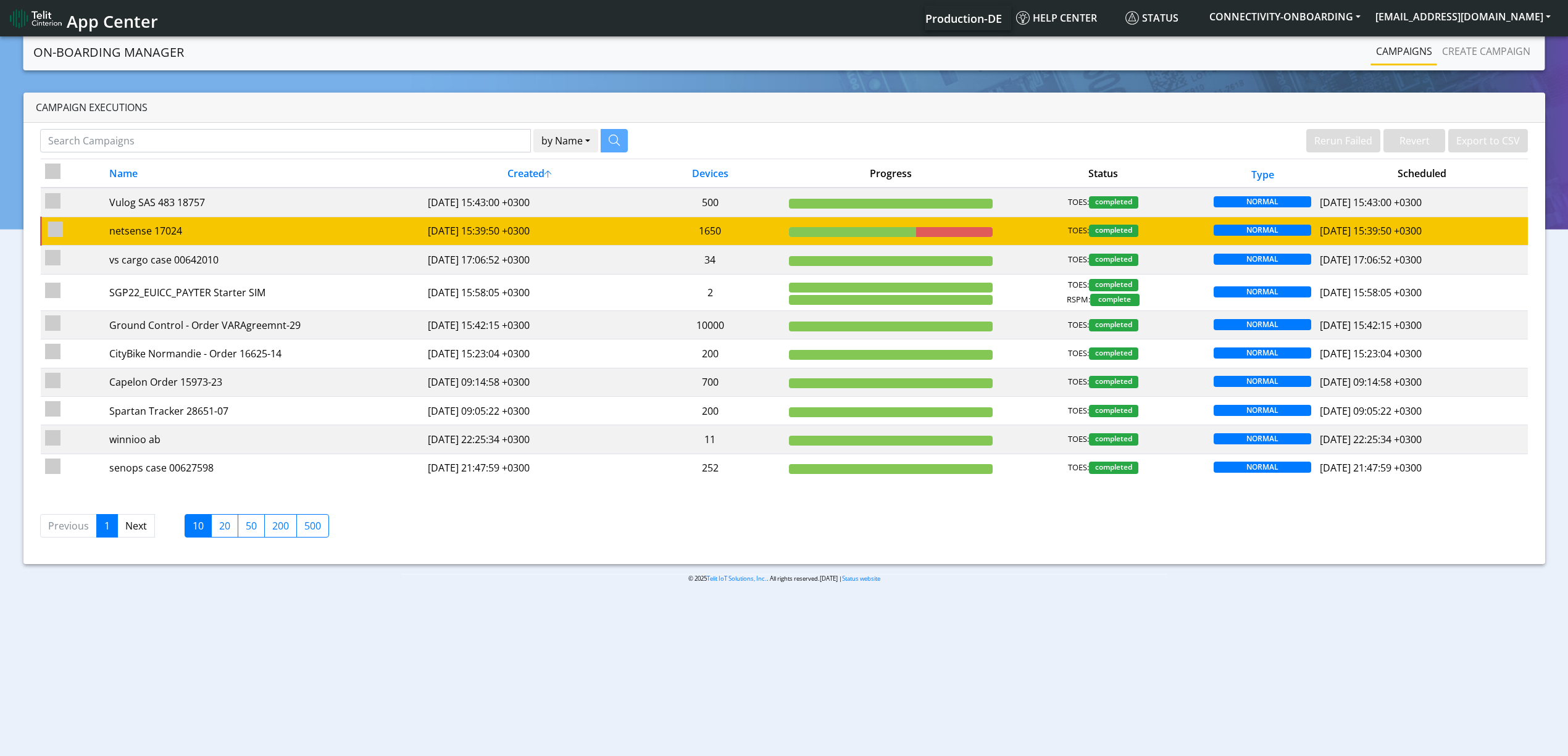
click at [616, 233] on td "2025-09-18 15:39:50 +0300" at bounding box center [529, 230] width 212 height 28
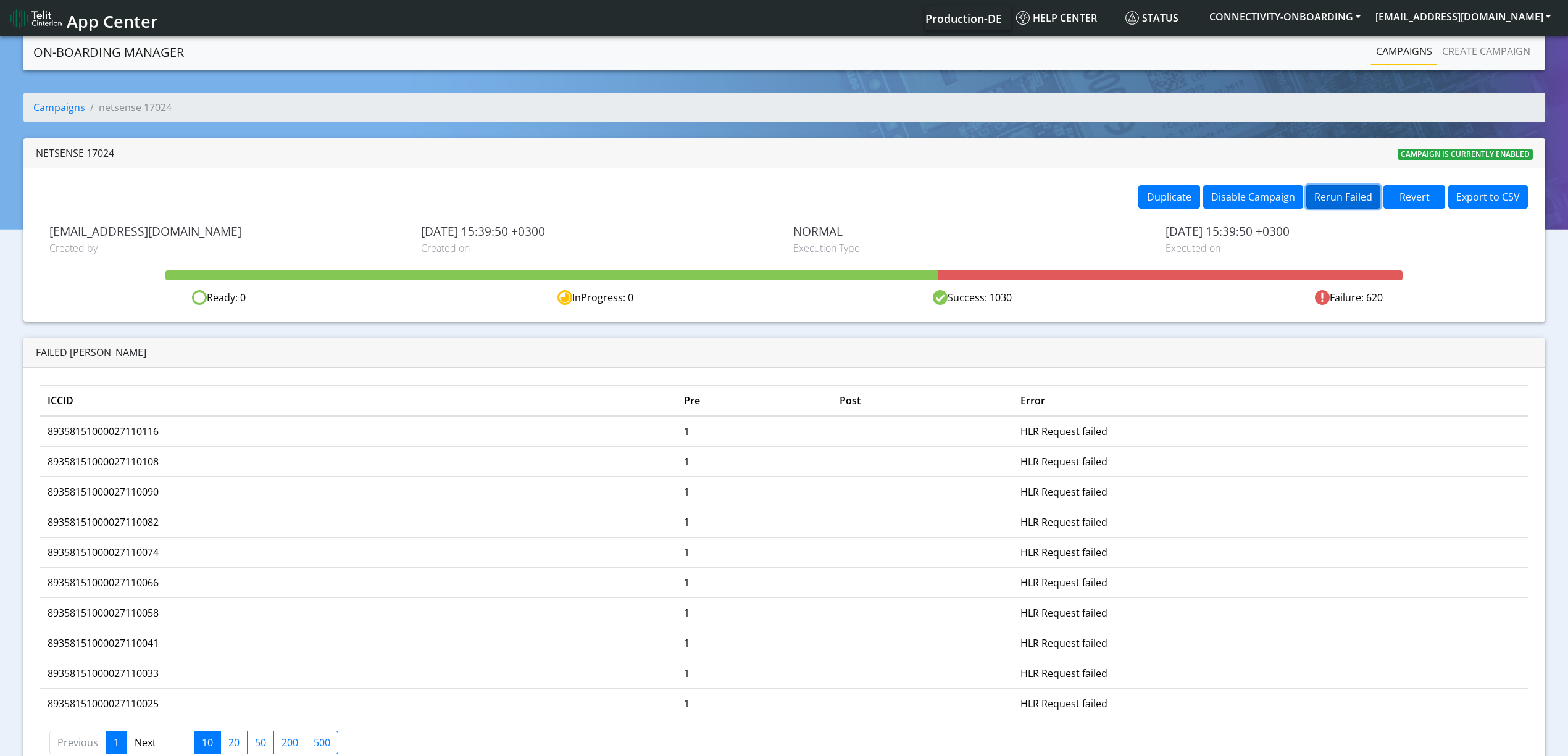
click at [1336, 190] on button "Rerun Failed" at bounding box center [1343, 196] width 74 height 24
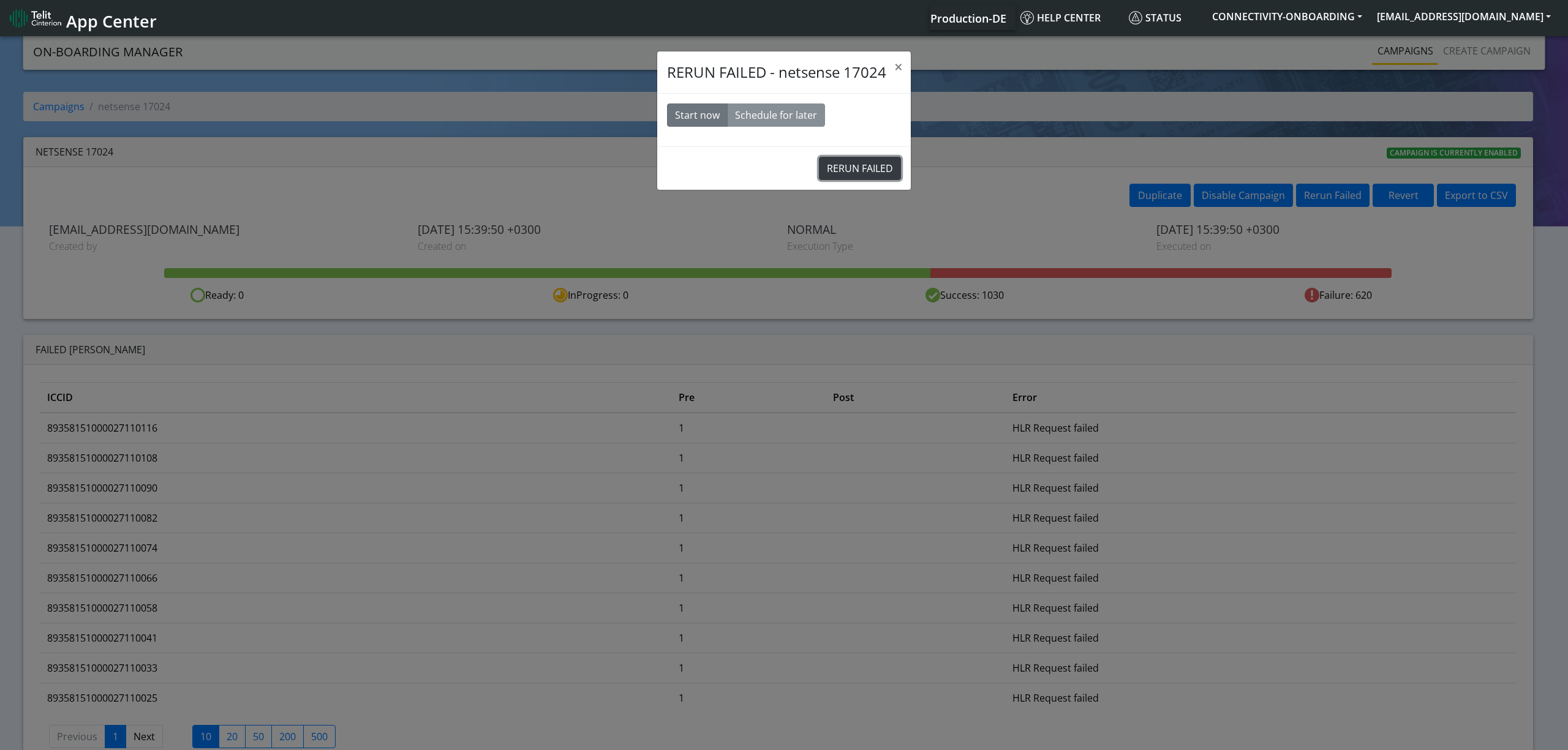
click at [856, 180] on button "RERUN FAILED" at bounding box center [860, 168] width 82 height 23
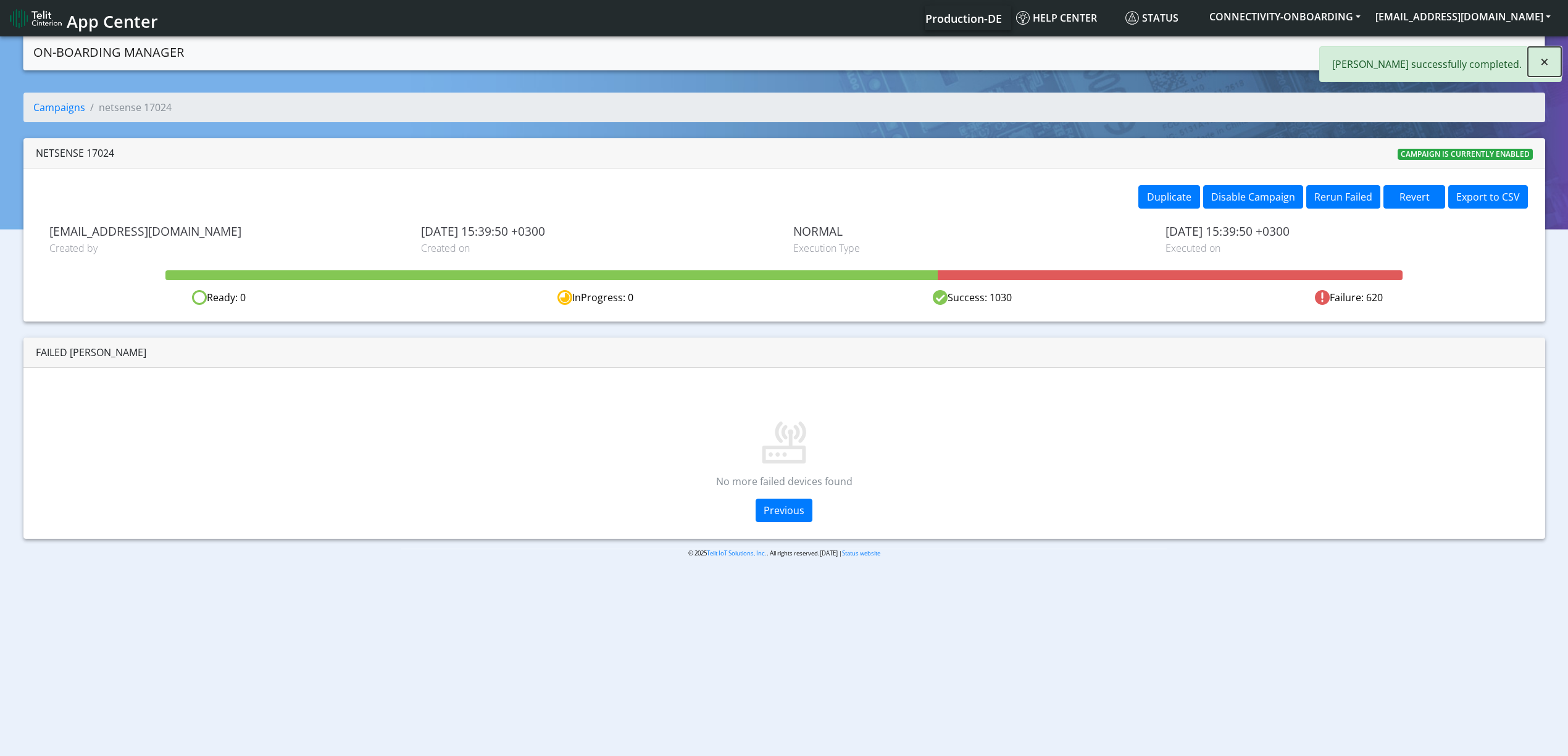
click at [1554, 58] on button "×" at bounding box center [1544, 62] width 33 height 30
click at [1402, 60] on link "Campaigns" at bounding box center [1403, 51] width 66 height 25
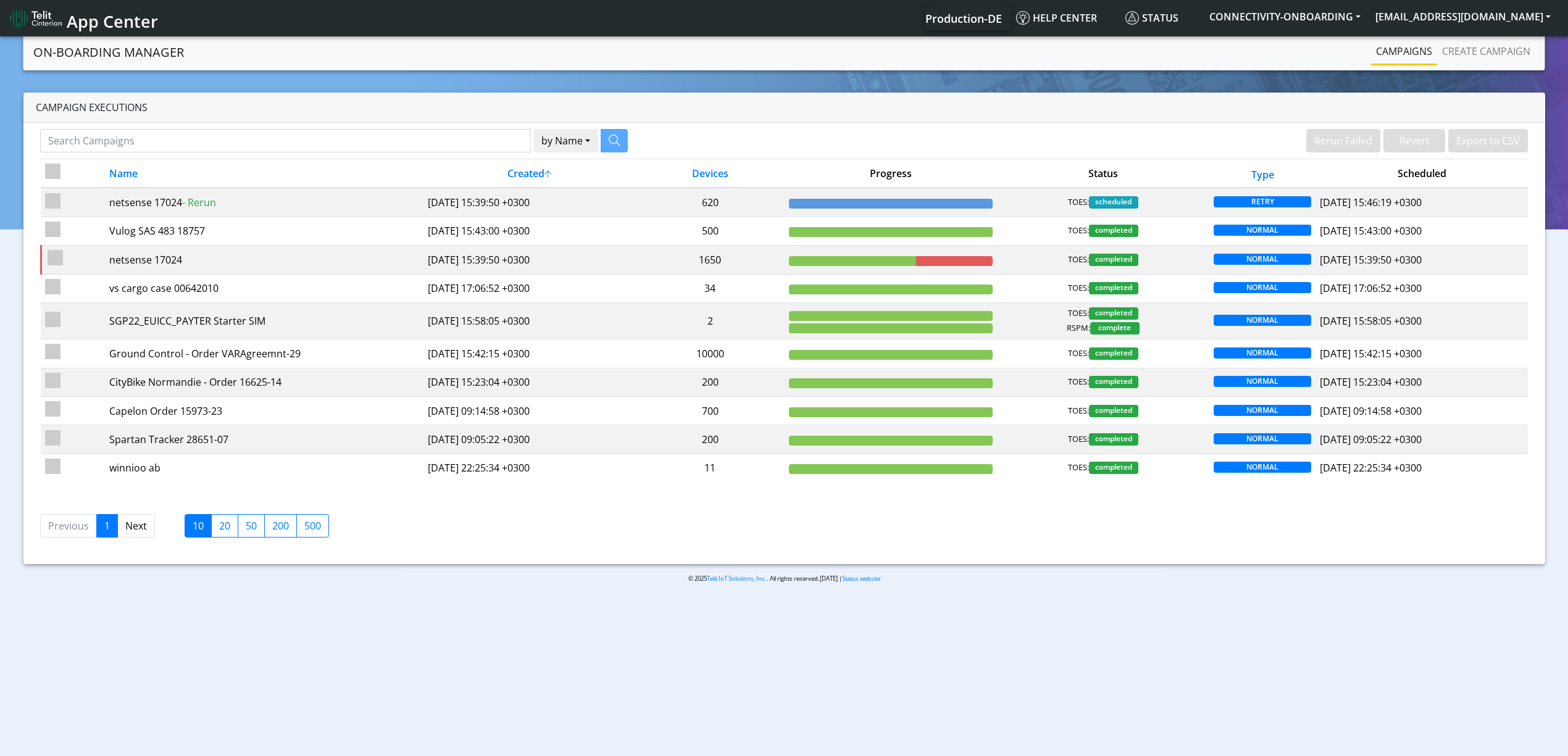
drag, startPoint x: 244, startPoint y: 153, endPoint x: 278, endPoint y: 138, distance: 37.2
click at [278, 138] on div "by Name Name Device" at bounding box center [407, 144] width 753 height 30
paste input "18046"
click at [278, 138] on input "18046" at bounding box center [286, 140] width 491 height 24
type input "18046"
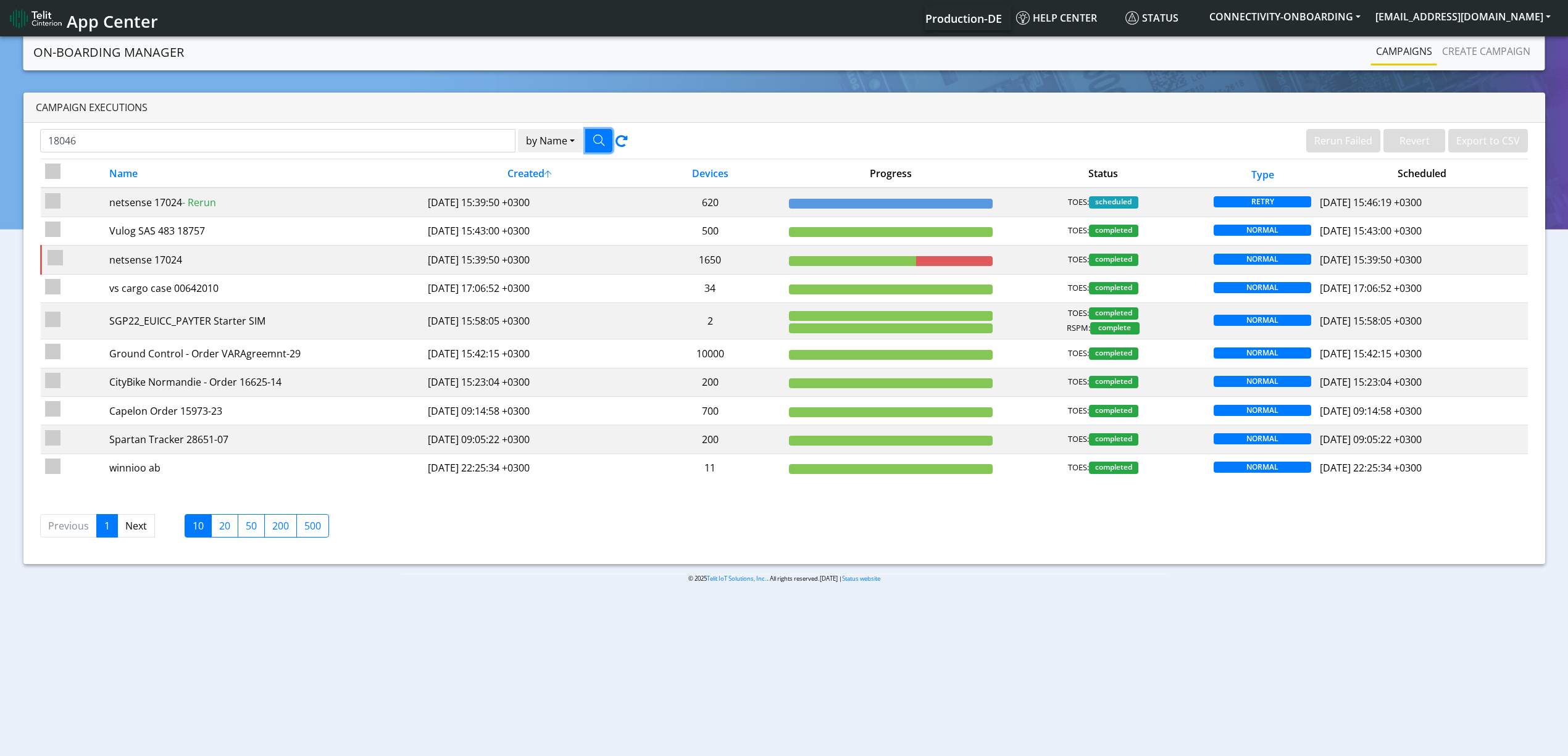
click at [607, 141] on button "button" at bounding box center [598, 140] width 27 height 24
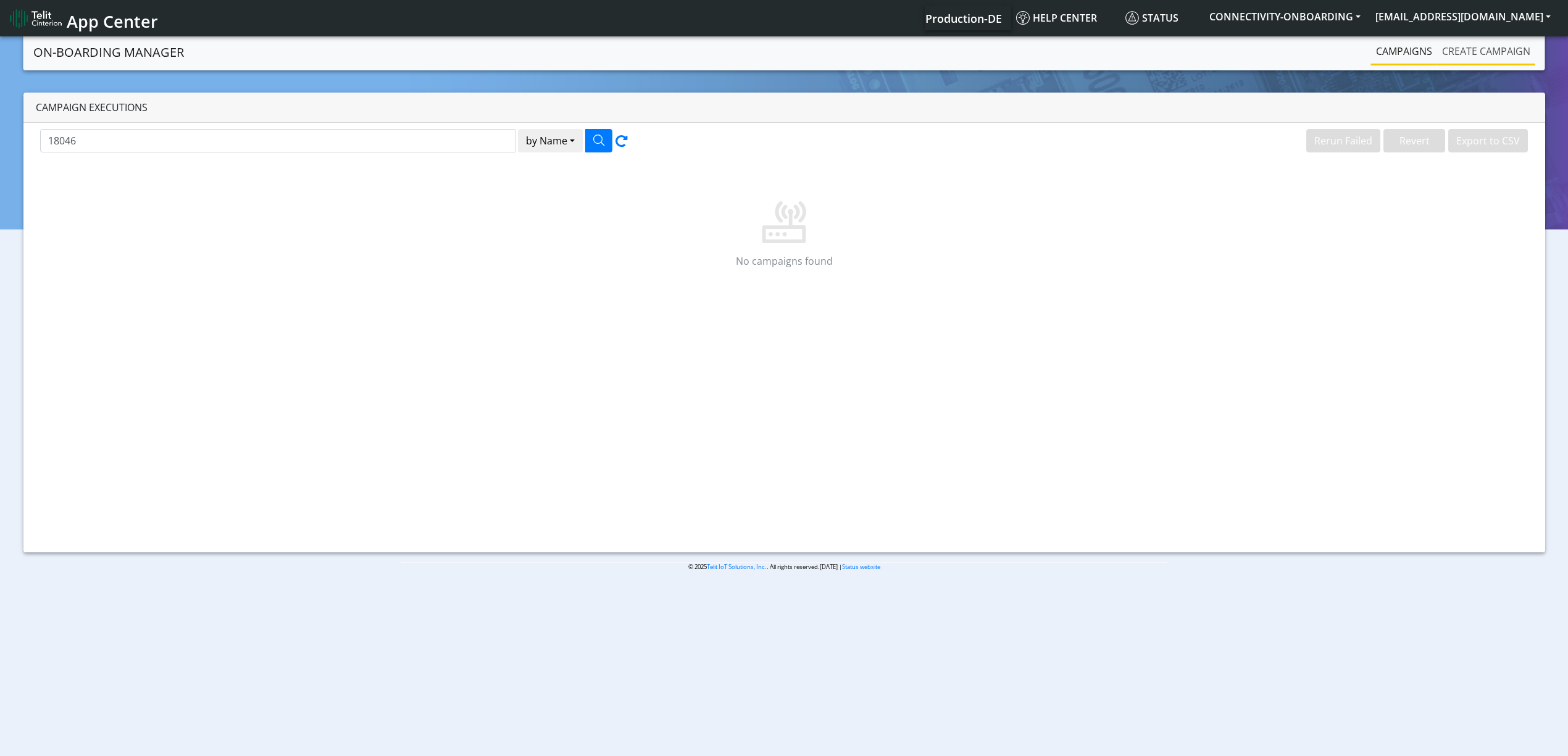
click at [1456, 43] on link "Create campaign" at bounding box center [1487, 51] width 98 height 25
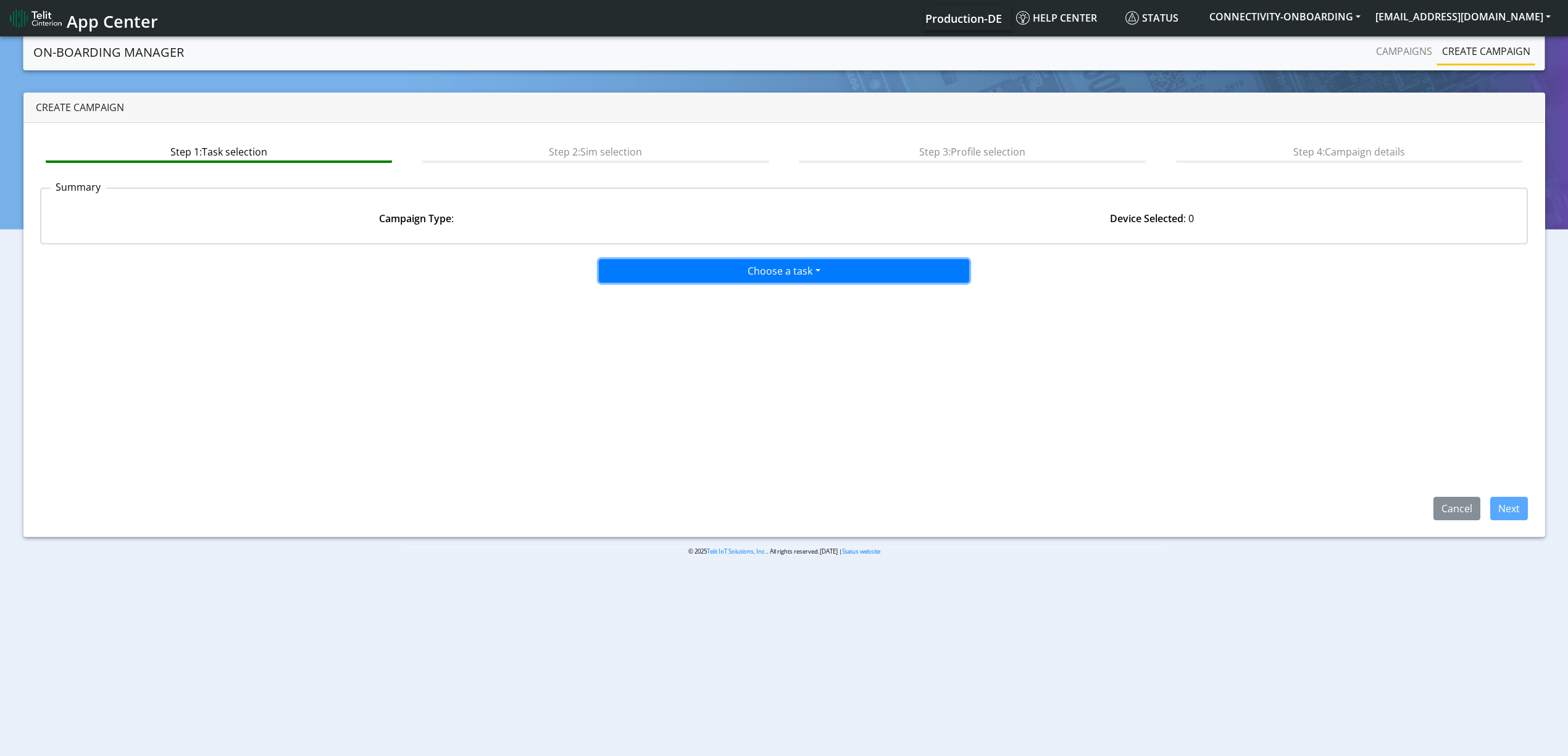
click at [730, 272] on button "Choose a task" at bounding box center [784, 271] width 371 height 24
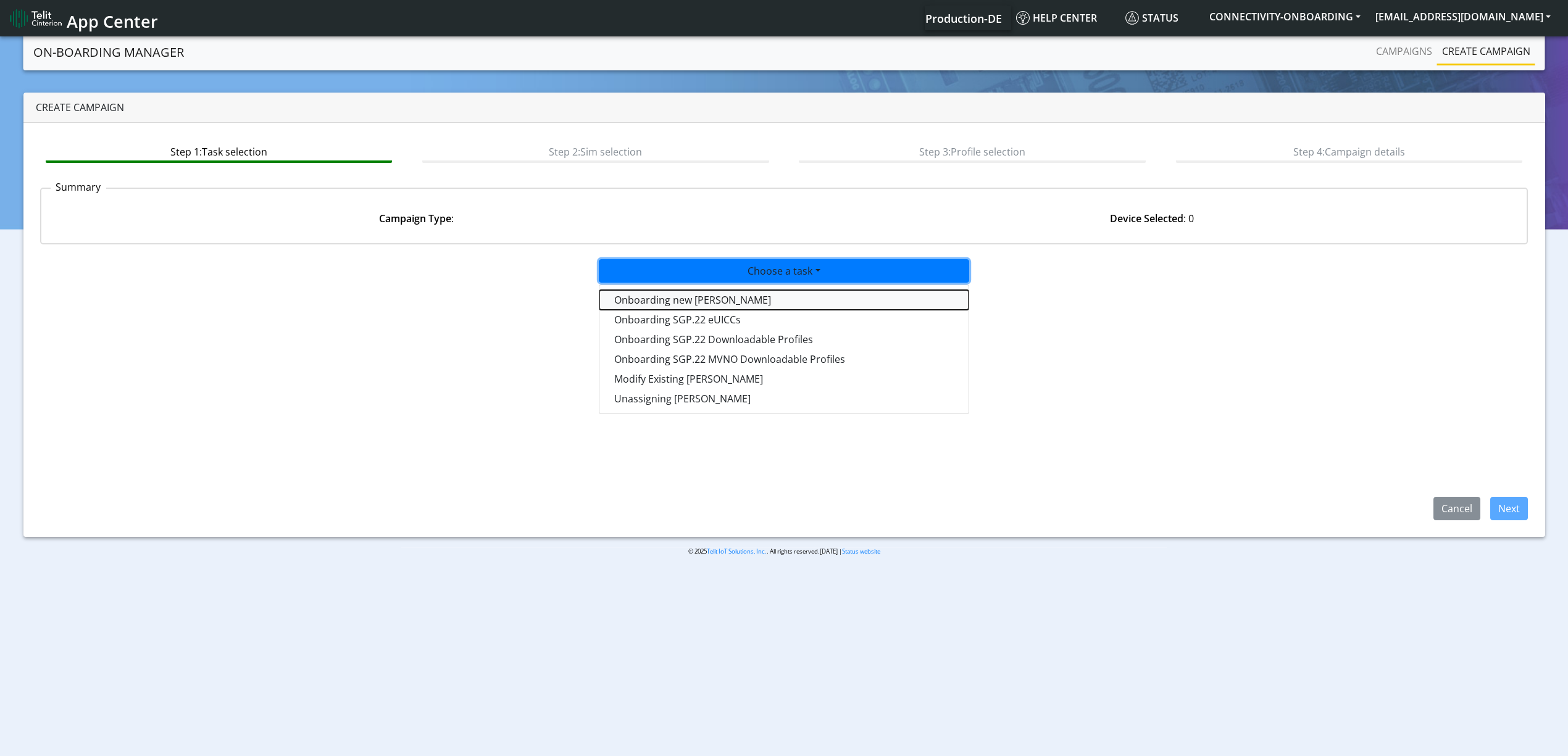
click at [695, 292] on tasktoes-dropdown "Onboarding new SIMs" at bounding box center [783, 300] width 369 height 20
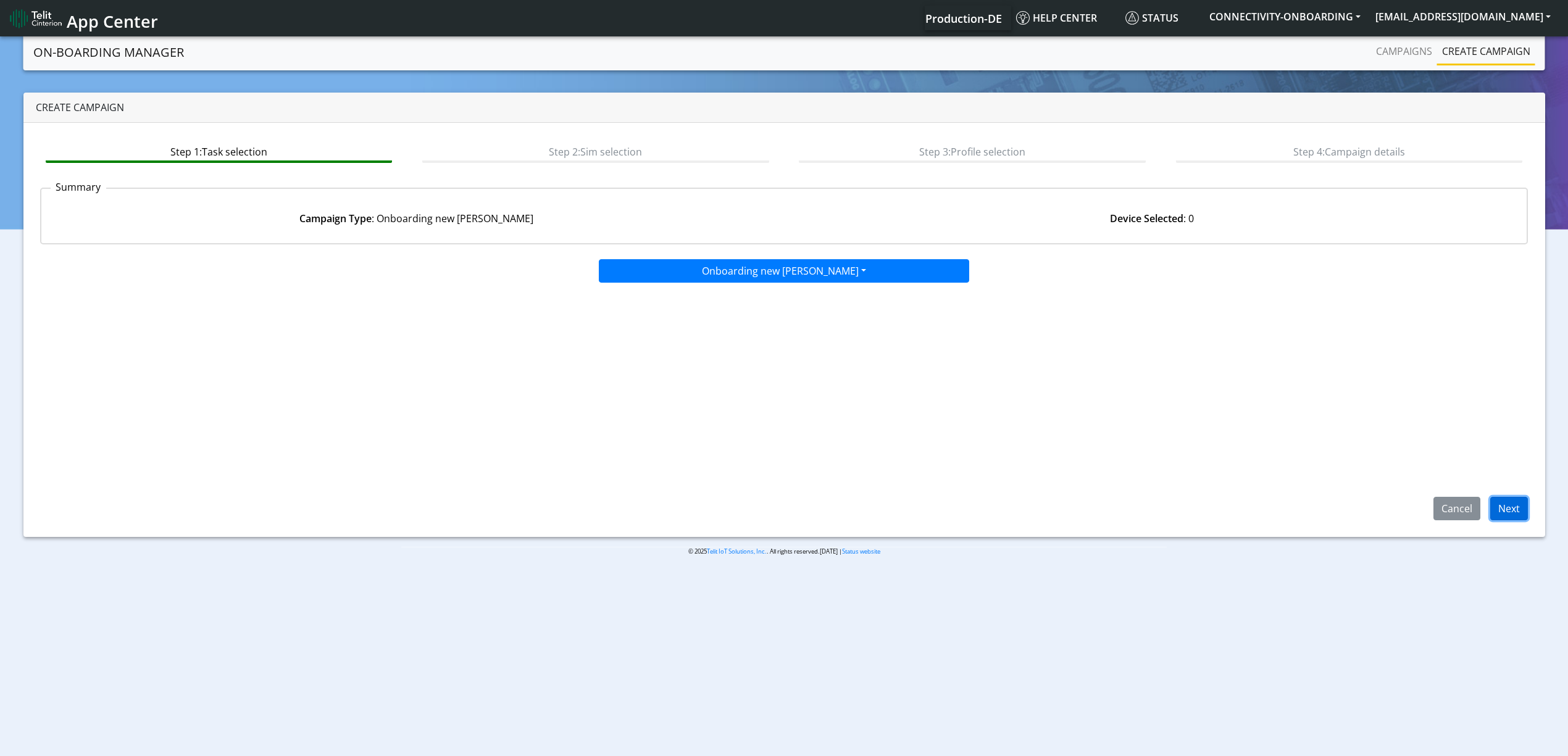
click at [1508, 509] on button "Next" at bounding box center [1508, 508] width 38 height 24
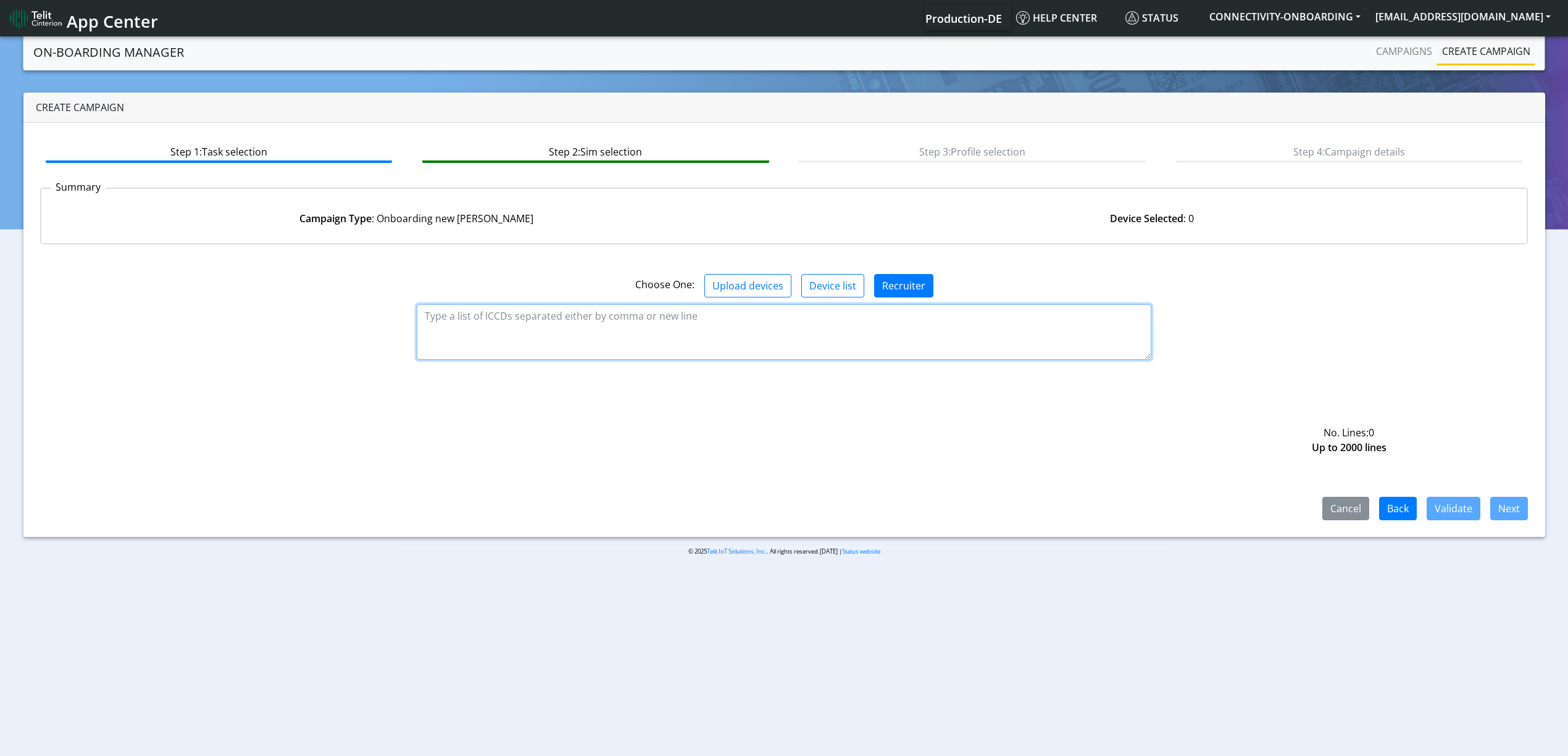
click at [919, 329] on textarea at bounding box center [784, 331] width 735 height 55
paste textarea "89358151000027096620 89358151000027096638 89358151000027096646 8935815100002709…"
type textarea "89358151000027096620 89358151000027096638 89358151000027096646 8935815100002709…"
click at [1454, 516] on button "Validate" at bounding box center [1453, 508] width 53 height 24
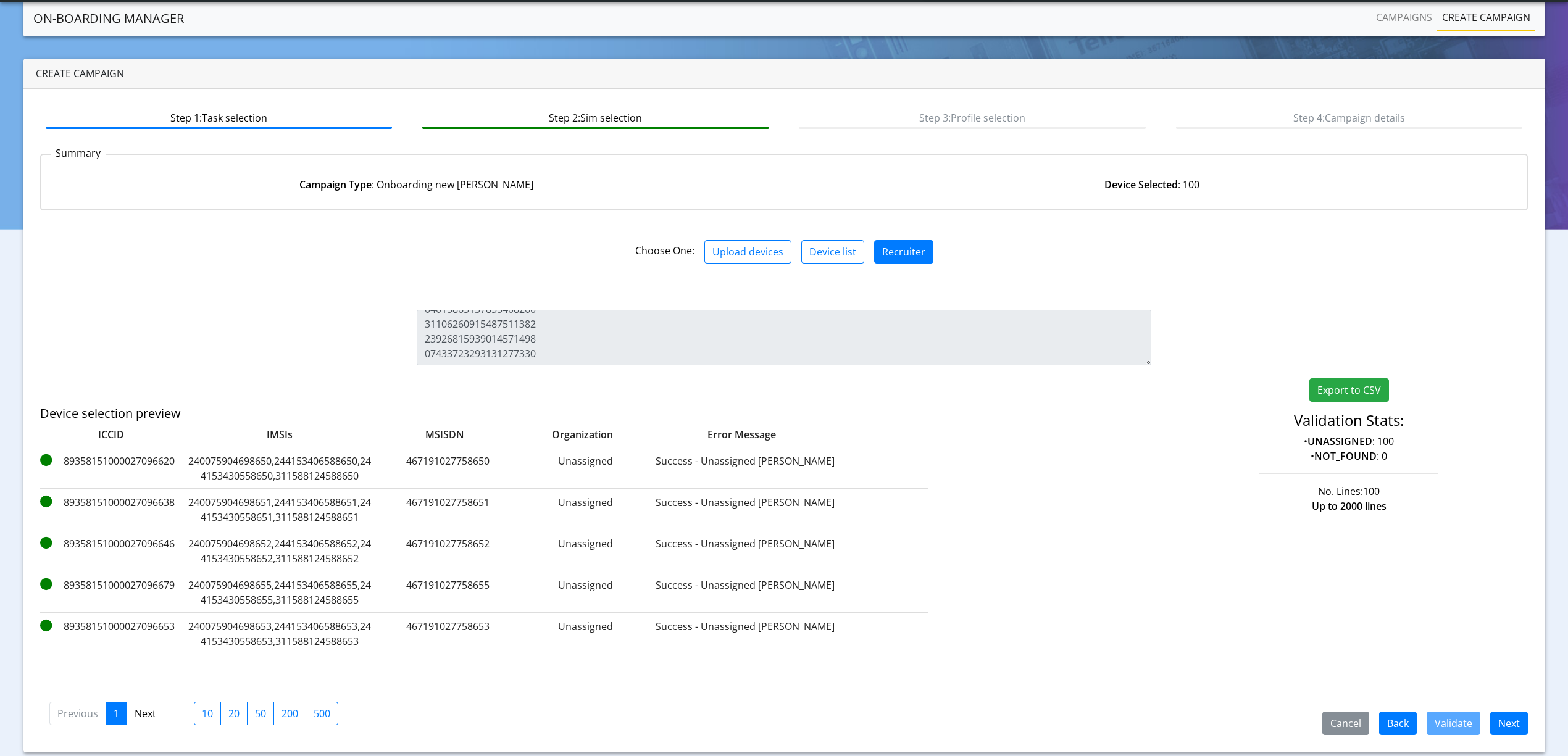
scroll to position [35, 0]
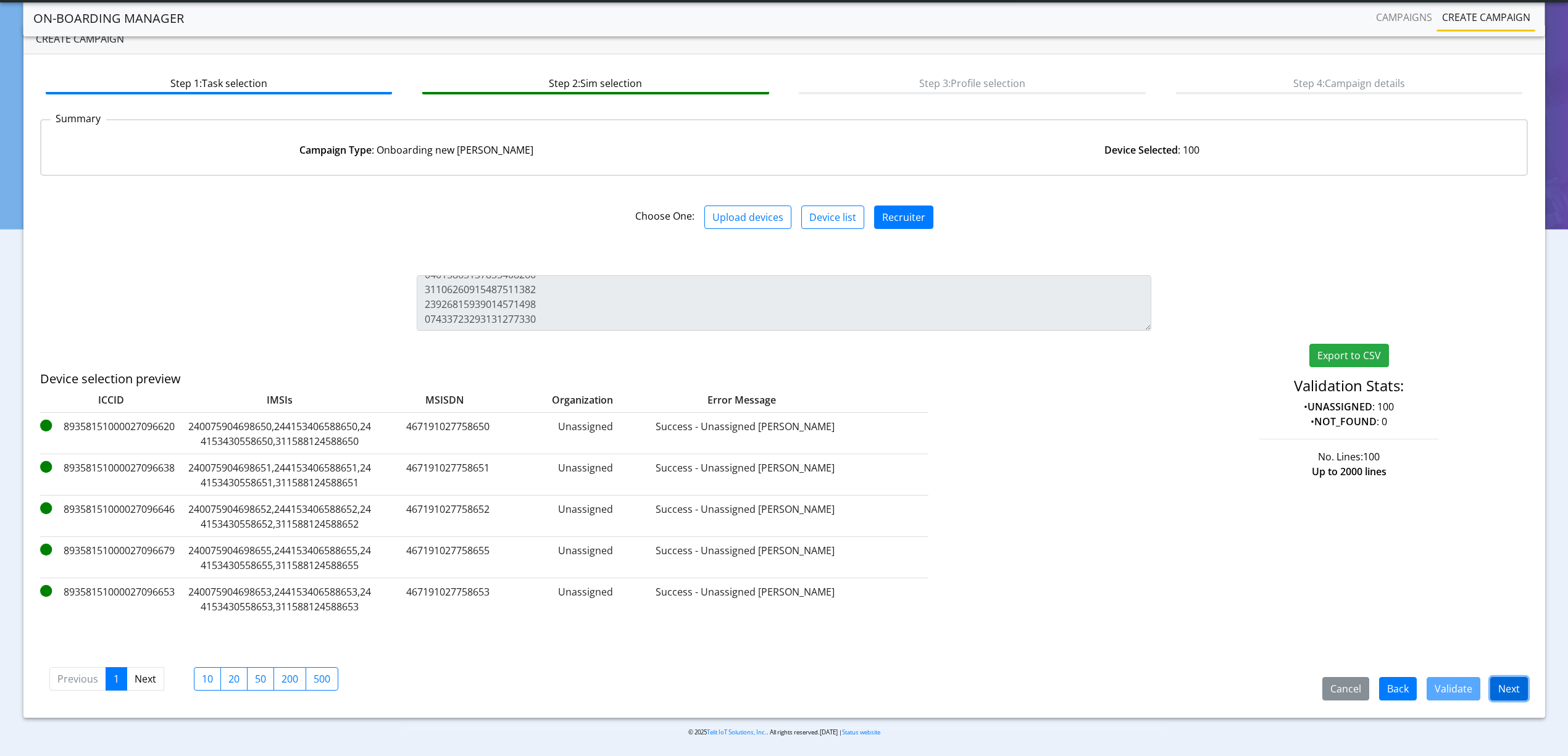
click at [1504, 696] on button "Next" at bounding box center [1508, 689] width 38 height 24
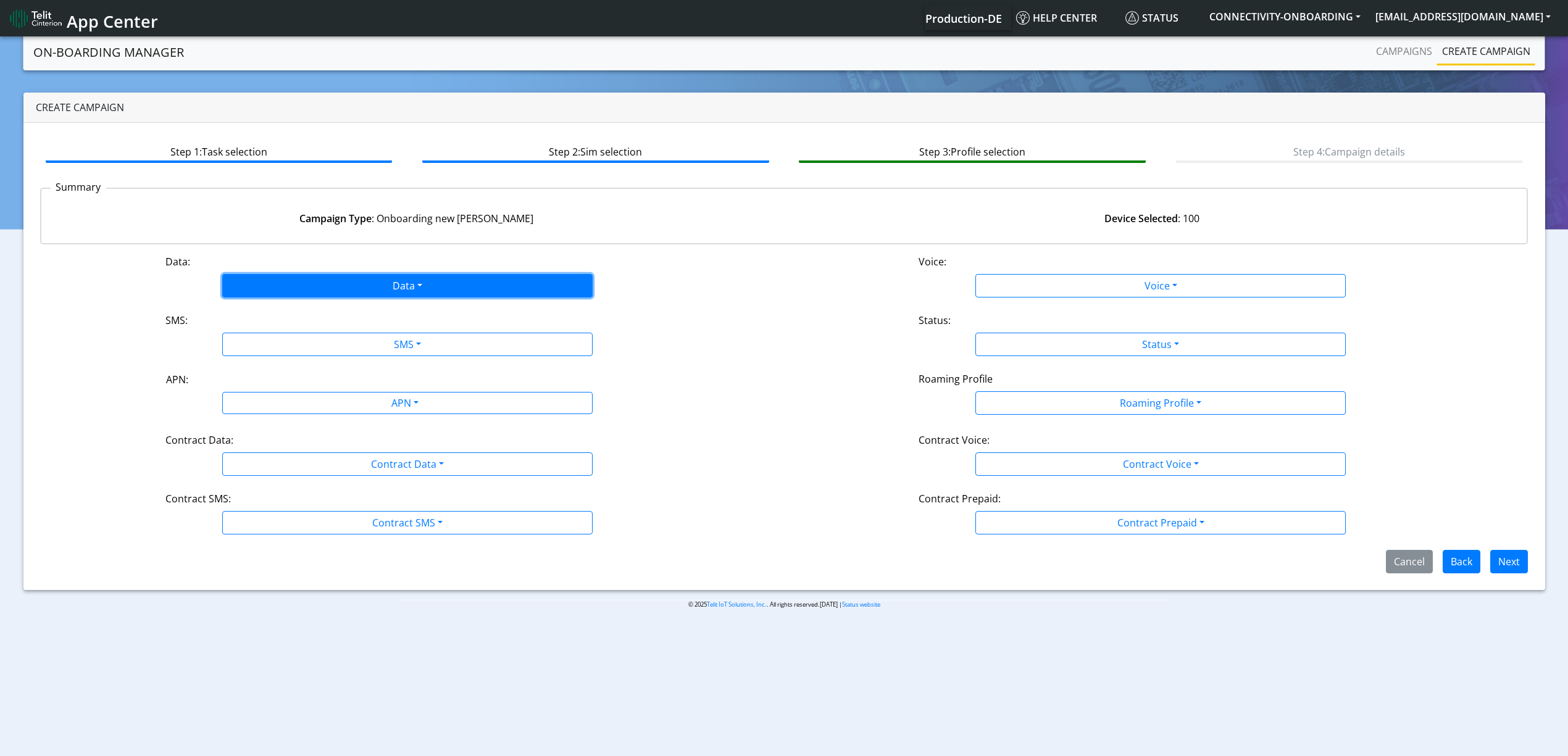
click at [307, 277] on button "Data" at bounding box center [407, 286] width 371 height 24
click at [258, 329] on button "Enabled" at bounding box center [406, 335] width 369 height 20
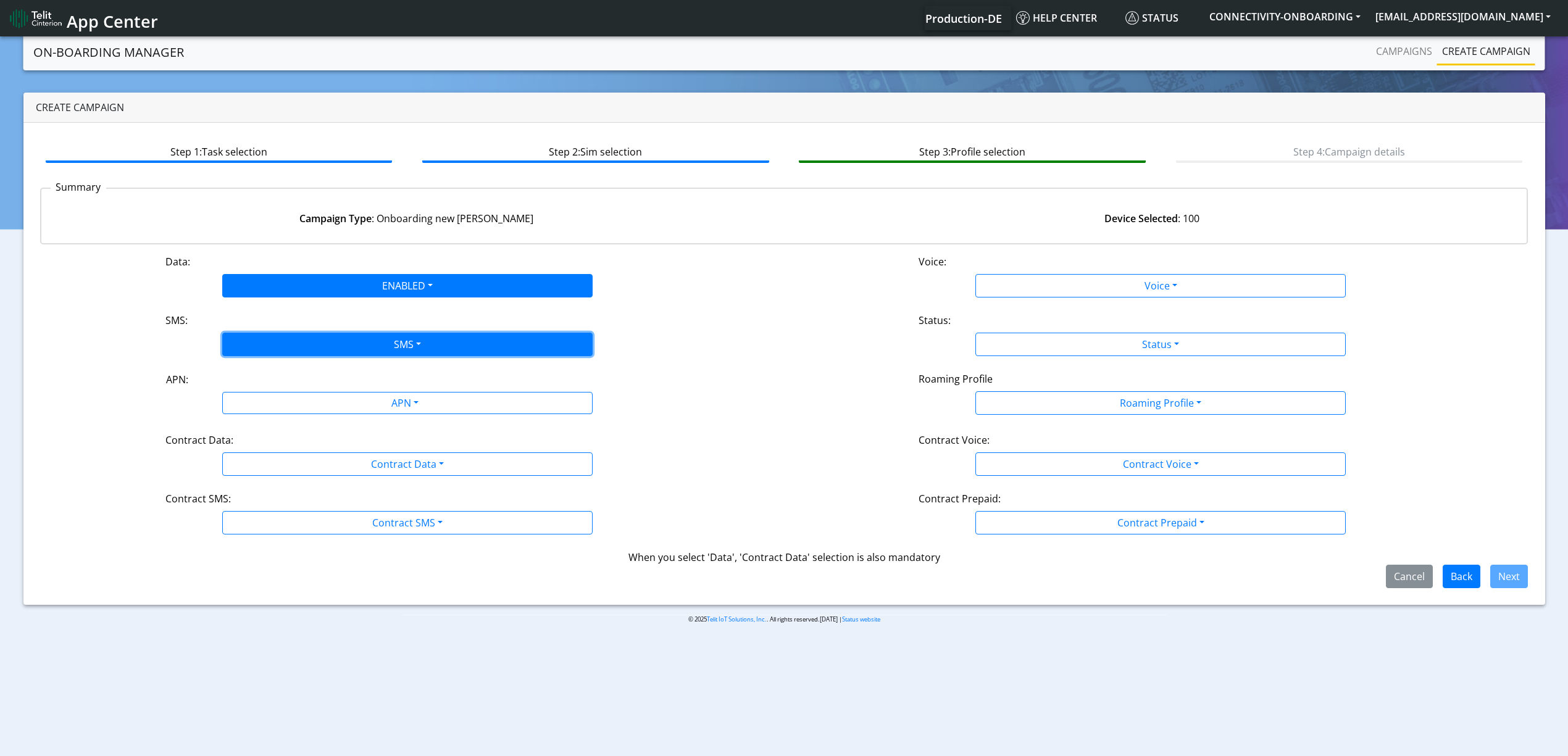
click at [281, 342] on button "SMS" at bounding box center [407, 344] width 371 height 24
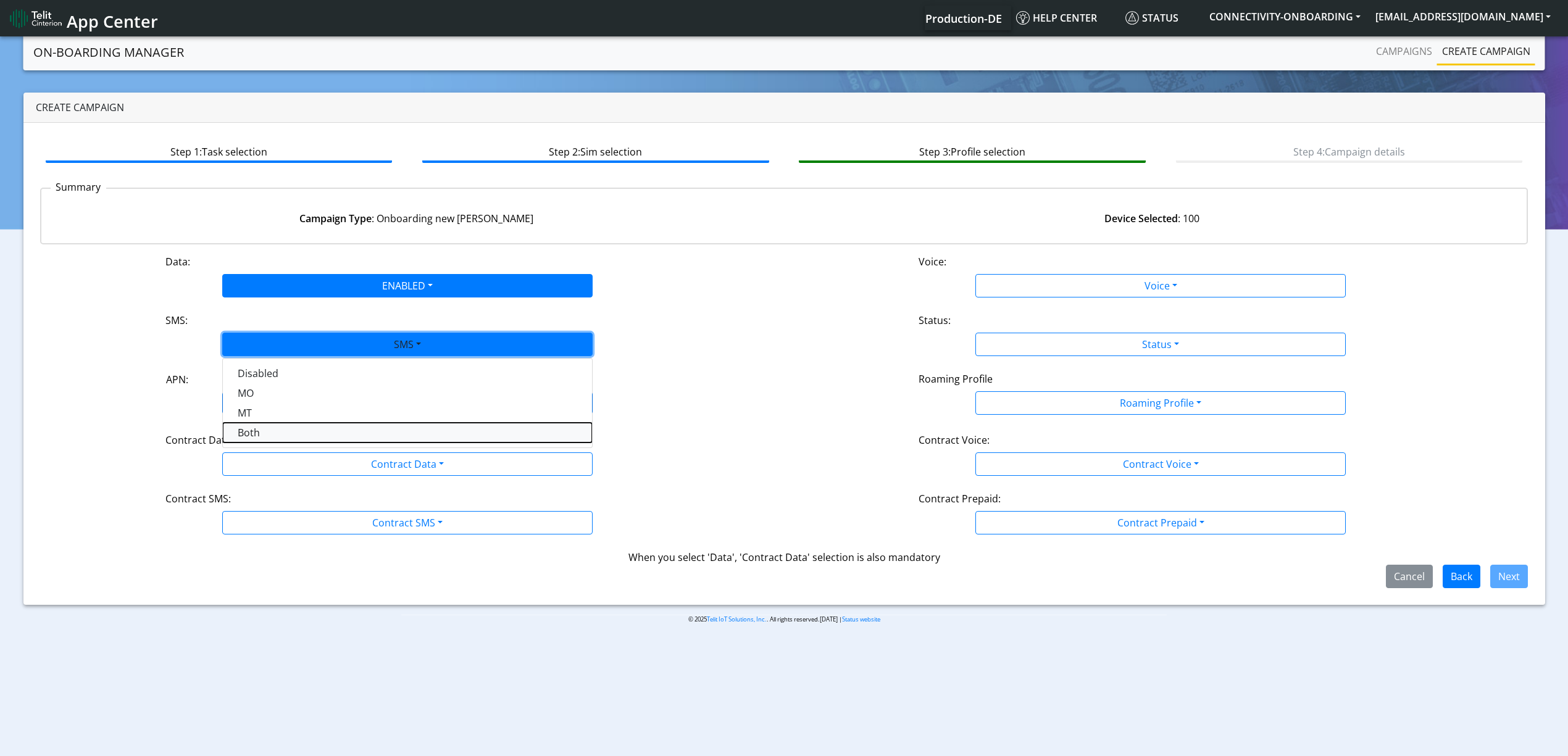
click at [263, 426] on button "Both" at bounding box center [406, 433] width 369 height 20
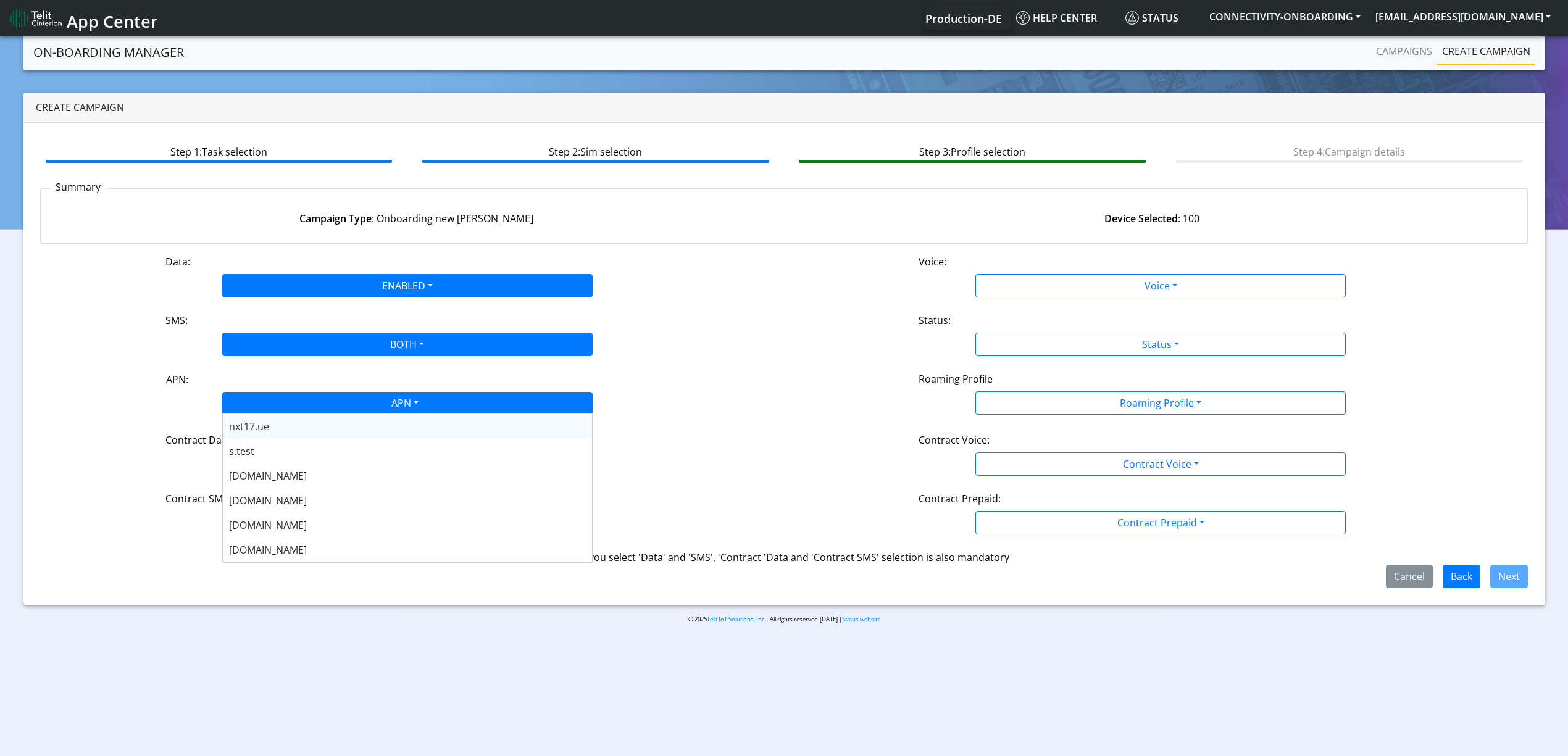
click at [307, 398] on div "APN" at bounding box center [404, 404] width 392 height 24
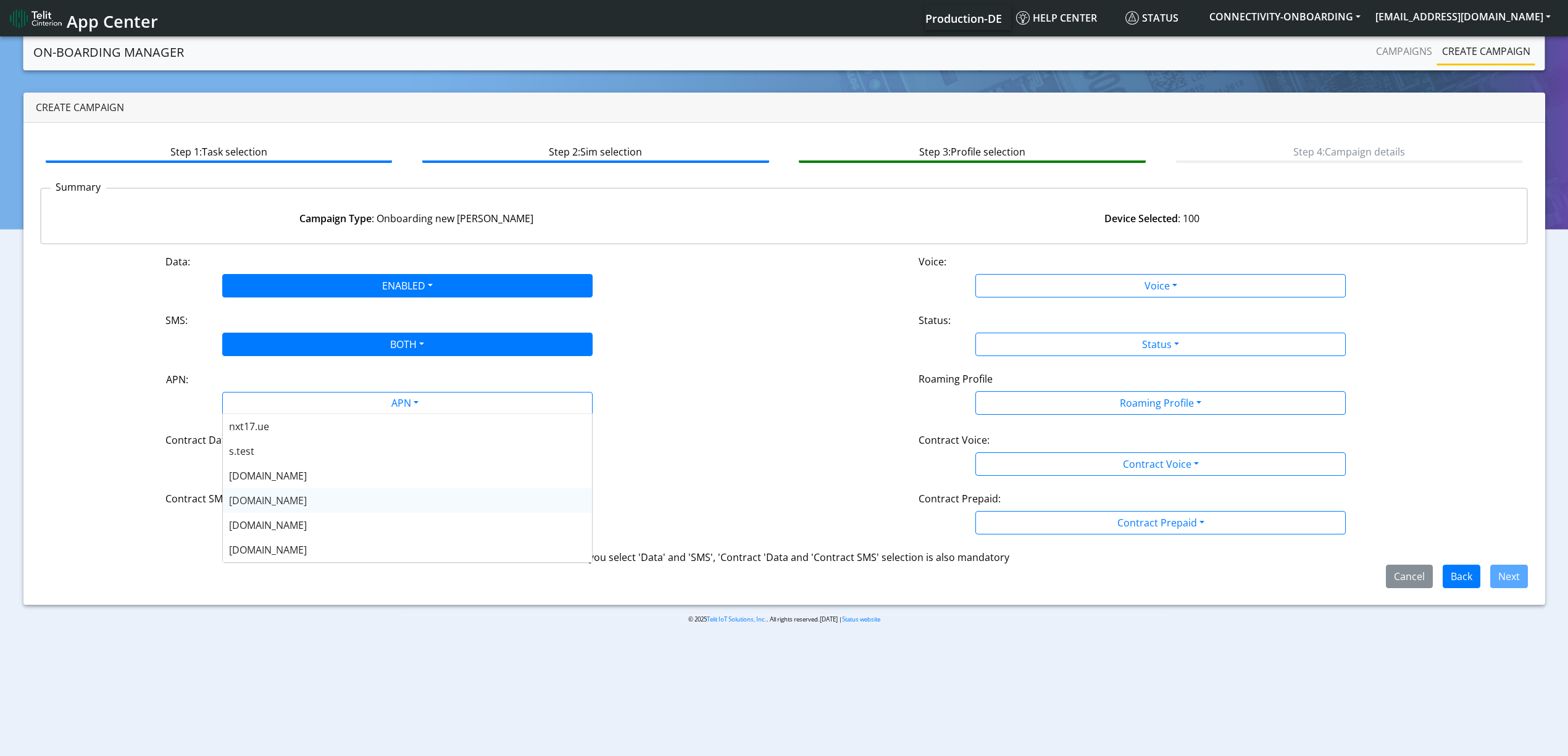
click at [290, 498] on div "nxt20.net" at bounding box center [406, 500] width 369 height 25
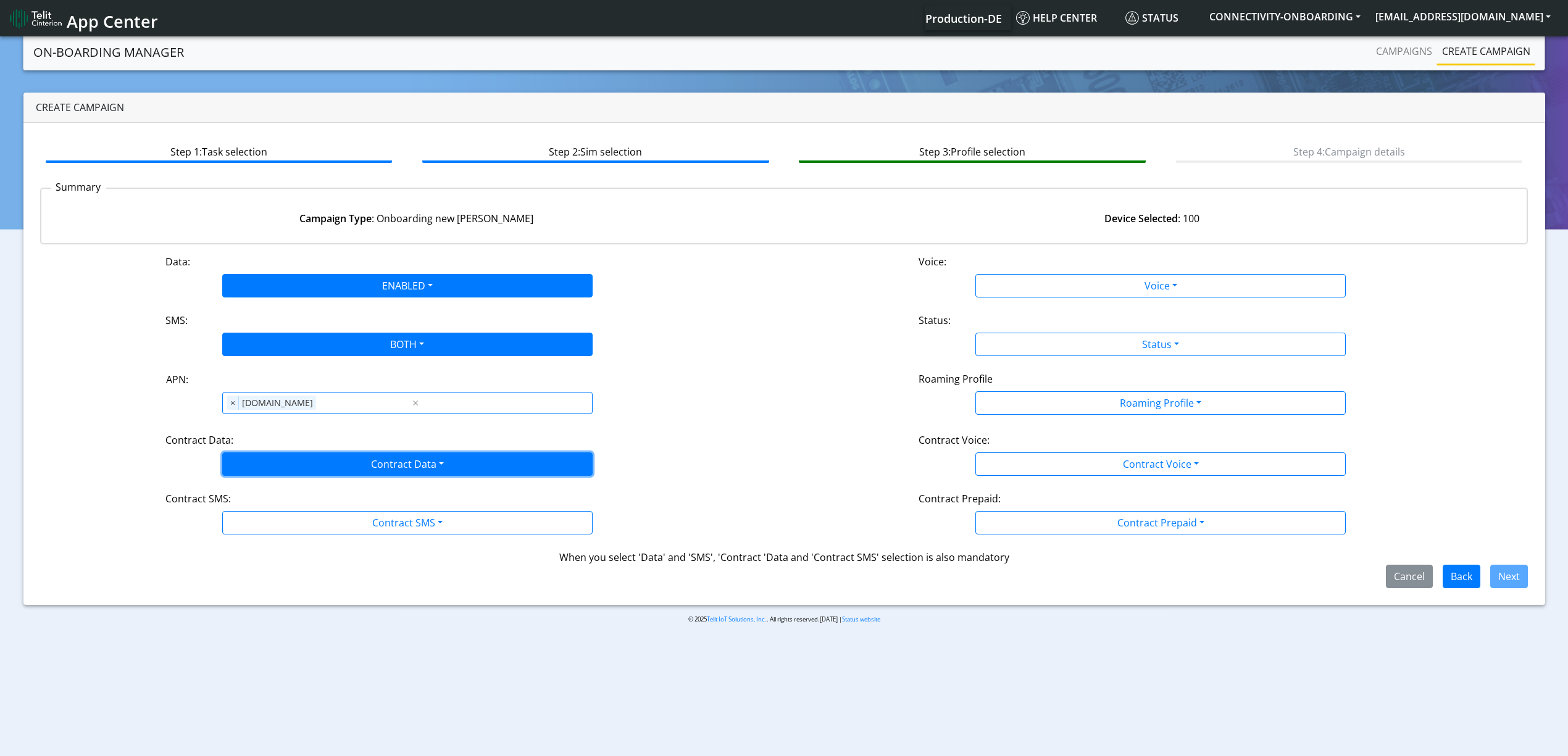
click at [329, 468] on button "Contract Data" at bounding box center [407, 464] width 371 height 24
drag, startPoint x: 282, startPoint y: 526, endPoint x: 304, endPoint y: 512, distance: 26.1
click at [304, 512] on div "Disabled Enabled" at bounding box center [407, 503] width 371 height 51
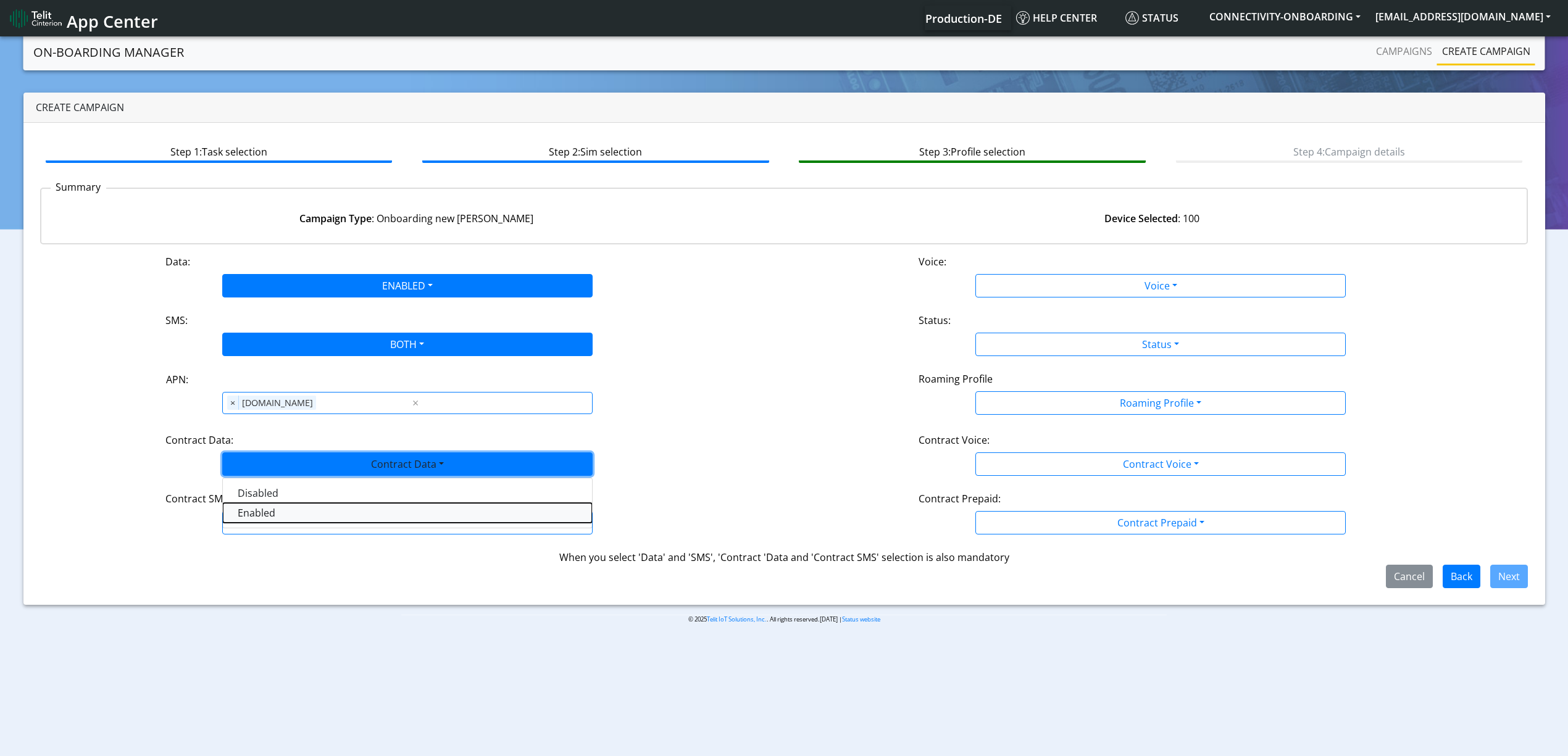
click at [304, 512] on Dataenabled-dropdown "Enabled" at bounding box center [406, 512] width 369 height 20
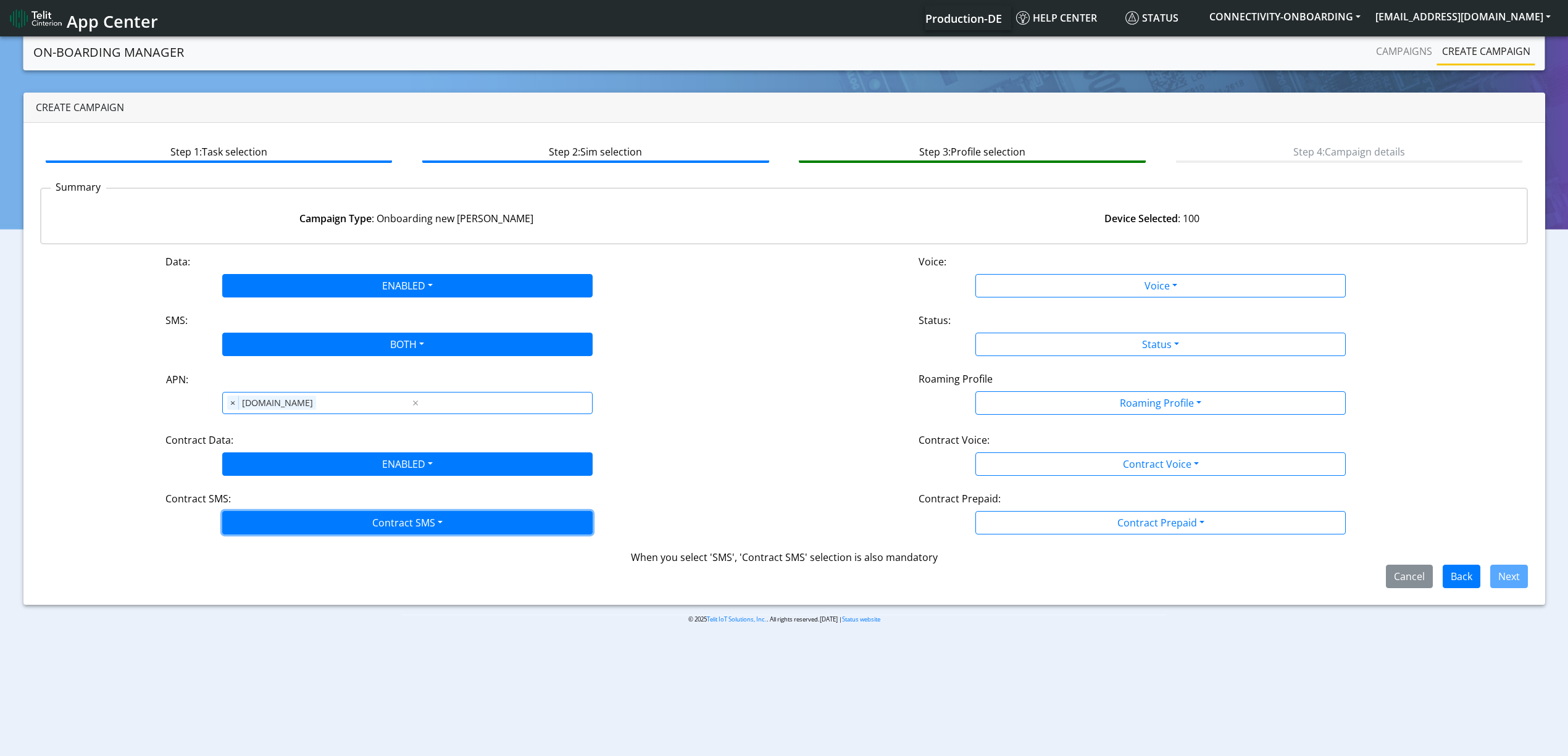
click at [329, 532] on button "Contract SMS" at bounding box center [407, 523] width 371 height 24
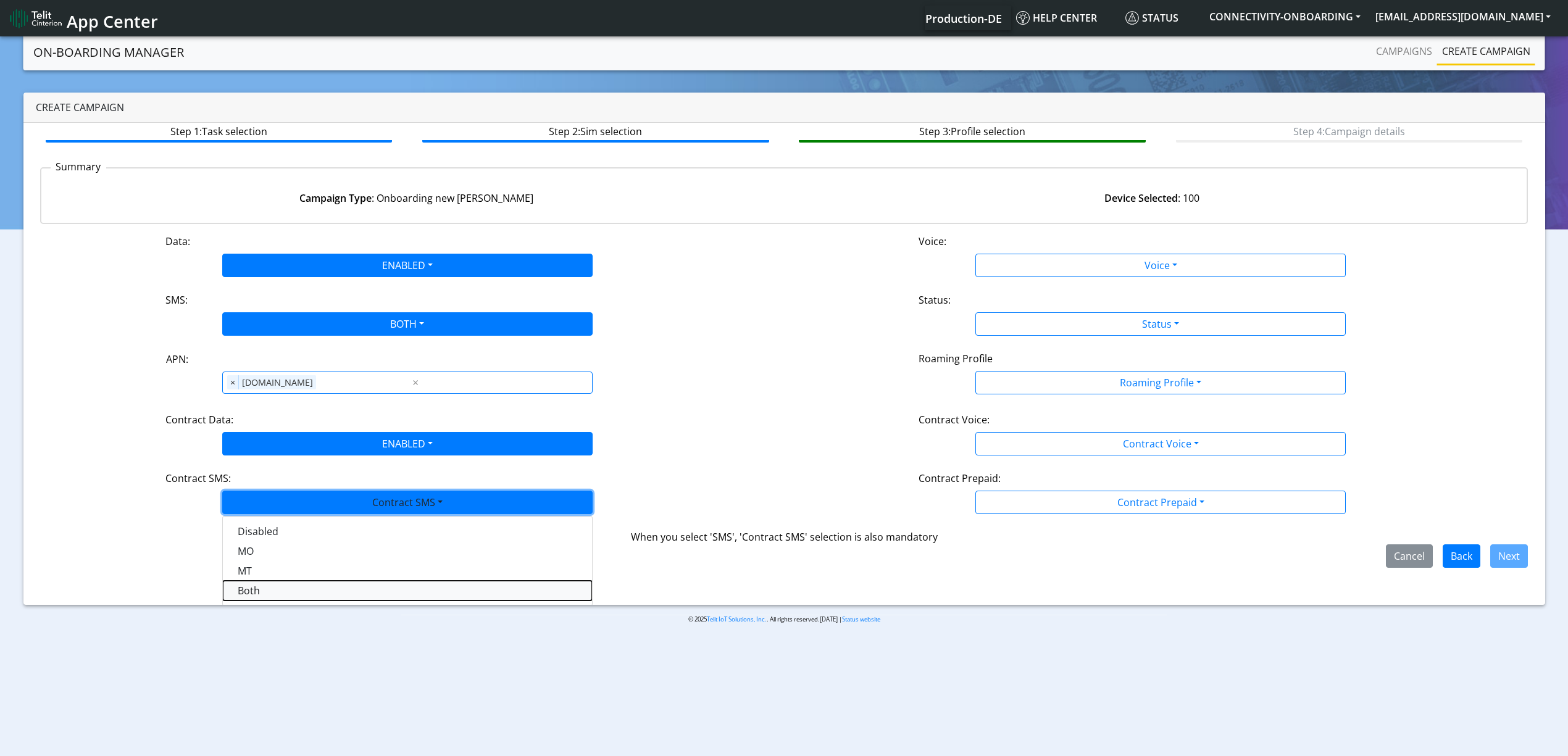
click at [304, 589] on SMSboth-dropdown "Both" at bounding box center [406, 590] width 369 height 20
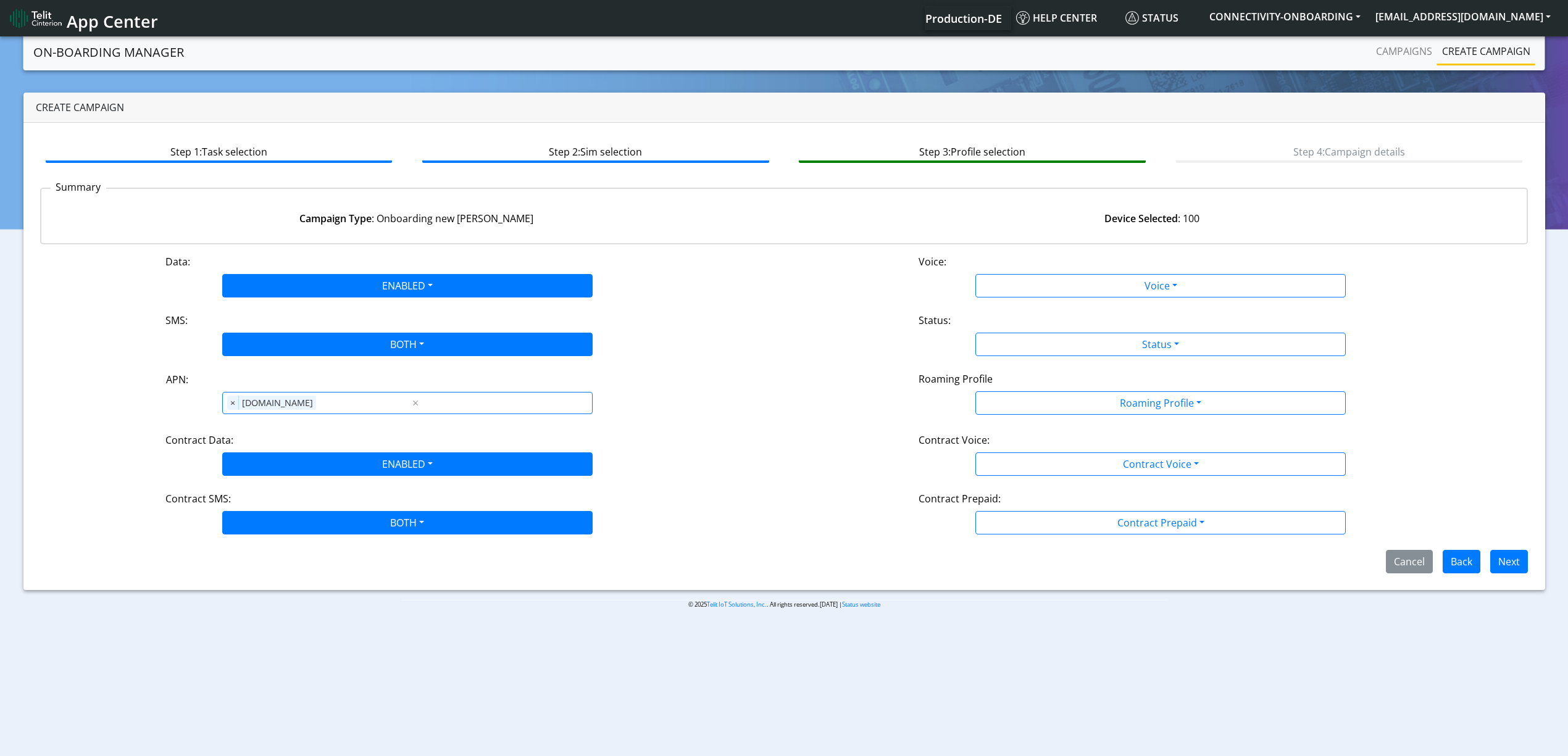
scroll to position [0, 0]
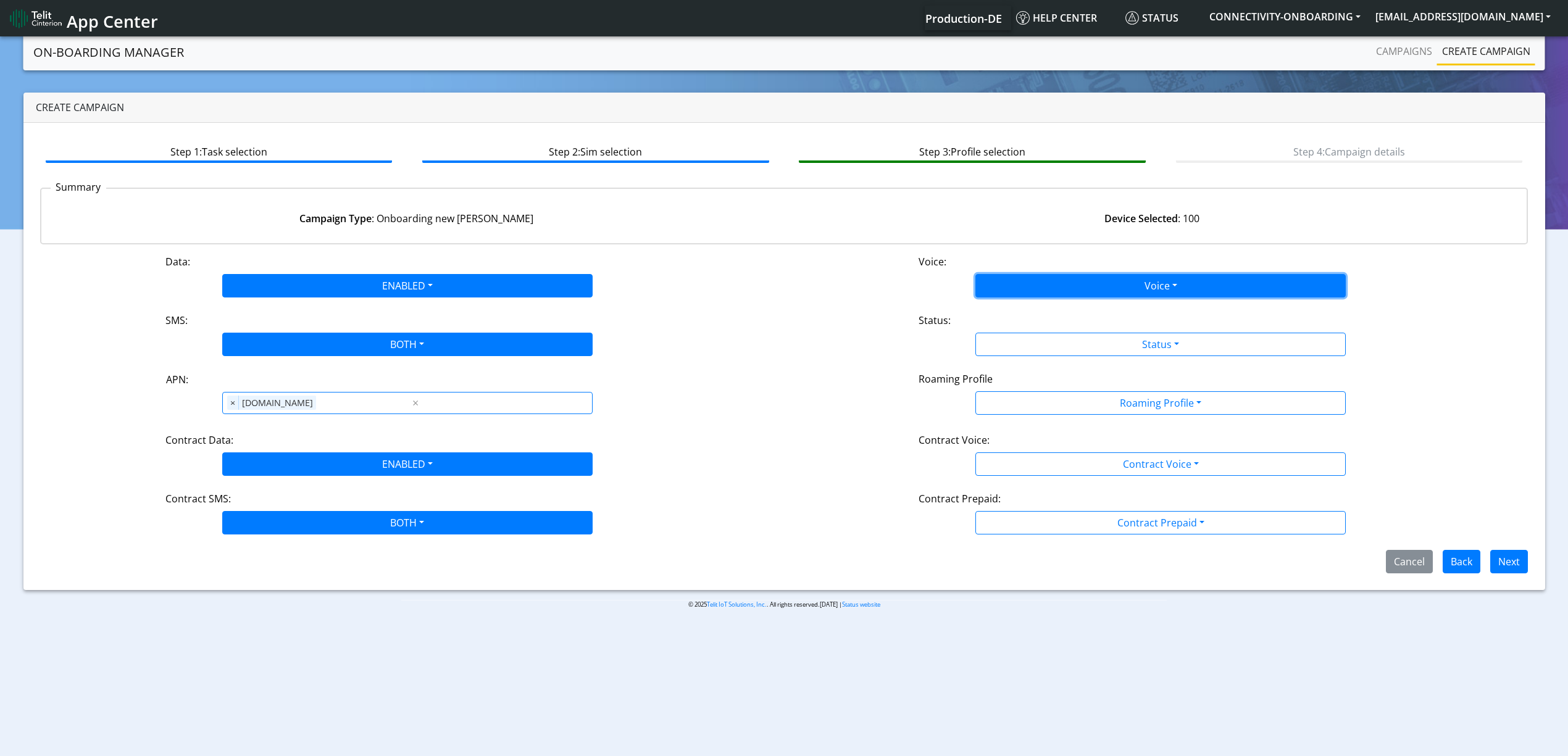
click at [1055, 293] on button "Voice" at bounding box center [1160, 286] width 371 height 24
click at [1021, 308] on button "Disabled" at bounding box center [1160, 314] width 369 height 20
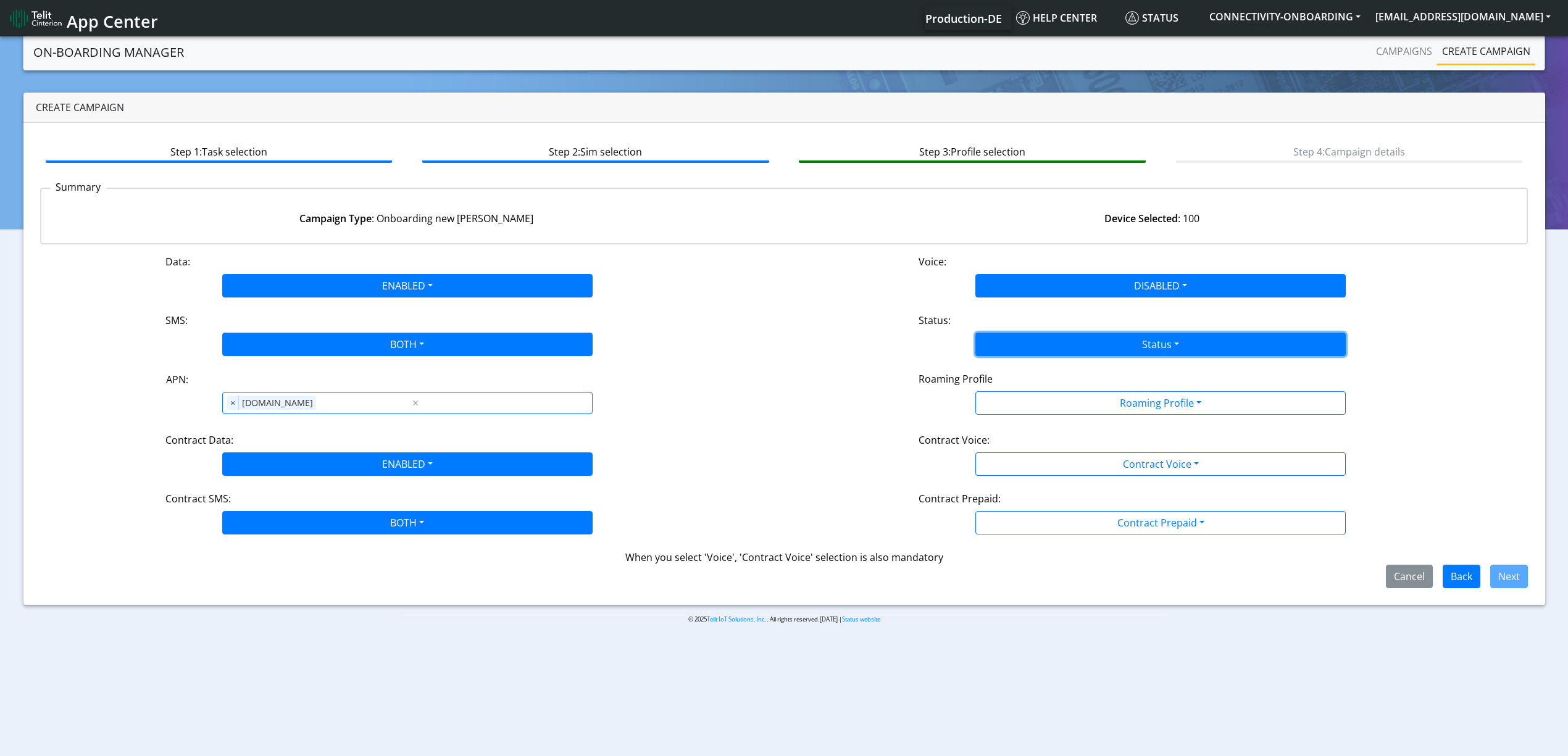
click at [1028, 352] on button "Status" at bounding box center [1160, 344] width 371 height 24
click at [1010, 377] on button "Activate" at bounding box center [1160, 373] width 369 height 20
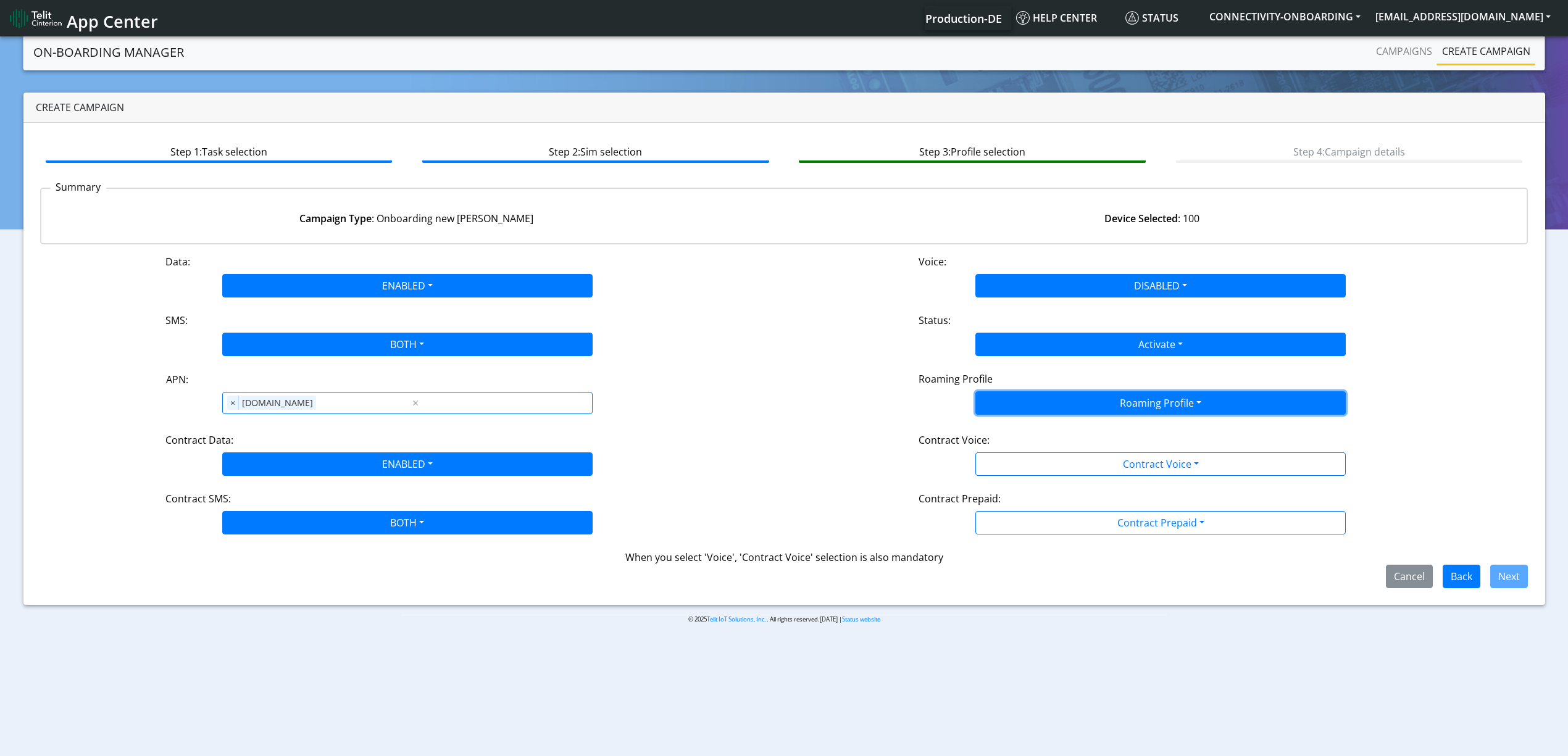
click at [1020, 404] on button "Roaming Profile" at bounding box center [1160, 403] width 371 height 24
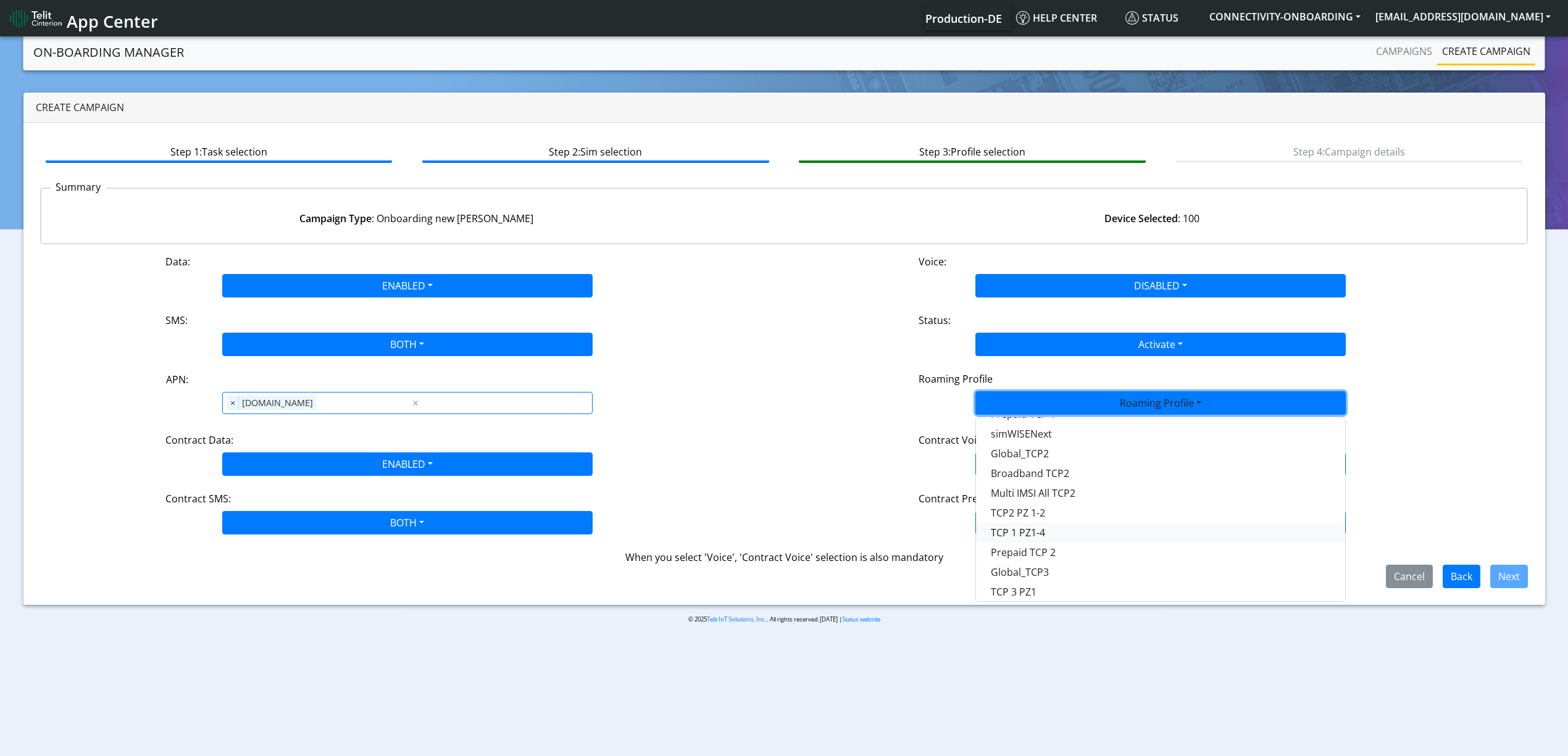
scroll to position [105, 0]
click at [1050, 562] on Profile-dropdown "Global_TCP3" at bounding box center [1160, 571] width 369 height 20
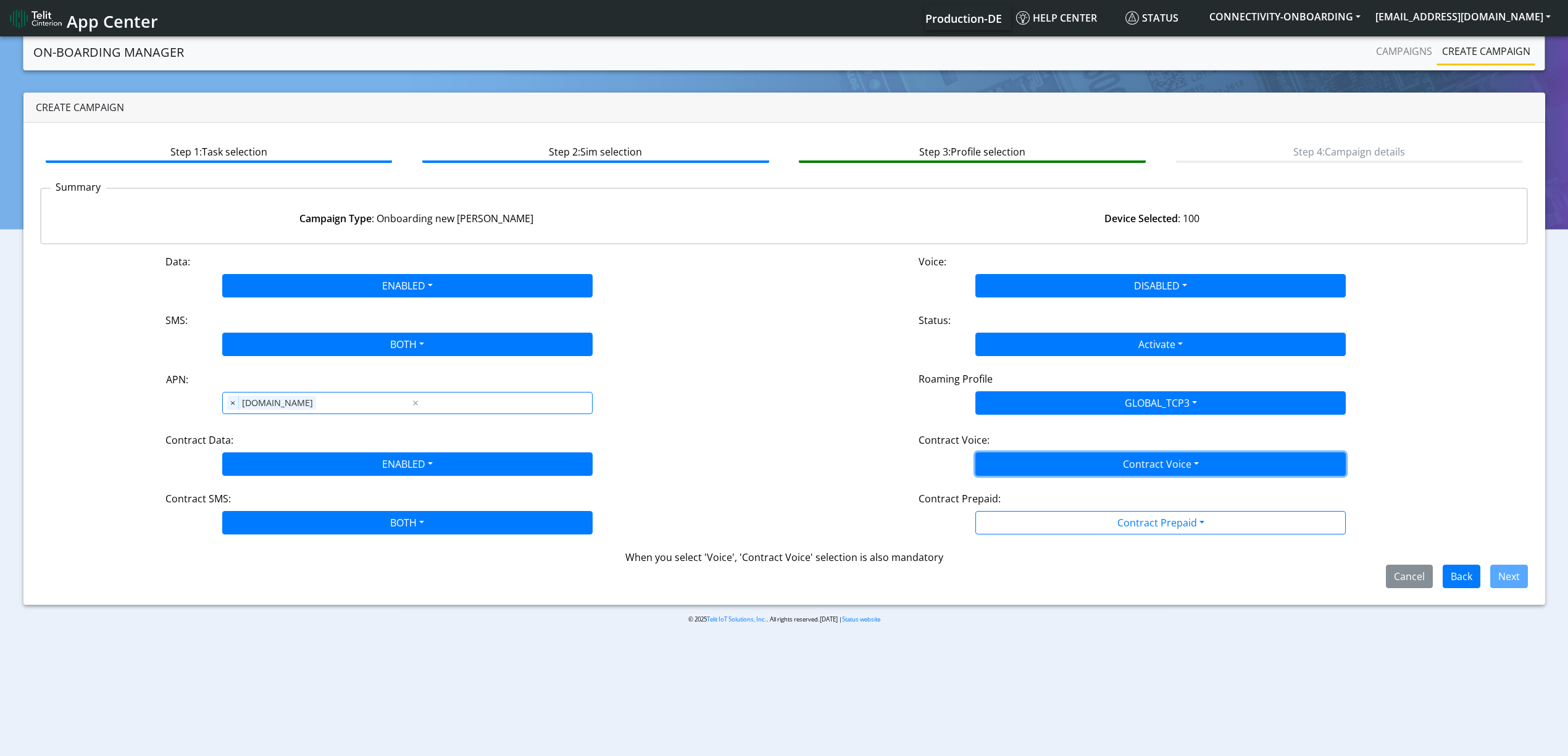
click at [1117, 455] on button "Contract Voice" at bounding box center [1160, 464] width 371 height 24
click at [1053, 487] on Voicedisabled-dropdown "Disabled" at bounding box center [1160, 493] width 369 height 20
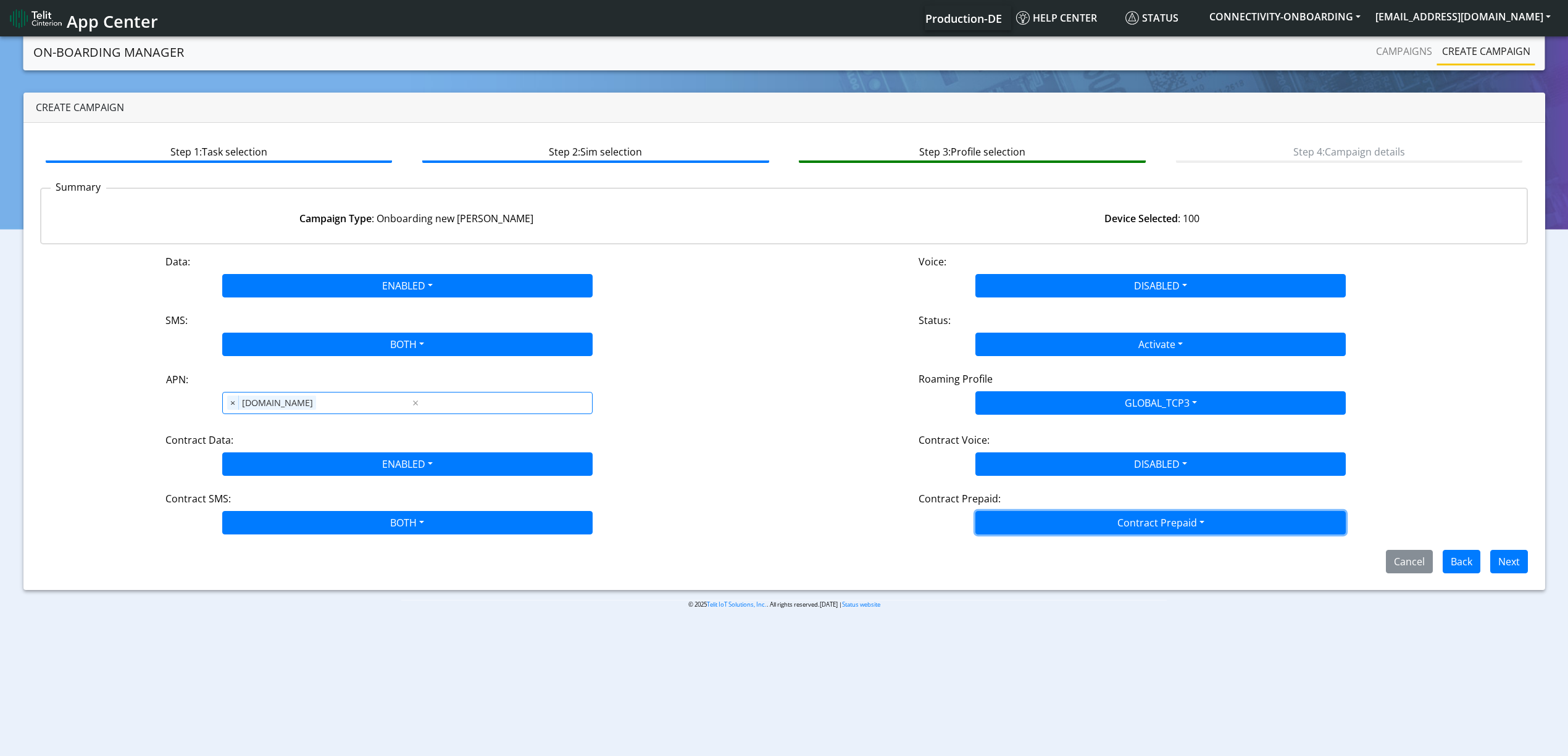
click at [1068, 522] on button "Contract Prepaid" at bounding box center [1160, 523] width 371 height 24
click at [1035, 576] on Prepaidnotprepaid-dropdown "No" at bounding box center [1160, 571] width 369 height 20
click at [1504, 568] on button "Next" at bounding box center [1508, 562] width 38 height 24
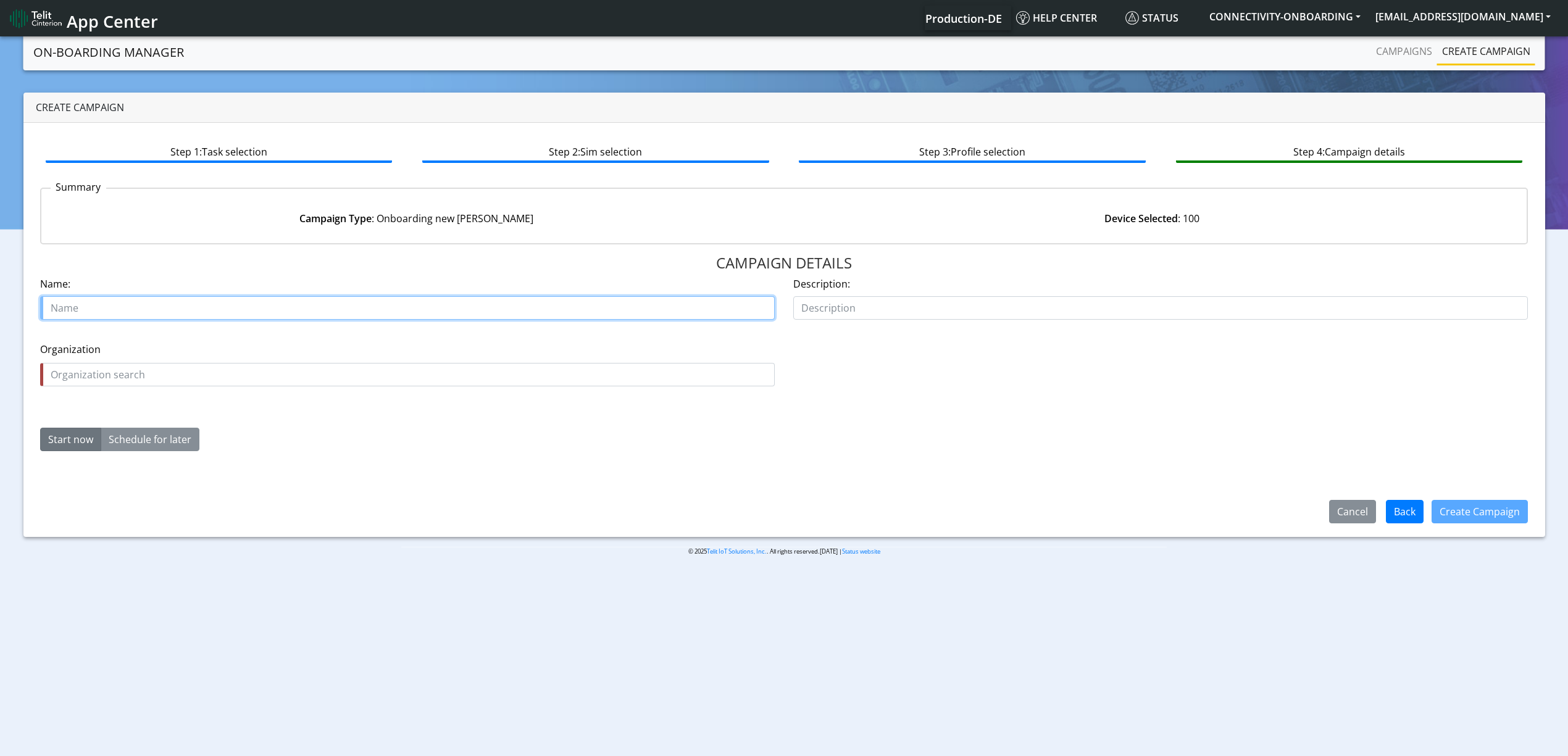
click at [168, 296] on input "text" at bounding box center [407, 307] width 735 height 24
type input "TAFCO 18046-04"
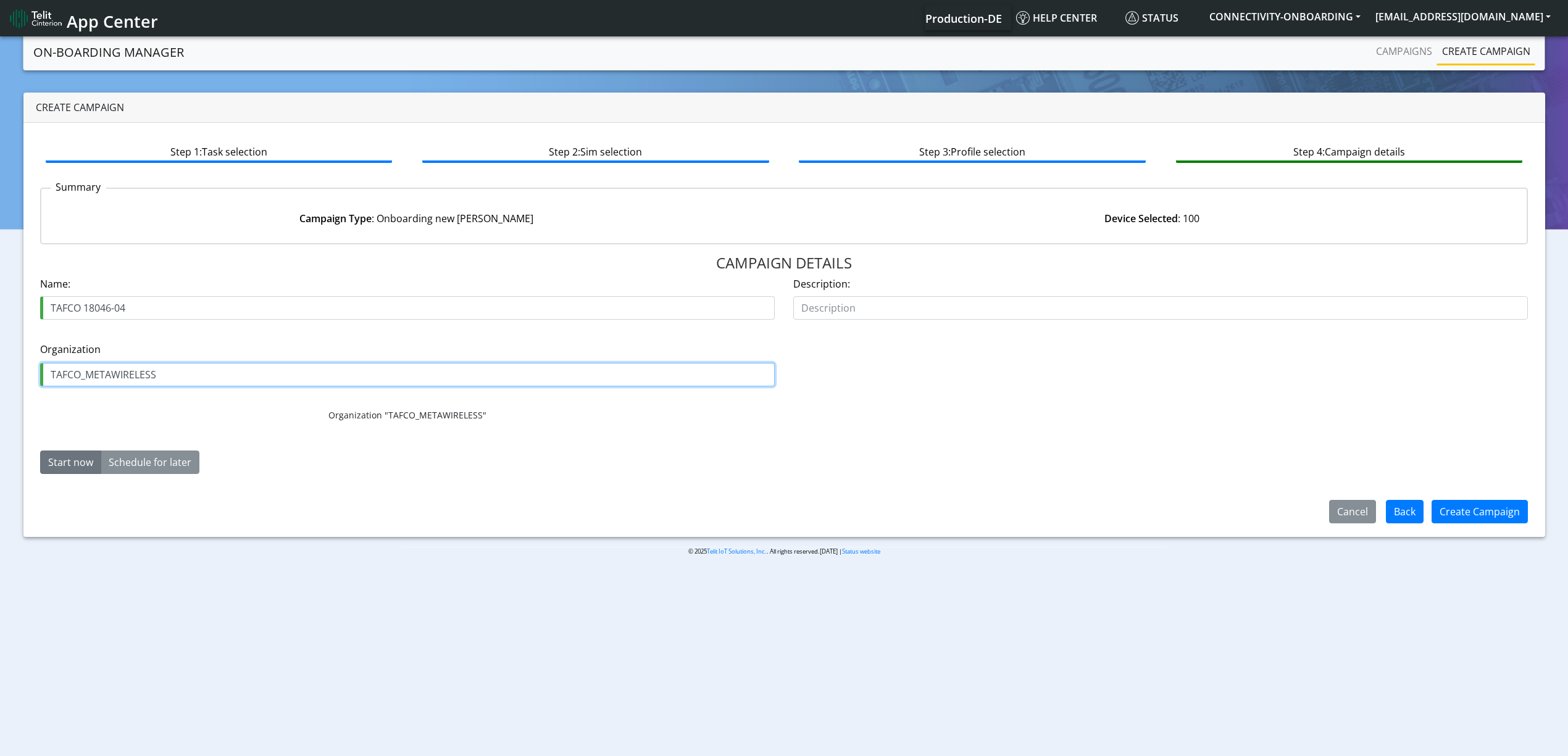
type input "TAFCO_METAWIRELESS"
click at [1462, 502] on button "Create Campaign" at bounding box center [1480, 512] width 96 height 24
